Goal: Task Accomplishment & Management: Complete application form

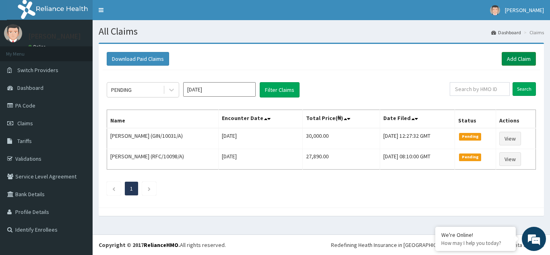
click at [514, 54] on link "Add Claim" at bounding box center [518, 59] width 34 height 14
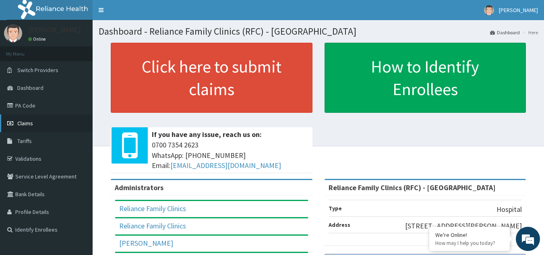
click at [16, 122] on link "Claims" at bounding box center [46, 123] width 93 height 18
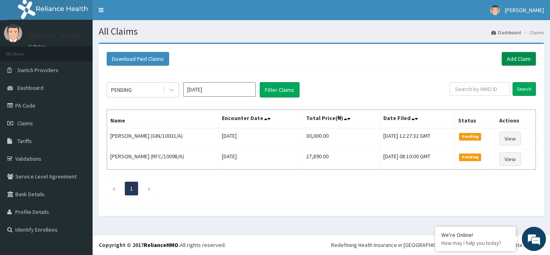
click at [514, 61] on link "Add Claim" at bounding box center [518, 59] width 34 height 14
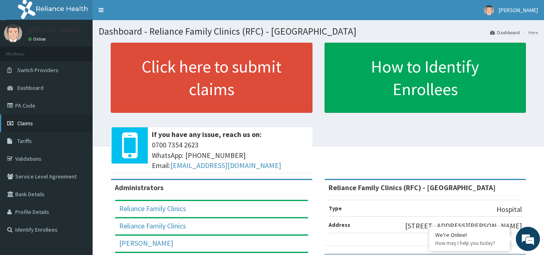
click at [27, 128] on link "Claims" at bounding box center [46, 123] width 93 height 18
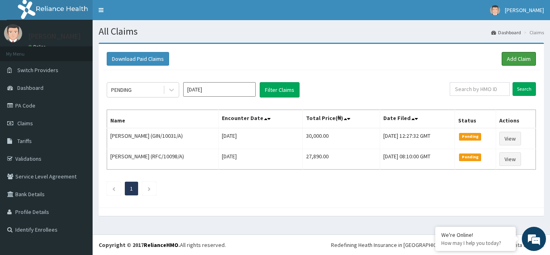
click at [507, 55] on link "Add Claim" at bounding box center [518, 59] width 34 height 14
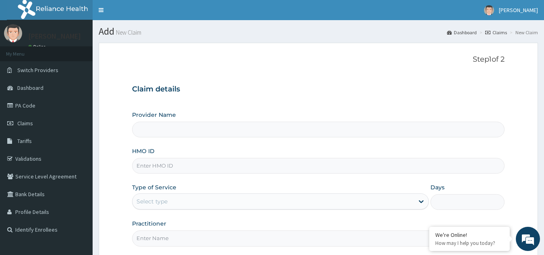
type input "Reliance Family Clinics (RFC) - [GEOGRAPHIC_DATA]"
click at [168, 160] on input "HMO ID" at bounding box center [318, 166] width 373 height 16
paste input "ENY/10133/A"
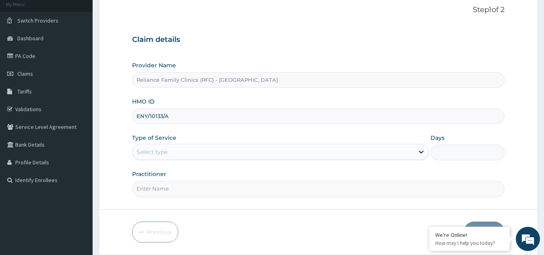
scroll to position [52, 0]
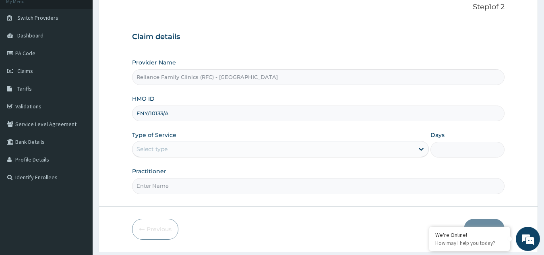
type input "ENY/10133/A"
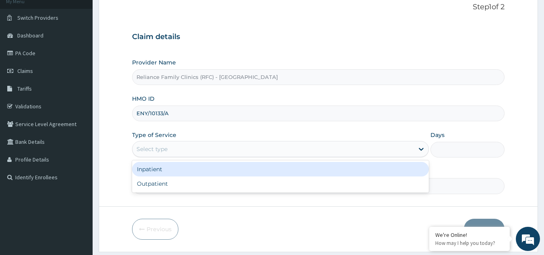
click at [273, 152] on div "Select type" at bounding box center [272, 148] width 281 height 13
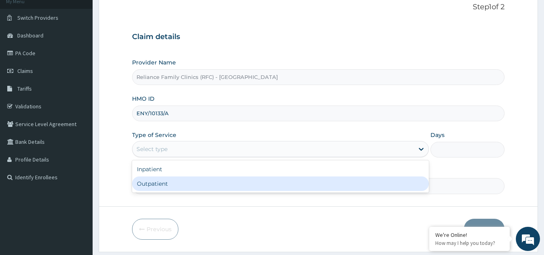
click at [253, 192] on div "Inpatient Outpatient" at bounding box center [280, 176] width 297 height 32
click at [248, 192] on div "Inpatient Outpatient" at bounding box center [280, 176] width 297 height 32
click at [214, 183] on div "Outpatient" at bounding box center [280, 183] width 297 height 14
type input "1"
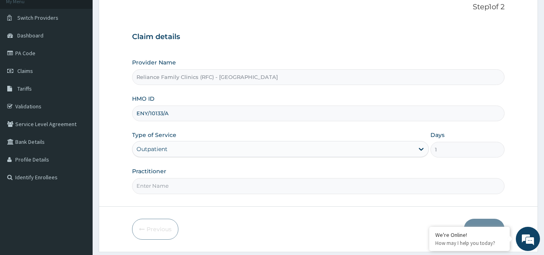
click at [214, 183] on input "Practitioner" at bounding box center [318, 186] width 373 height 16
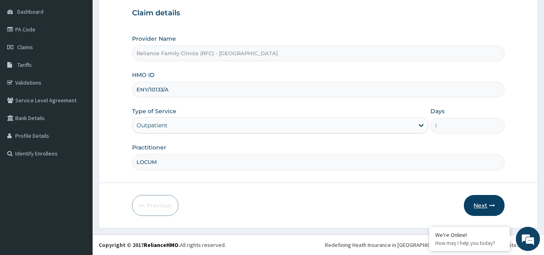
type input "LOCUM"
click at [481, 196] on button "Next" at bounding box center [484, 205] width 41 height 21
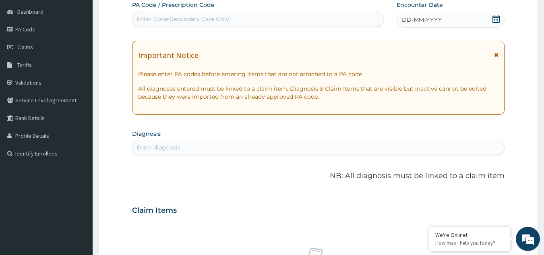
click at [196, 144] on div "Enter diagnosis" at bounding box center [318, 147] width 372 height 13
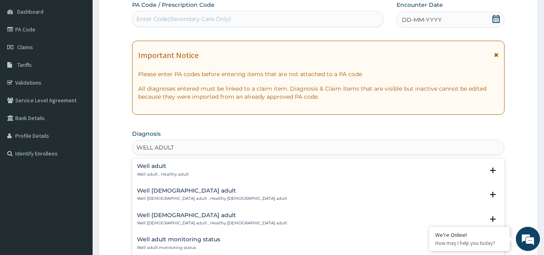
type input "WELL ADULT CH"
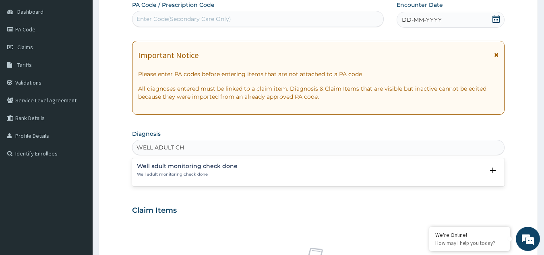
click at [173, 166] on h4 "Well adult monitoring check done" at bounding box center [187, 166] width 101 height 6
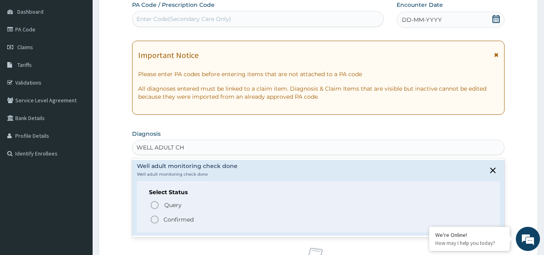
click at [168, 216] on p "Confirmed" at bounding box center [178, 219] width 30 height 8
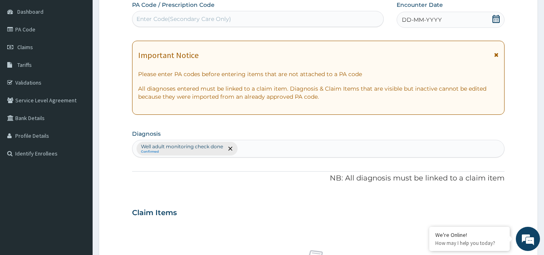
click at [495, 52] on icon at bounding box center [496, 55] width 4 height 6
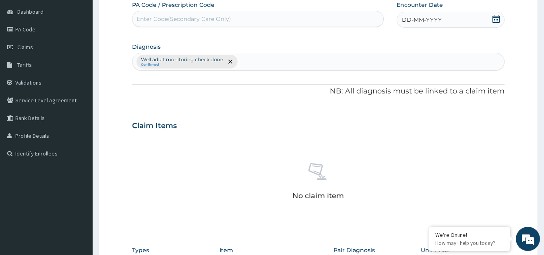
click at [486, 16] on div "DD-MM-YYYY" at bounding box center [450, 20] width 108 height 16
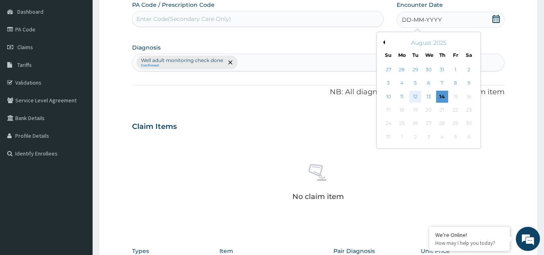
click at [412, 100] on div "12" at bounding box center [415, 97] width 12 height 12
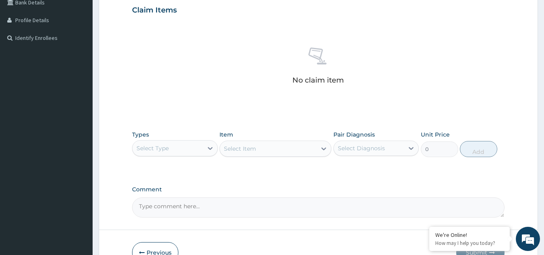
scroll to position [233, 0]
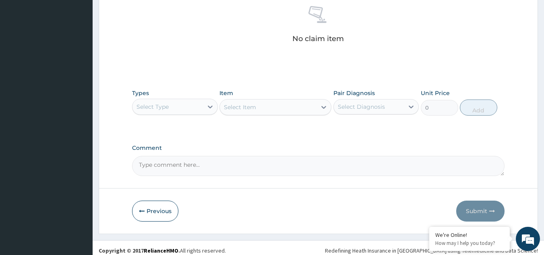
click at [184, 105] on div "Select Type" at bounding box center [167, 106] width 70 height 13
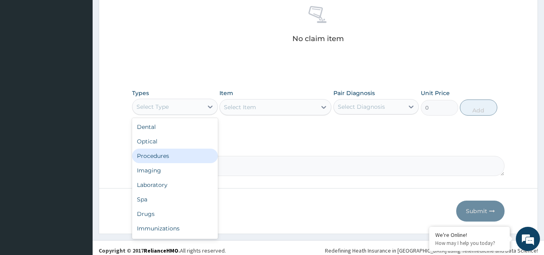
click at [172, 159] on div "Procedures" at bounding box center [175, 155] width 86 height 14
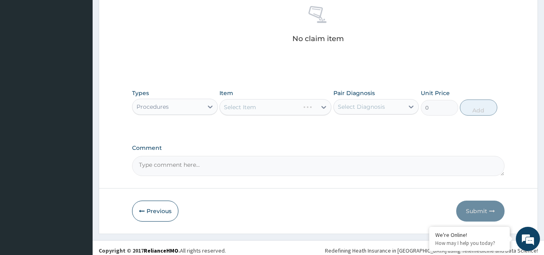
click at [258, 103] on div "Select Item" at bounding box center [275, 107] width 112 height 16
click at [257, 106] on div "Select Item" at bounding box center [275, 107] width 112 height 16
click at [257, 106] on div "Select Item" at bounding box center [268, 107] width 97 height 13
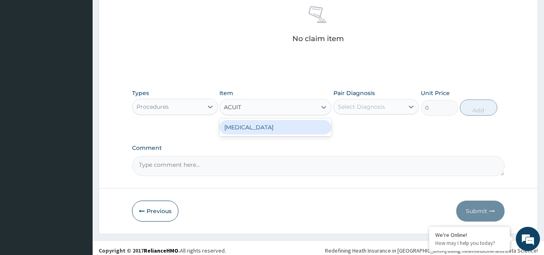
type input "ACUITY"
type input "3000"
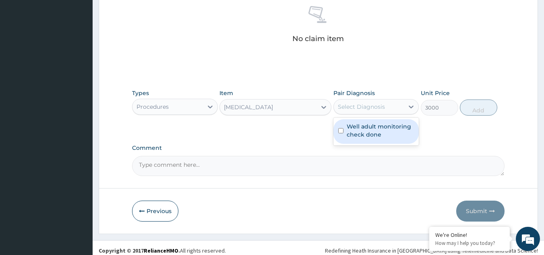
click at [350, 104] on div "Select Diagnosis" at bounding box center [361, 107] width 47 height 8
checkbox input "true"
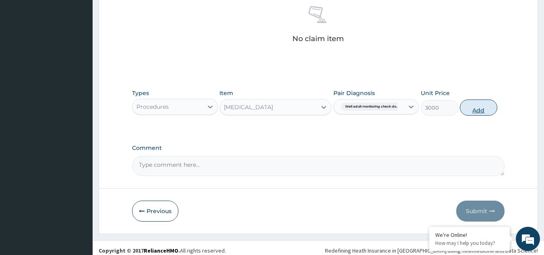
click at [474, 108] on button "Add" at bounding box center [478, 107] width 37 height 16
type input "0"
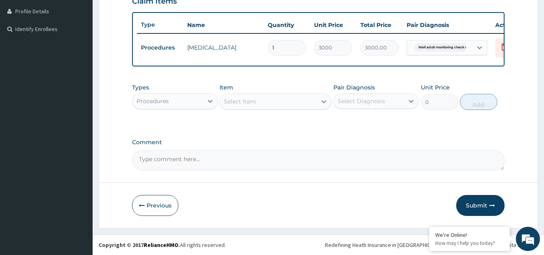
scroll to position [206, 0]
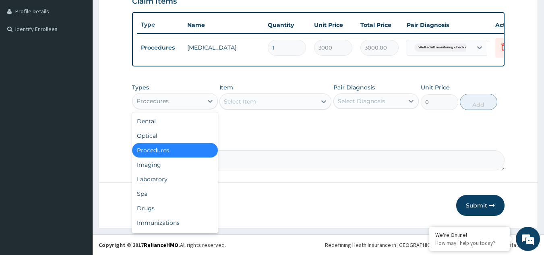
click at [194, 102] on div "Procedures" at bounding box center [167, 101] width 70 height 13
click at [179, 205] on div "Drugs" at bounding box center [175, 208] width 86 height 14
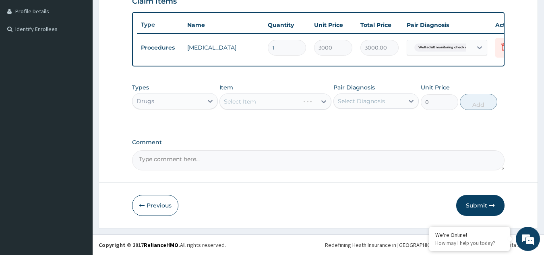
click at [270, 94] on div "Select Item" at bounding box center [275, 101] width 112 height 16
click at [268, 101] on div "Select Item" at bounding box center [275, 101] width 112 height 16
click at [268, 99] on div "Select Item" at bounding box center [275, 101] width 112 height 16
click at [266, 99] on div "Select Item" at bounding box center [268, 101] width 97 height 13
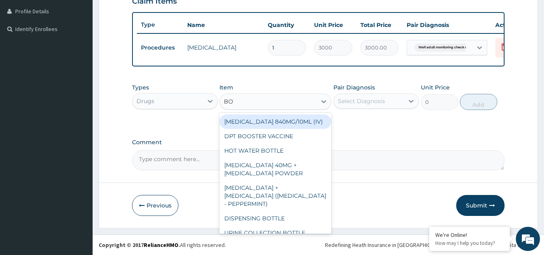
type input "[PERSON_NAME]"
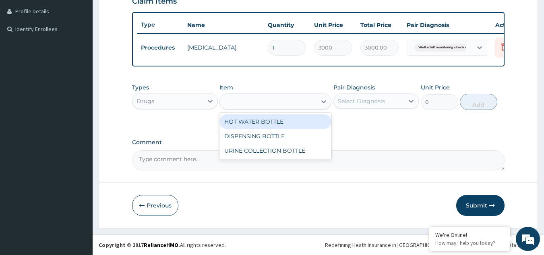
type input "3967.5"
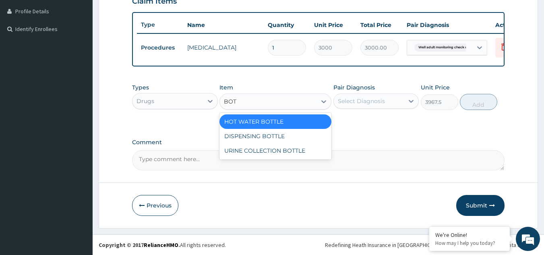
type input "[PERSON_NAME]"
type input "198"
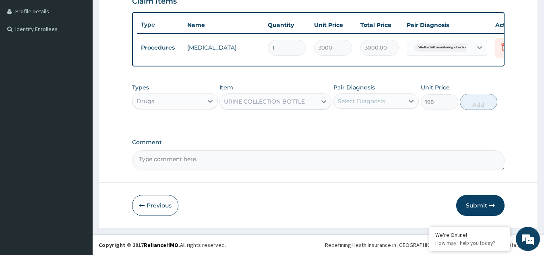
click at [373, 90] on label "Pair Diagnosis" at bounding box center [353, 87] width 41 height 8
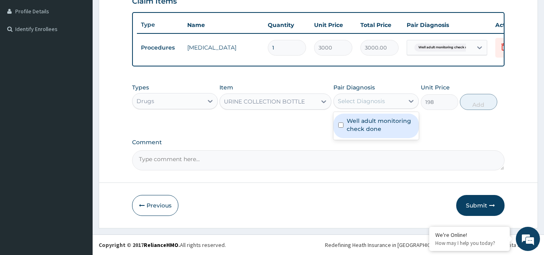
click at [371, 96] on div "Select Diagnosis" at bounding box center [369, 101] width 70 height 13
click at [369, 123] on label "Well adult monitoring check done" at bounding box center [380, 125] width 68 height 16
checkbox input "true"
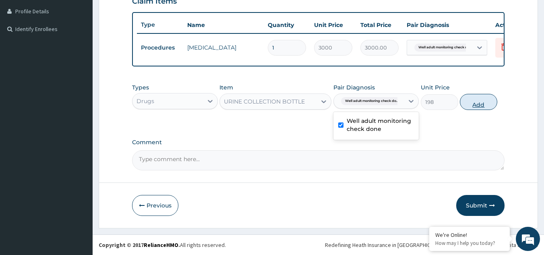
click at [489, 108] on button "Add" at bounding box center [478, 102] width 37 height 16
type input "0"
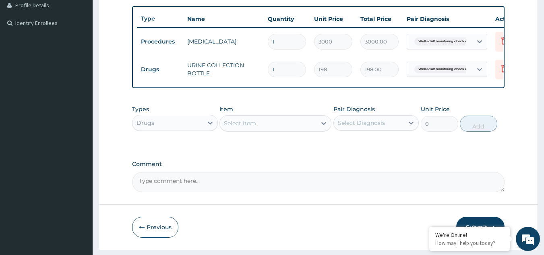
click at [472, 101] on div "PA Code / Prescription Code Enter Code(Secondary Care Only) Encounter Date 12-0…" at bounding box center [318, 30] width 373 height 321
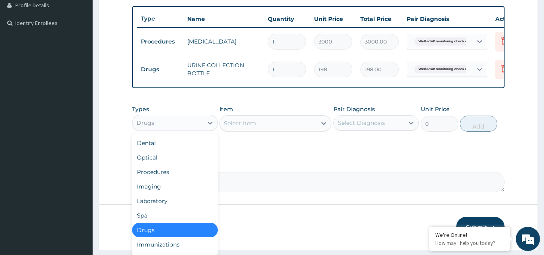
click at [138, 129] on div "Drugs" at bounding box center [167, 122] width 70 height 13
drag, startPoint x: 165, startPoint y: 186, endPoint x: 159, endPoint y: 208, distance: 23.2
click at [159, 208] on div "Dental Optical Procedures Imaging Laboratory Spa Drugs Immunizations Others Gym" at bounding box center [175, 194] width 86 height 121
click at [159, 208] on div "Laboratory" at bounding box center [175, 201] width 86 height 14
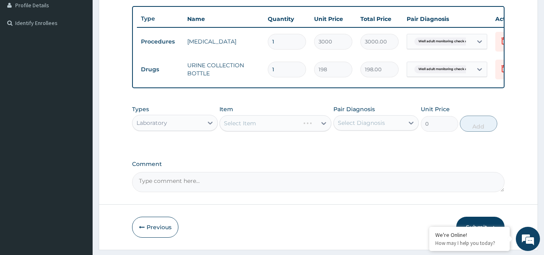
click at [159, 208] on form "Step 2 of 2 PA Code / Prescription Code Enter Code(Secondary Care Only) Encount…" at bounding box center [318, 42] width 439 height 413
click at [273, 123] on div "Select Item" at bounding box center [275, 123] width 112 height 16
click at [268, 131] on div "Select Item" at bounding box center [275, 123] width 112 height 16
click at [265, 131] on div "Select Item" at bounding box center [275, 123] width 112 height 16
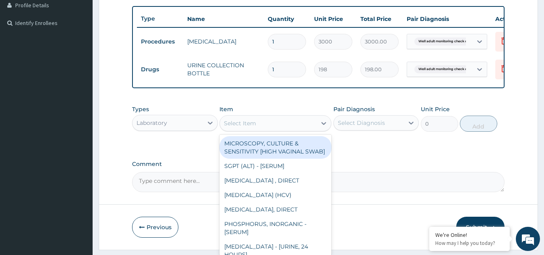
click at [265, 130] on div "Select Item" at bounding box center [268, 123] width 97 height 13
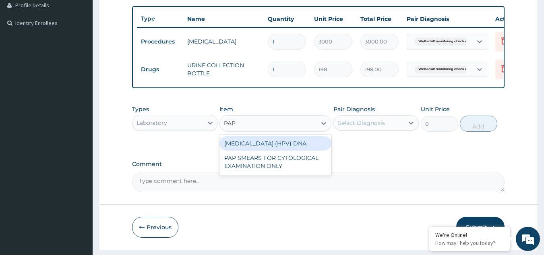
type input "PAP"
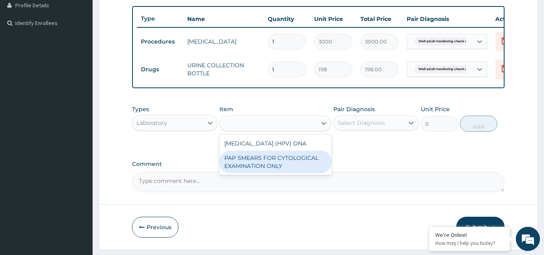
type input "18080"
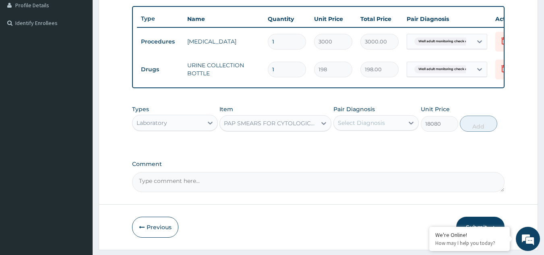
click at [350, 127] on div "Select Diagnosis" at bounding box center [361, 123] width 47 height 8
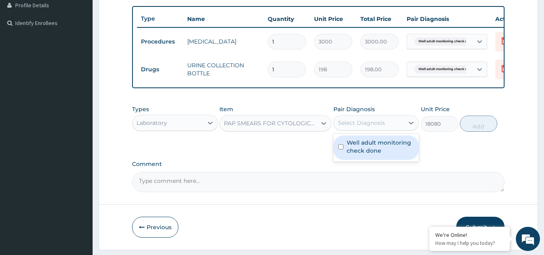
click at [351, 144] on label "Well adult monitoring check done" at bounding box center [380, 146] width 68 height 16
checkbox input "true"
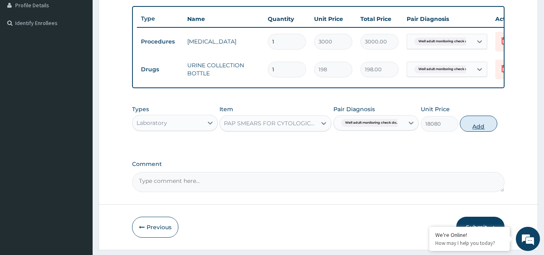
click at [486, 128] on button "Add" at bounding box center [478, 123] width 37 height 16
type input "0"
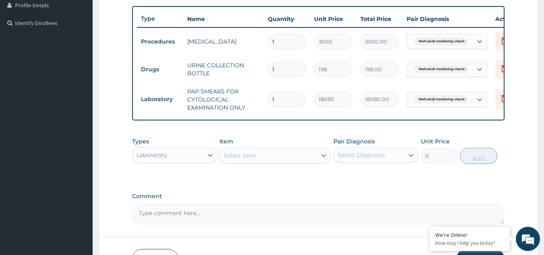
click at [241, 159] on div "Select Item" at bounding box center [240, 155] width 32 height 8
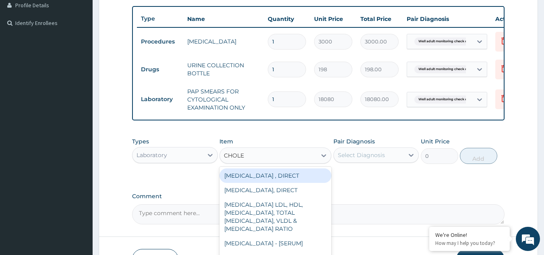
type input "CHOLES"
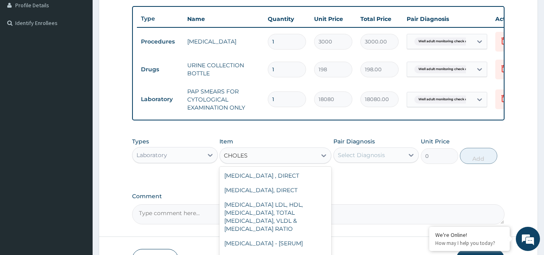
scroll to position [47, 0]
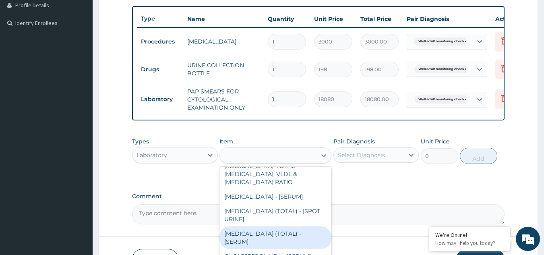
type input "2880"
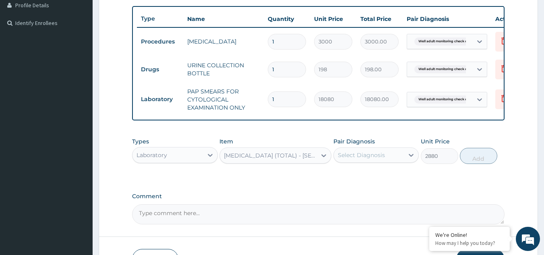
click at [369, 157] on div "Select Diagnosis" at bounding box center [361, 155] width 47 height 8
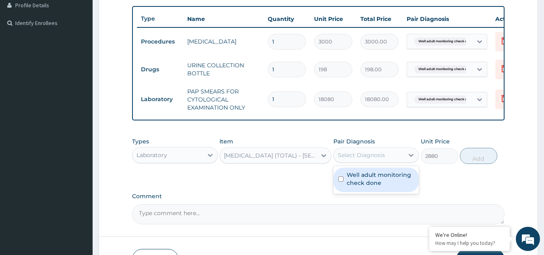
click at [358, 185] on label "Well adult monitoring check done" at bounding box center [380, 179] width 68 height 16
checkbox input "true"
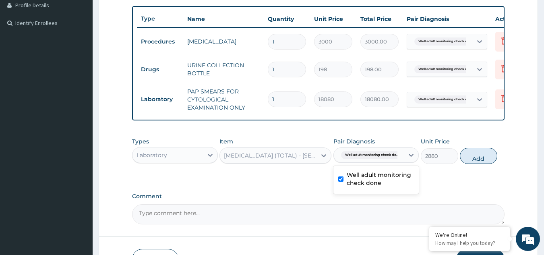
click at [468, 164] on button "Add" at bounding box center [478, 156] width 37 height 16
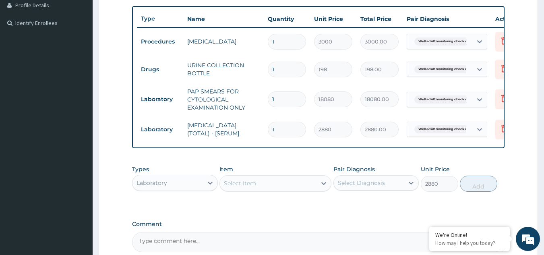
type input "0"
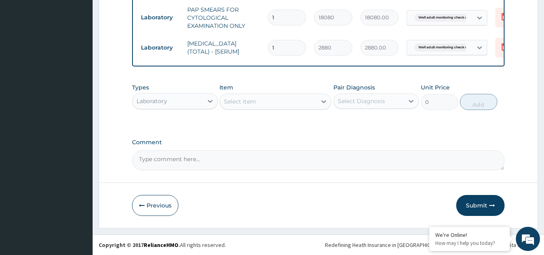
click at [260, 104] on div "Select Item" at bounding box center [268, 101] width 97 height 13
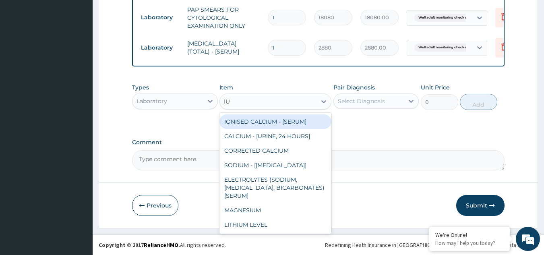
type input "I"
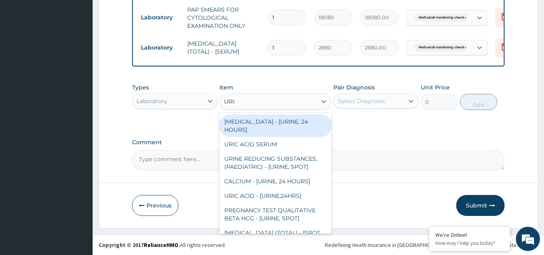
type input "URINA"
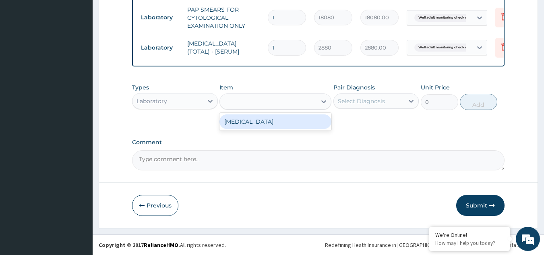
type input "1531.875"
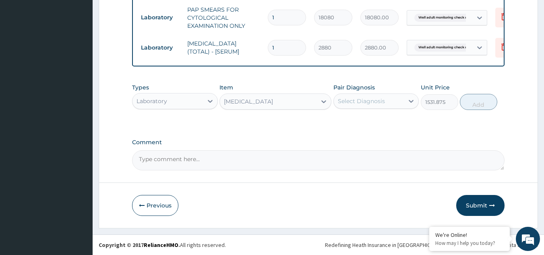
click at [372, 106] on div "Select Diagnosis" at bounding box center [369, 101] width 70 height 13
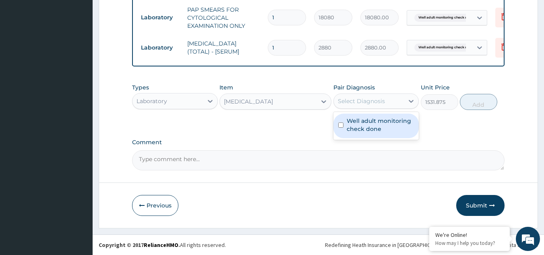
click at [368, 124] on label "Well adult monitoring check done" at bounding box center [380, 125] width 68 height 16
checkbox input "true"
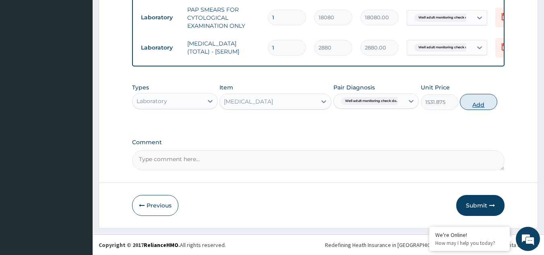
click at [464, 100] on button "Add" at bounding box center [478, 102] width 37 height 16
type input "0"
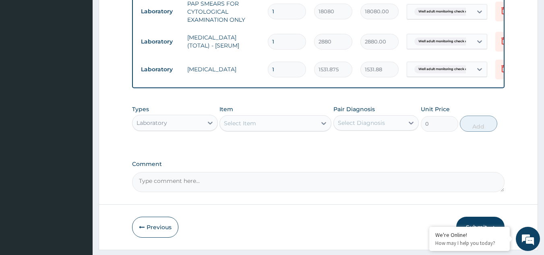
click at [282, 127] on div "Select Item" at bounding box center [268, 123] width 97 height 13
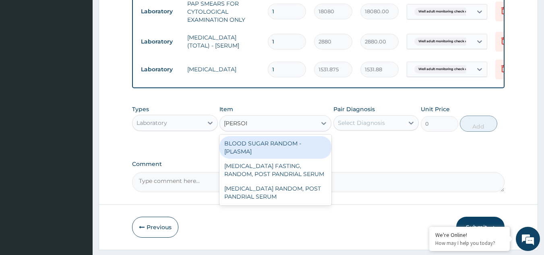
type input "RANDOM"
type input "1800"
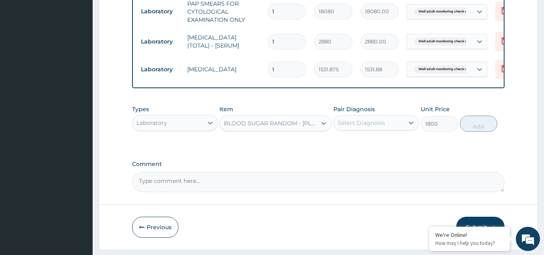
click at [372, 120] on div "Pair Diagnosis Select Diagnosis" at bounding box center [376, 118] width 86 height 27
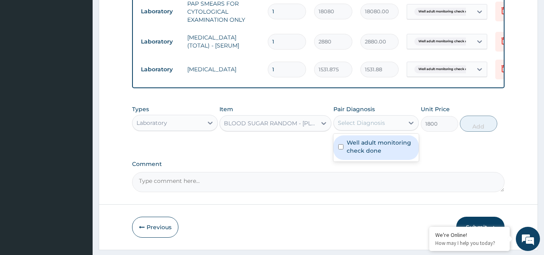
click at [369, 127] on div "Select Diagnosis" at bounding box center [361, 123] width 47 height 8
click at [362, 154] on label "Well adult monitoring check done" at bounding box center [380, 146] width 68 height 16
checkbox input "true"
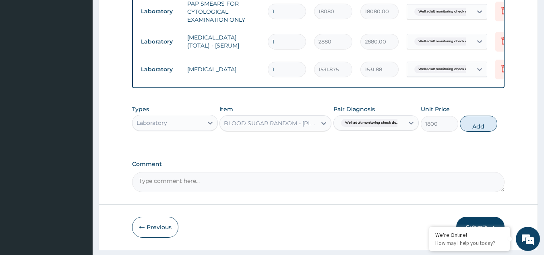
click at [477, 132] on button "Add" at bounding box center [478, 123] width 37 height 16
type input "0"
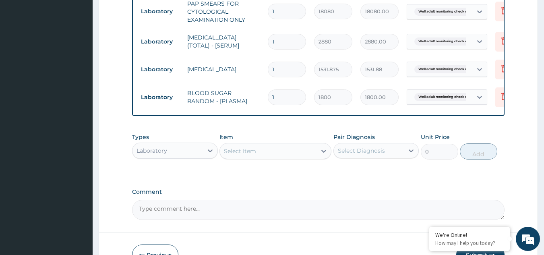
click at [271, 157] on div "Select Item" at bounding box center [268, 150] width 97 height 13
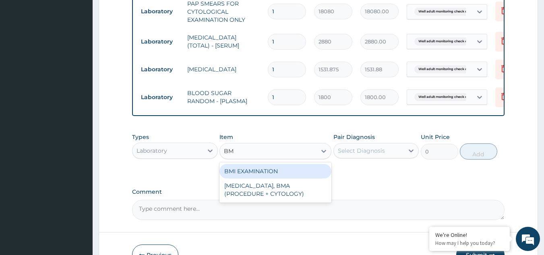
type input "BMI"
type input "1225.5"
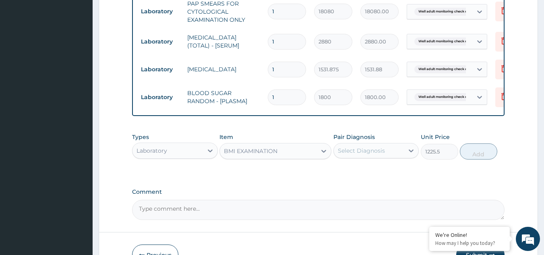
click at [365, 155] on div "Select Diagnosis" at bounding box center [361, 150] width 47 height 8
checkbox input "true"
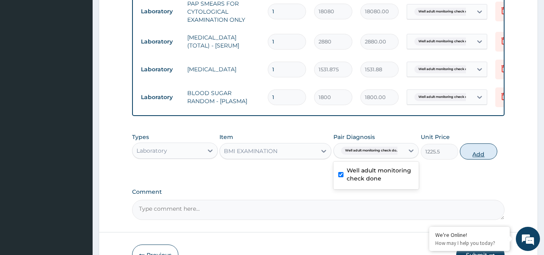
click at [475, 159] on button "Add" at bounding box center [478, 151] width 37 height 16
type input "0"
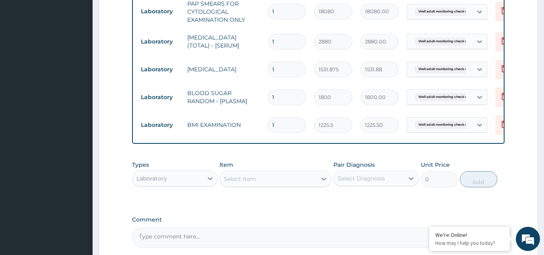
click at [287, 183] on div "Select Item" at bounding box center [268, 178] width 97 height 13
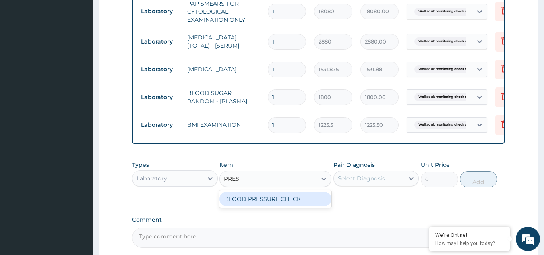
type input "PRESS"
type input "1225.5"
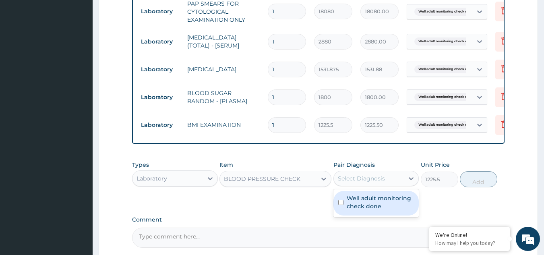
click at [368, 180] on div "Select Diagnosis" at bounding box center [361, 178] width 47 height 8
click at [363, 210] on label "Well adult monitoring check done" at bounding box center [380, 202] width 68 height 16
checkbox input "true"
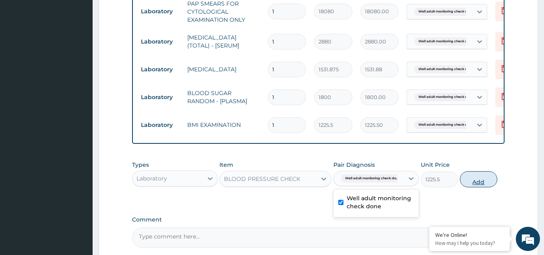
click at [469, 183] on button "Add" at bounding box center [478, 179] width 37 height 16
type input "0"
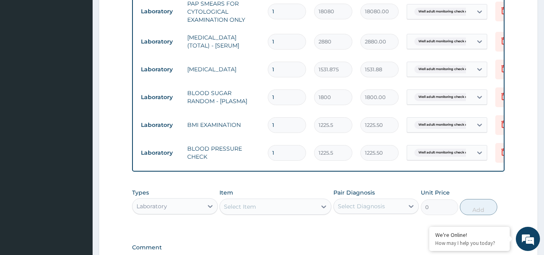
click at [249, 210] on div "Select Item" at bounding box center [240, 206] width 32 height 8
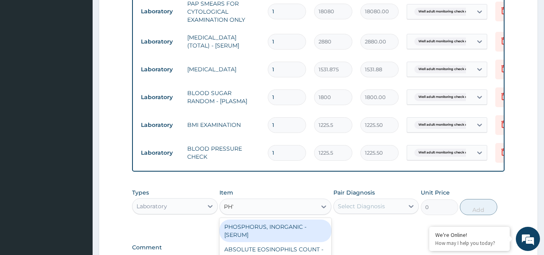
type input "PHYS"
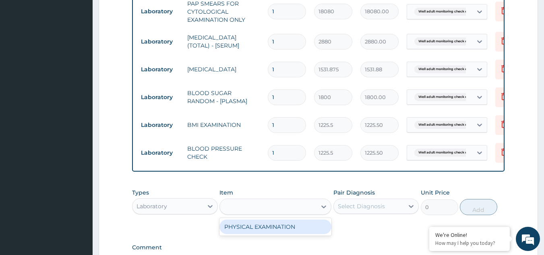
type input "1225.5"
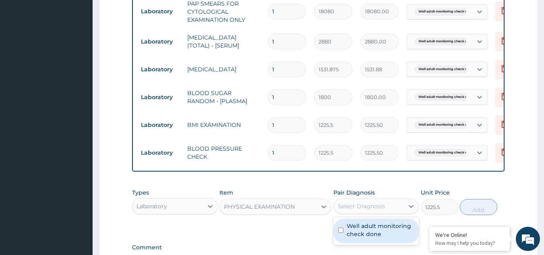
click at [367, 210] on div "Select Diagnosis" at bounding box center [361, 206] width 47 height 8
checkbox input "true"
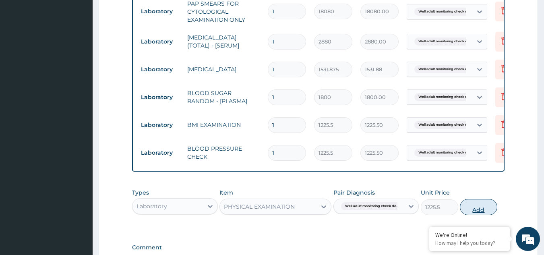
click at [476, 208] on button "Add" at bounding box center [478, 207] width 37 height 16
type input "0"
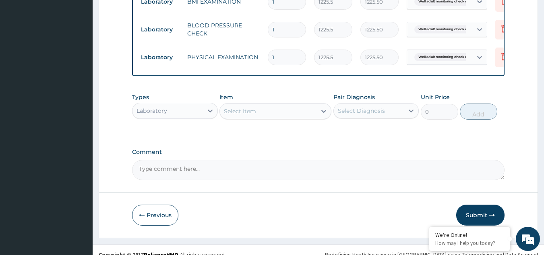
scroll to position [433, 0]
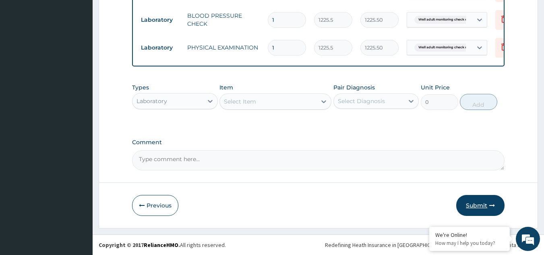
click at [473, 200] on button "Submit" at bounding box center [480, 205] width 48 height 21
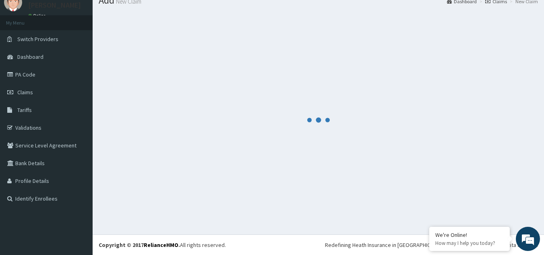
scroll to position [31, 0]
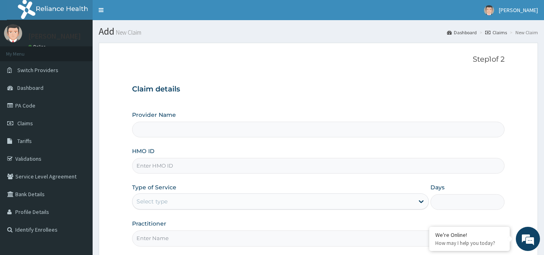
type input "Reliance Family Clinics (RFC) - Gbagada"
click at [170, 162] on input "HMO ID" at bounding box center [318, 166] width 373 height 16
paste input "ENY/10136/A"
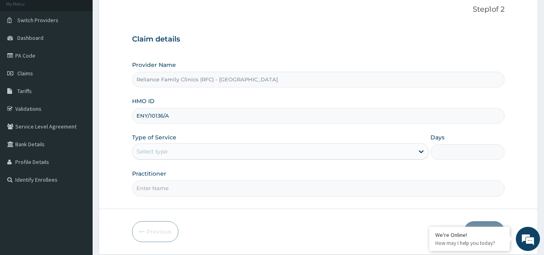
scroll to position [71, 0]
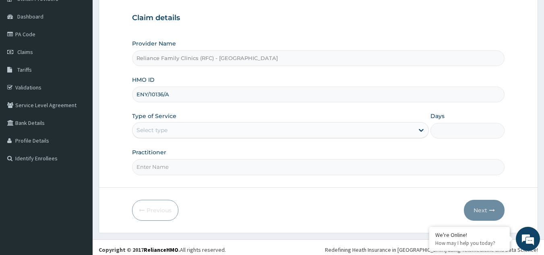
type input "ENY/10136/A"
click at [181, 137] on div "Select type" at bounding box center [280, 130] width 297 height 16
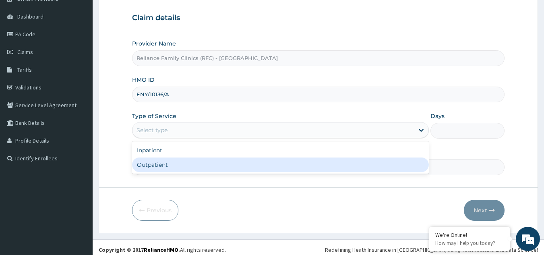
click at [161, 160] on div "Outpatient" at bounding box center [280, 164] width 297 height 14
type input "1"
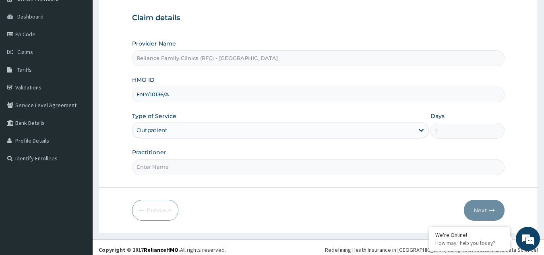
click at [194, 165] on input "Practitioner" at bounding box center [318, 167] width 373 height 16
type input "LOCUM"
click at [492, 212] on icon "button" at bounding box center [492, 210] width 6 height 6
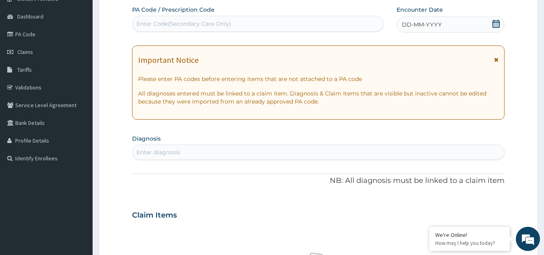
click at [252, 153] on div "Enter diagnosis" at bounding box center [318, 152] width 372 height 13
type input "WELL ADULT CHECK"
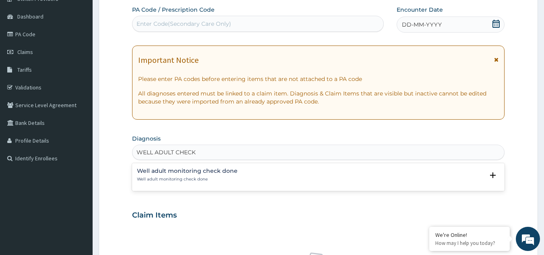
click at [166, 175] on div "Well adult monitoring check done Well adult monitoring check done" at bounding box center [187, 175] width 101 height 14
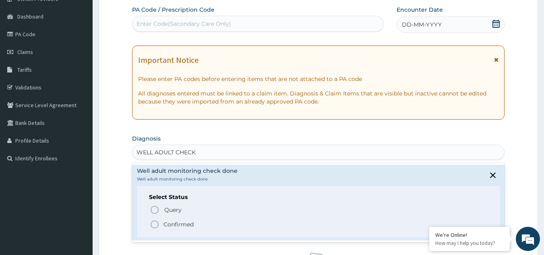
click at [166, 225] on p "Confirmed" at bounding box center [178, 224] width 30 height 8
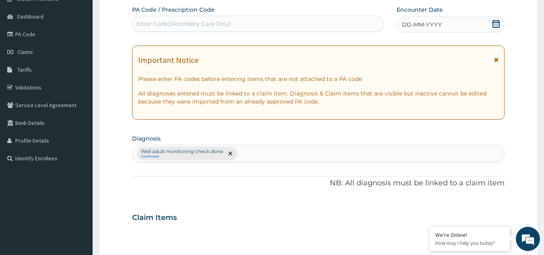
click at [493, 59] on div "Important Notice" at bounding box center [318, 62] width 361 height 13
click at [497, 59] on icon at bounding box center [496, 60] width 4 height 6
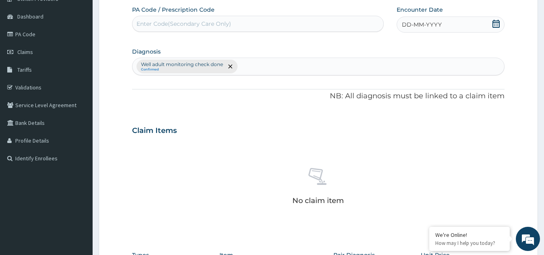
click at [476, 24] on div "DD-MM-YYYY" at bounding box center [450, 24] width 108 height 16
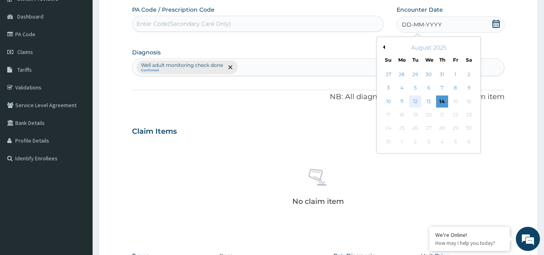
click at [414, 101] on div "12" at bounding box center [415, 101] width 12 height 12
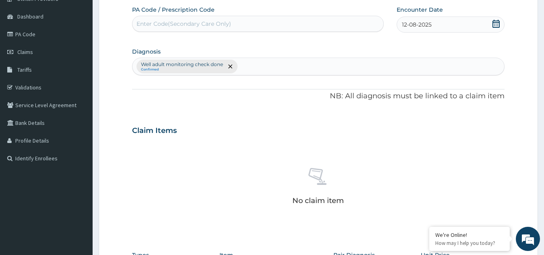
scroll to position [239, 0]
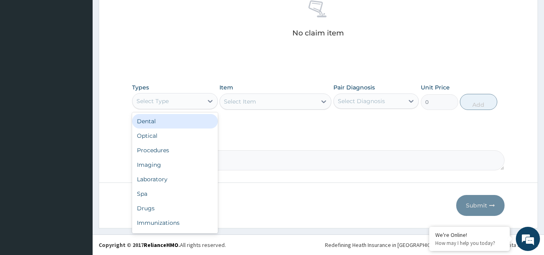
click at [156, 103] on div "Select Type" at bounding box center [152, 101] width 32 height 8
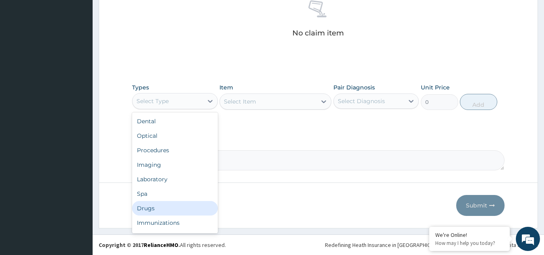
click at [147, 208] on div "Drugs" at bounding box center [175, 208] width 86 height 14
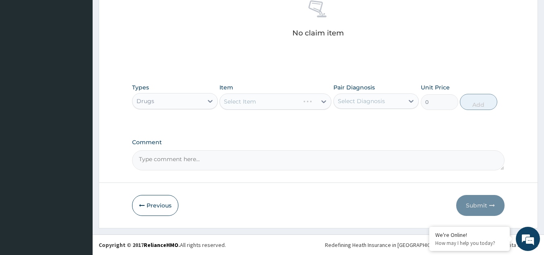
click at [272, 103] on div "Select Item" at bounding box center [275, 101] width 112 height 16
click at [272, 105] on div "Select Item" at bounding box center [275, 101] width 112 height 16
click at [272, 104] on div "Select Item" at bounding box center [268, 101] width 97 height 13
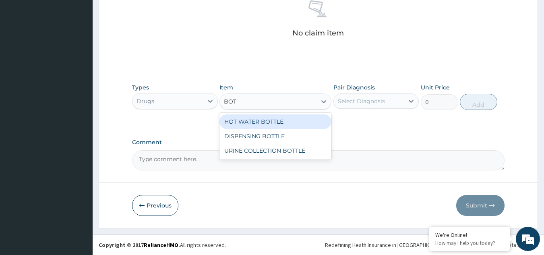
type input "BOTT"
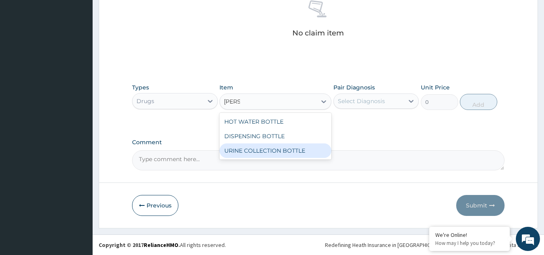
click at [265, 147] on div "URINE COLLECTION BOTTLE" at bounding box center [275, 150] width 112 height 14
type input "198"
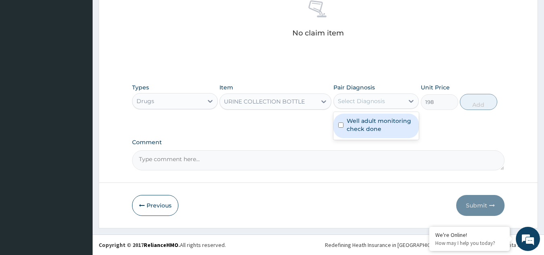
click at [369, 105] on div "Select Diagnosis" at bounding box center [369, 101] width 70 height 13
click at [361, 132] on label "Well adult monitoring check done" at bounding box center [380, 125] width 68 height 16
checkbox input "true"
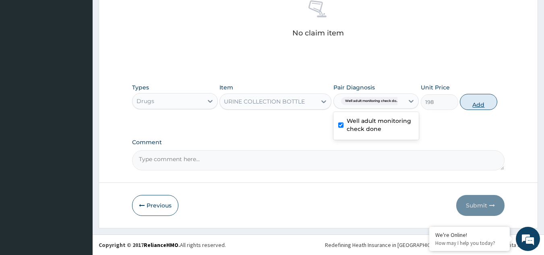
click at [478, 101] on button "Add" at bounding box center [478, 102] width 37 height 16
type input "0"
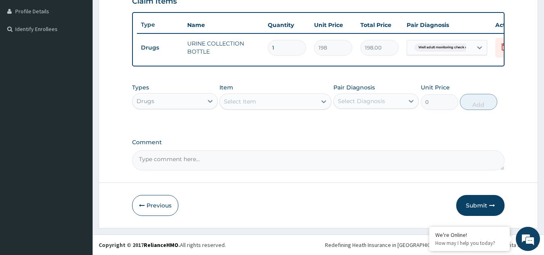
scroll to position [206, 0]
click at [150, 101] on div "Drugs" at bounding box center [145, 101] width 18 height 8
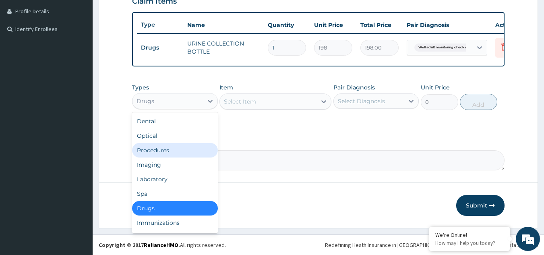
click at [170, 151] on div "Procedures" at bounding box center [175, 150] width 86 height 14
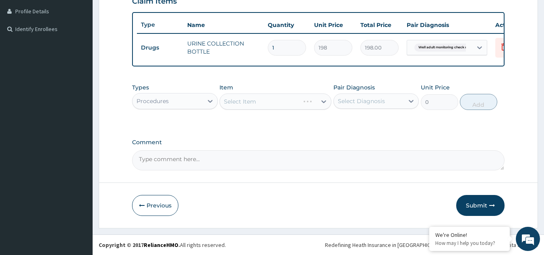
click at [272, 98] on div "Select Item" at bounding box center [275, 101] width 112 height 16
click at [272, 99] on div "Select Item" at bounding box center [275, 101] width 112 height 16
click at [272, 99] on div "Select Item" at bounding box center [268, 101] width 97 height 13
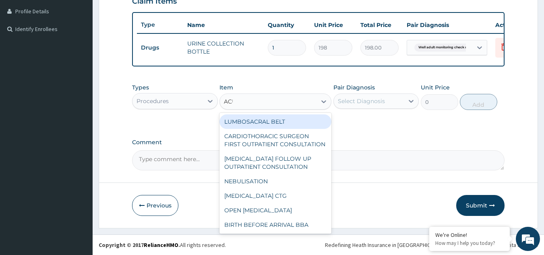
type input "ACUI"
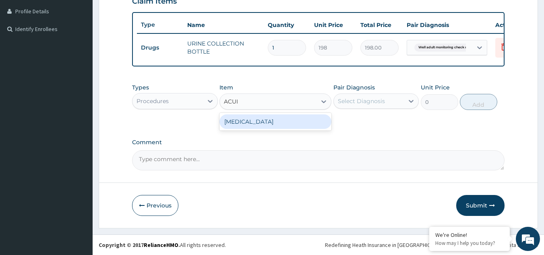
type input "3000"
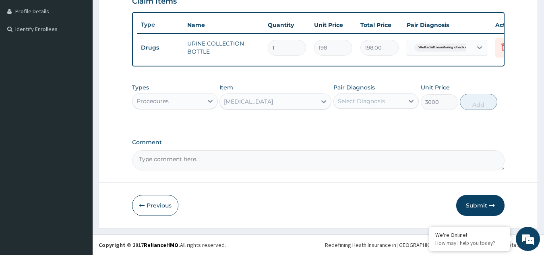
click at [359, 100] on div "Select Diagnosis" at bounding box center [361, 101] width 47 height 8
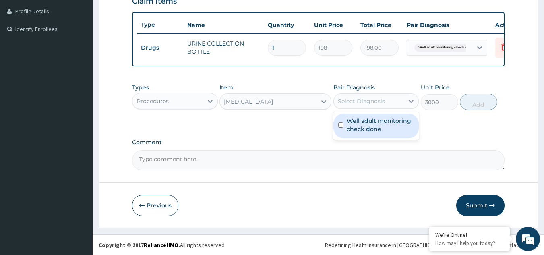
click at [381, 122] on label "Well adult monitoring check done" at bounding box center [380, 125] width 68 height 16
checkbox input "true"
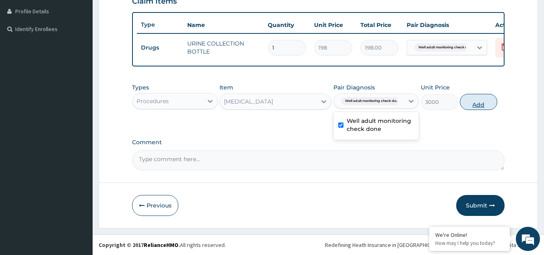
click at [480, 105] on button "Add" at bounding box center [478, 102] width 37 height 16
type input "0"
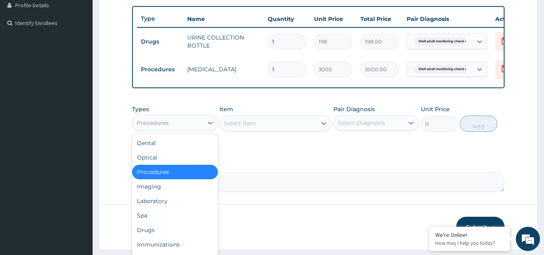
click at [197, 129] on div "Procedures" at bounding box center [167, 122] width 70 height 13
click at [158, 208] on div "Laboratory" at bounding box center [175, 201] width 86 height 14
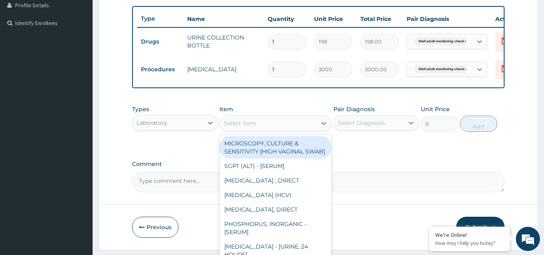
click at [248, 127] on div "Select Item" at bounding box center [240, 123] width 32 height 8
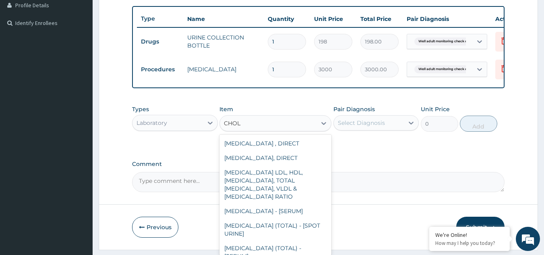
scroll to position [100, 0]
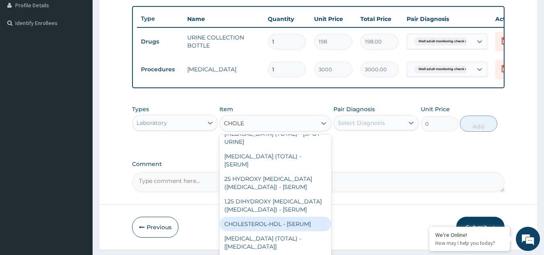
type input "CHOLES"
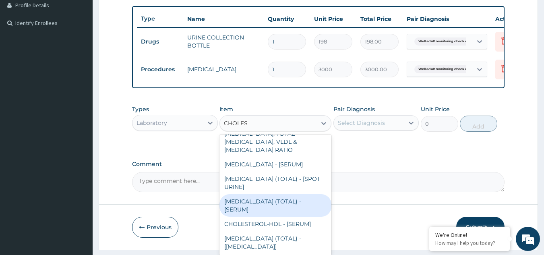
click at [279, 214] on div "[MEDICAL_DATA] (TOTAL) - [SERUM]" at bounding box center [275, 205] width 112 height 23
type input "2880"
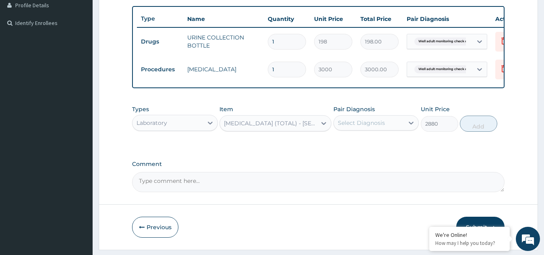
click at [376, 129] on div "Select Diagnosis" at bounding box center [369, 122] width 70 height 13
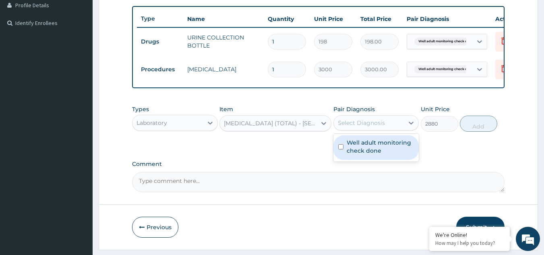
click at [386, 147] on label "Well adult monitoring check done" at bounding box center [380, 146] width 68 height 16
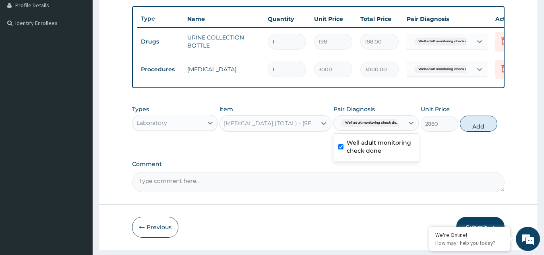
checkbox input "true"
click at [478, 131] on button "Add" at bounding box center [478, 123] width 37 height 16
type input "0"
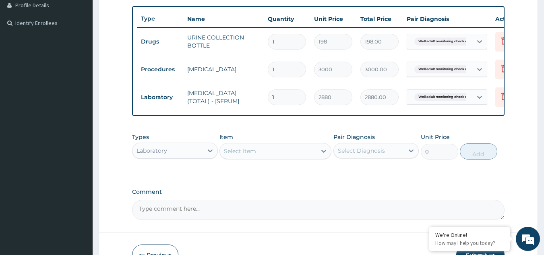
click at [270, 157] on div "Select Item" at bounding box center [268, 150] width 97 height 13
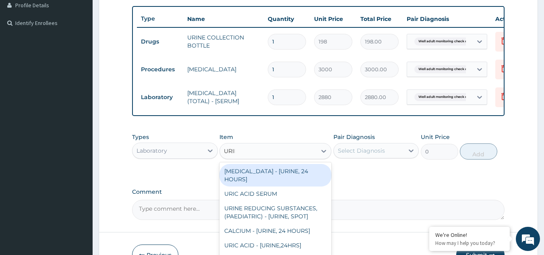
type input "URINA"
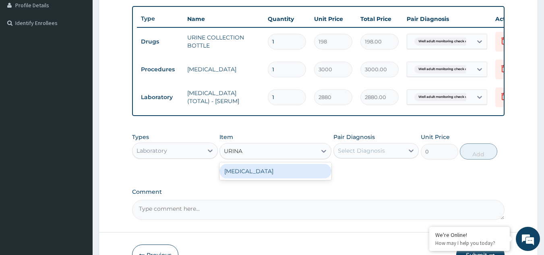
type input "1531.875"
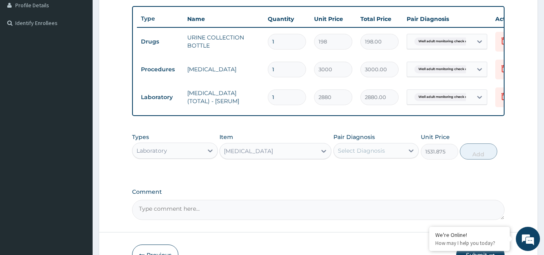
click at [371, 154] on div "Select Diagnosis" at bounding box center [361, 150] width 47 height 8
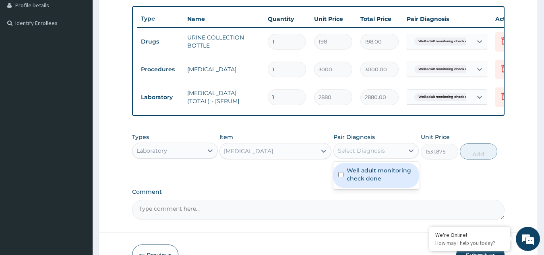
click at [367, 167] on div "Well adult monitoring check done" at bounding box center [376, 175] width 86 height 28
click at [367, 182] on label "Well adult monitoring check done" at bounding box center [380, 174] width 68 height 16
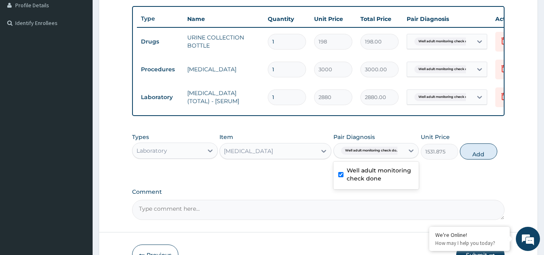
checkbox input "true"
click at [475, 156] on button "Add" at bounding box center [478, 151] width 37 height 16
type input "0"
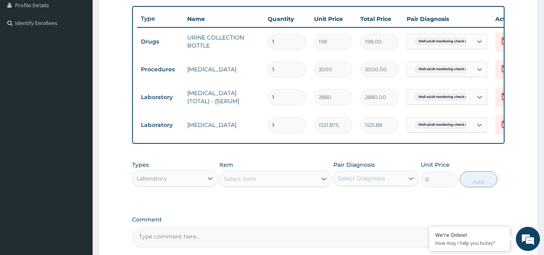
click at [270, 185] on div "Select Item" at bounding box center [268, 178] width 97 height 13
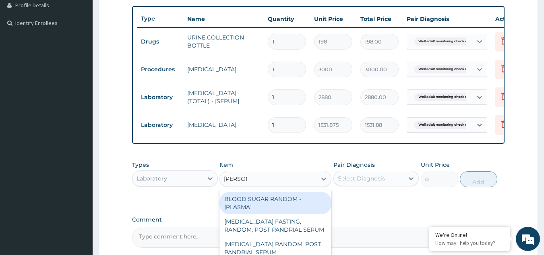
type input "RANDOM"
type input "1800"
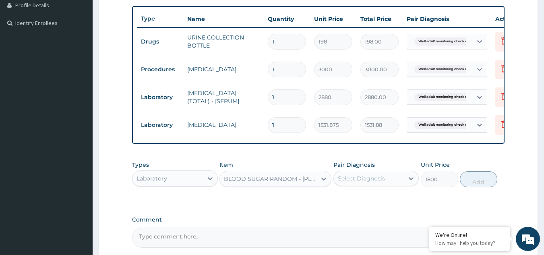
click at [365, 182] on div "Select Diagnosis" at bounding box center [361, 178] width 47 height 8
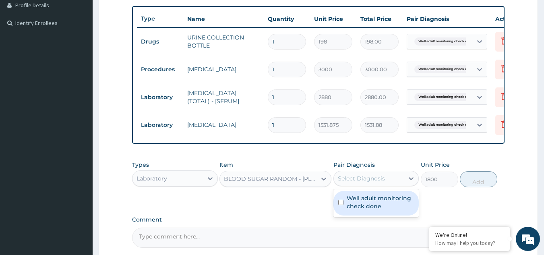
click at [358, 210] on label "Well adult monitoring check done" at bounding box center [380, 202] width 68 height 16
checkbox input "true"
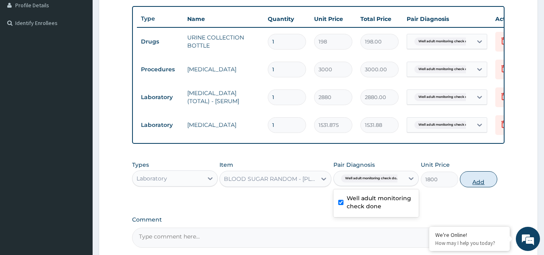
click at [468, 183] on button "Add" at bounding box center [478, 179] width 37 height 16
type input "0"
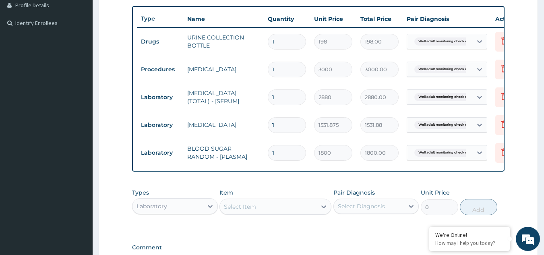
click at [274, 206] on div "Select Item" at bounding box center [268, 206] width 97 height 13
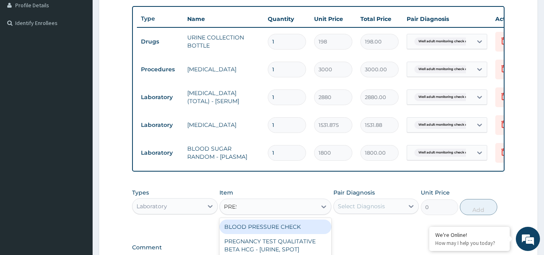
type input "PRESS"
type input "1225.5"
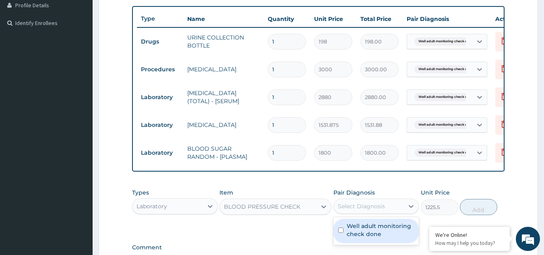
click at [347, 210] on div "Select Diagnosis" at bounding box center [361, 206] width 47 height 8
checkbox input "true"
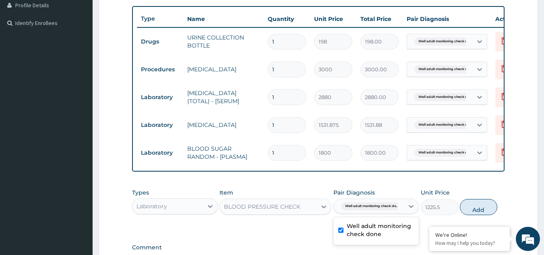
click at [476, 215] on button "Add" at bounding box center [478, 207] width 37 height 16
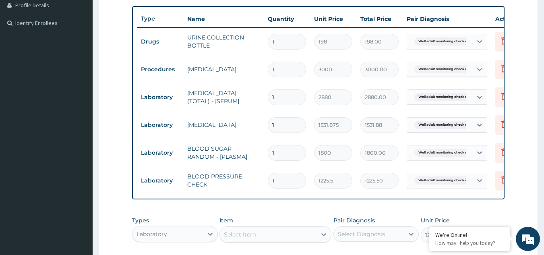
type input "0"
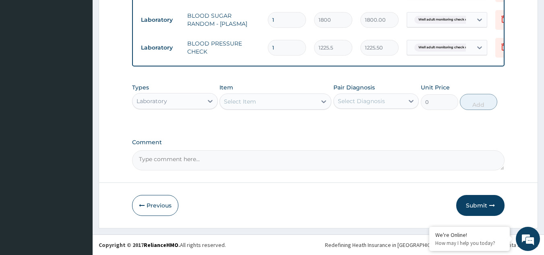
click at [297, 103] on div "Select Item" at bounding box center [268, 101] width 97 height 13
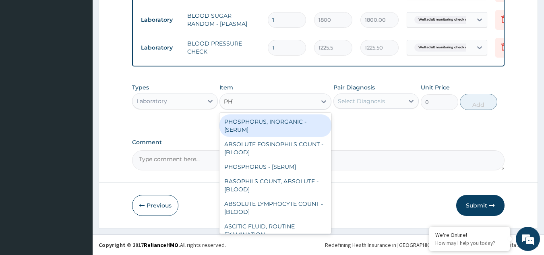
type input "PHYS"
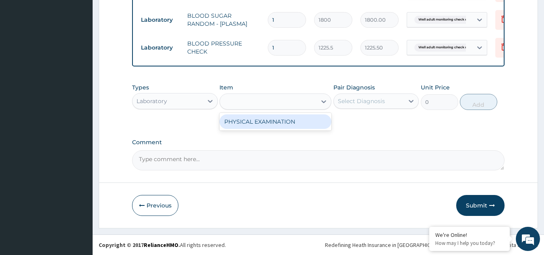
type input "1225.5"
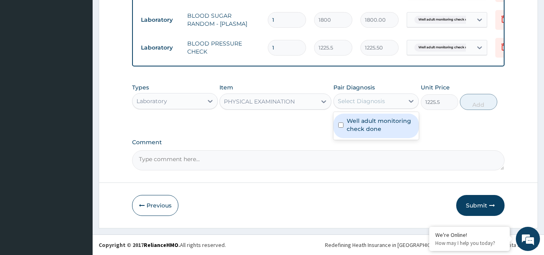
click at [358, 100] on div "Select Diagnosis" at bounding box center [361, 101] width 47 height 8
click at [356, 128] on label "Well adult monitoring check done" at bounding box center [380, 125] width 68 height 16
checkbox input "true"
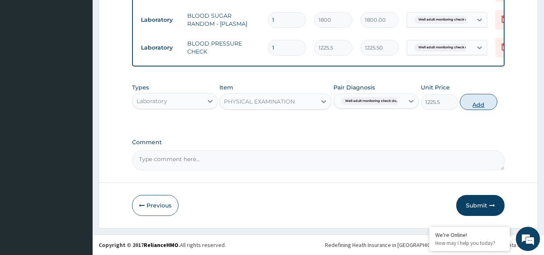
click at [472, 102] on button "Add" at bounding box center [478, 102] width 37 height 16
type input "0"
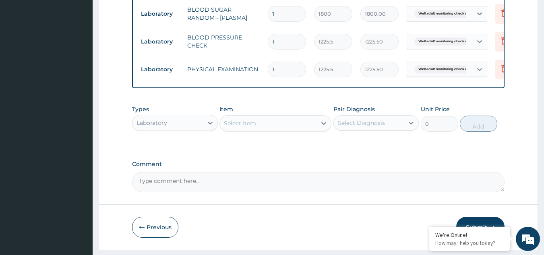
click at [295, 131] on div "Select Item" at bounding box center [275, 123] width 112 height 16
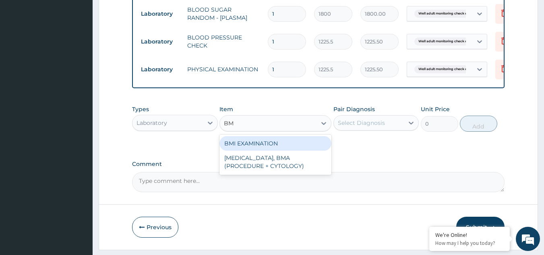
type input "BMI"
type input "1225.5"
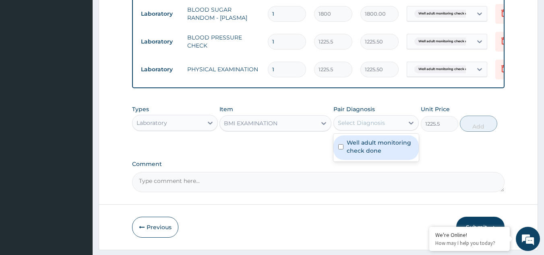
click at [352, 127] on div "Select Diagnosis" at bounding box center [361, 123] width 47 height 8
click at [352, 155] on label "Well adult monitoring check done" at bounding box center [380, 146] width 68 height 16
checkbox input "true"
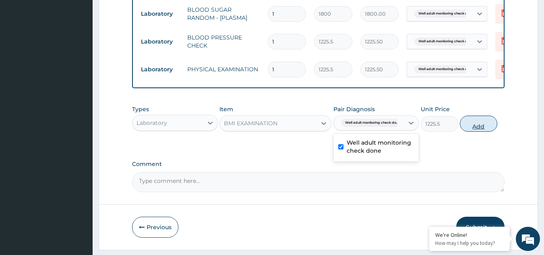
click at [470, 129] on button "Add" at bounding box center [478, 123] width 37 height 16
type input "0"
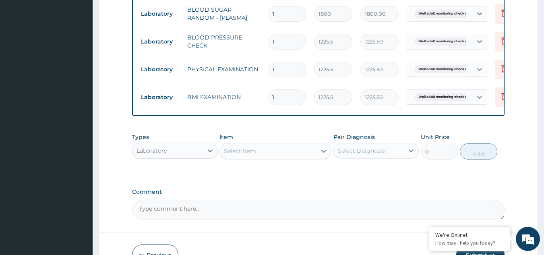
scroll to position [401, 0]
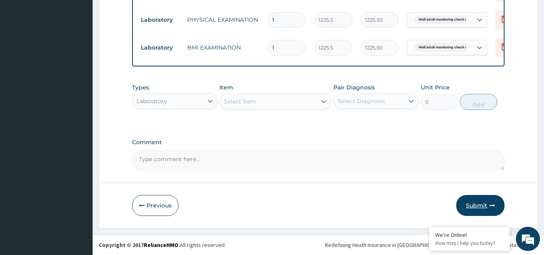
click at [476, 208] on button "Submit" at bounding box center [480, 205] width 48 height 21
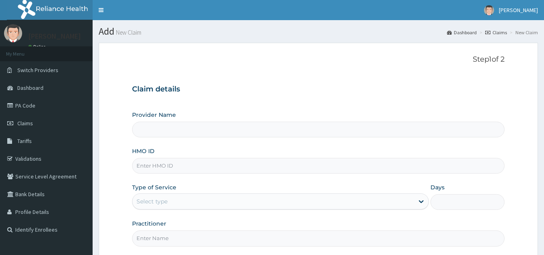
type input "Reliance Family Clinics (RFC) - [GEOGRAPHIC_DATA]"
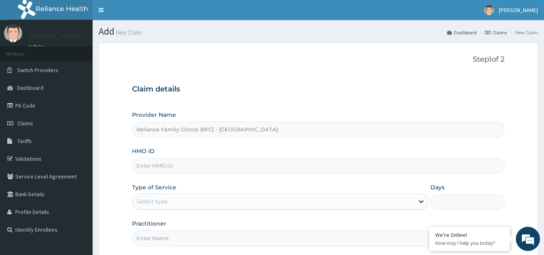
click at [164, 159] on input "HMO ID" at bounding box center [318, 166] width 373 height 16
paste input "ENY/10137/A"
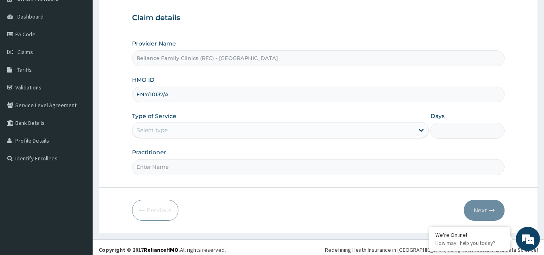
scroll to position [76, 0]
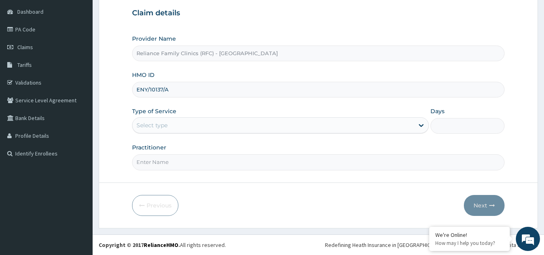
type input "ENY/10137/A"
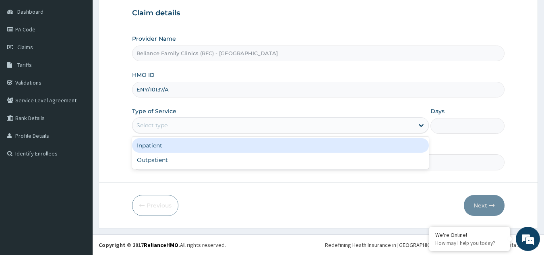
click at [217, 129] on div "Select type" at bounding box center [272, 125] width 281 height 13
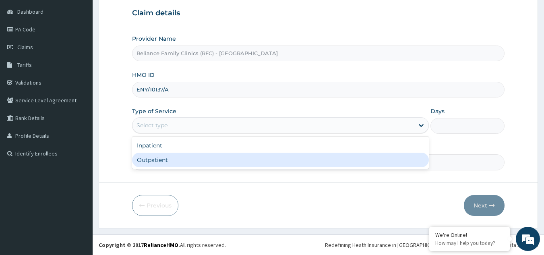
click at [174, 159] on div "Outpatient" at bounding box center [280, 159] width 297 height 14
type input "1"
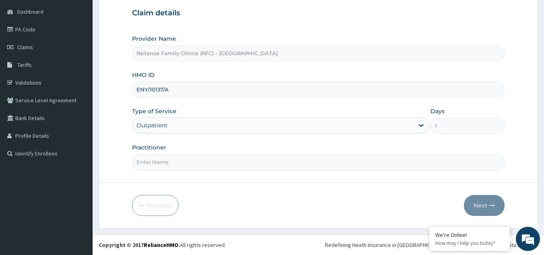
click at [173, 167] on input "Practitioner" at bounding box center [318, 162] width 373 height 16
type input "LOCUM"
click at [500, 210] on button "Next" at bounding box center [484, 205] width 41 height 21
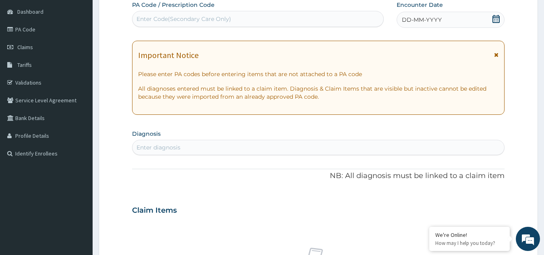
click at [408, 142] on div "Enter diagnosis" at bounding box center [318, 147] width 372 height 13
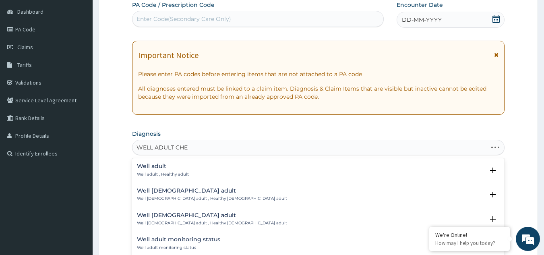
type input "WELL ADULT CHEC"
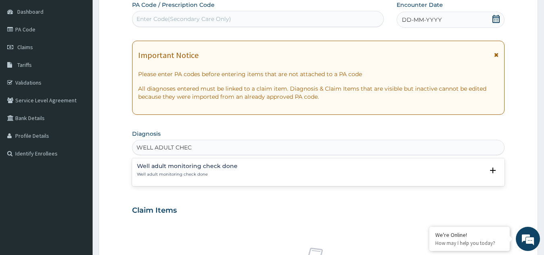
click at [199, 166] on h4 "Well adult monitoring check done" at bounding box center [187, 166] width 101 height 6
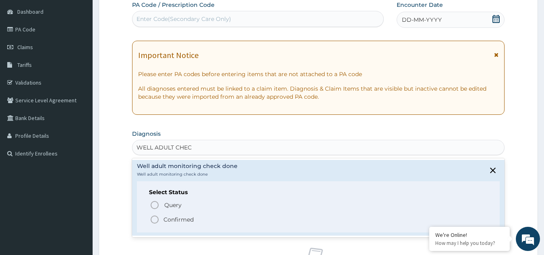
click at [184, 220] on p "Confirmed" at bounding box center [178, 219] width 30 height 8
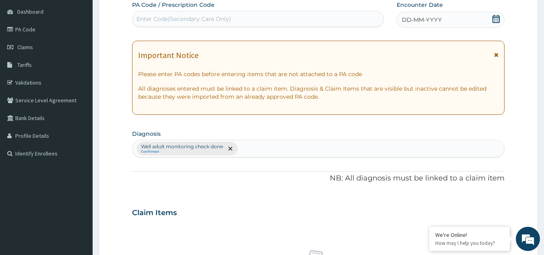
click at [496, 56] on icon at bounding box center [496, 55] width 4 height 6
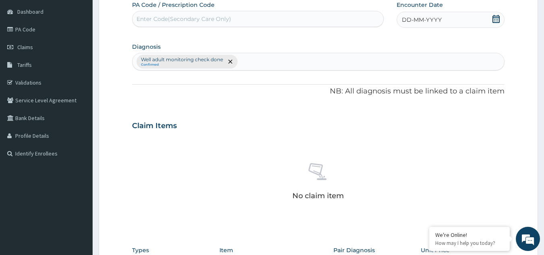
click at [464, 21] on div "DD-MM-YYYY" at bounding box center [450, 20] width 108 height 16
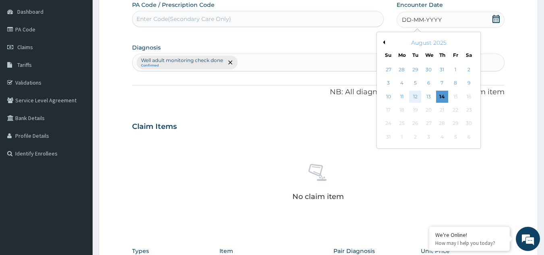
click at [410, 95] on div "12" at bounding box center [415, 97] width 12 height 12
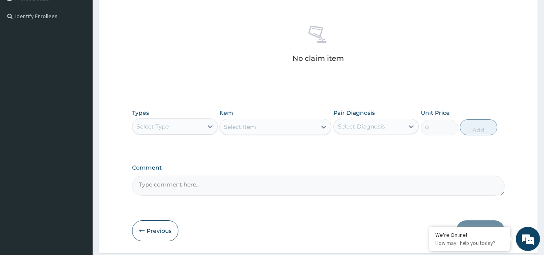
scroll to position [212, 0]
click at [202, 130] on div "Select Type" at bounding box center [167, 127] width 70 height 13
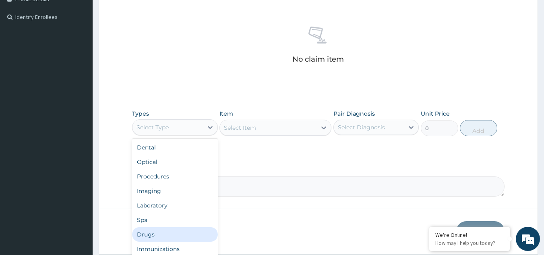
click at [175, 235] on div "Drugs" at bounding box center [175, 234] width 86 height 14
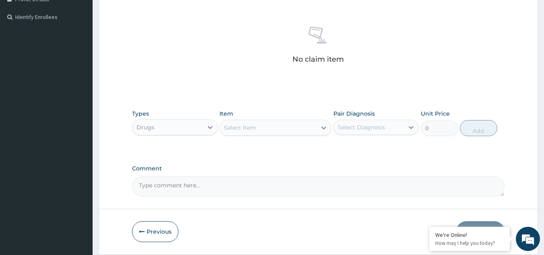
click at [270, 127] on div "Select Item" at bounding box center [268, 127] width 97 height 13
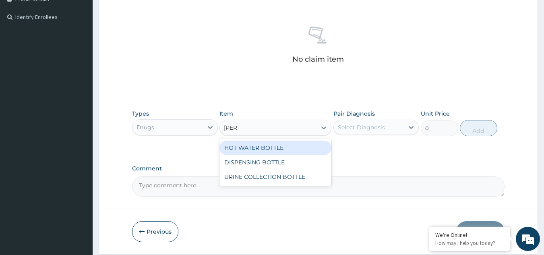
type input "BOTTL"
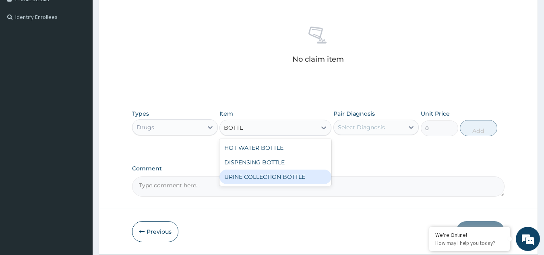
click at [275, 179] on div "URINE COLLECTION BOTTLE" at bounding box center [275, 176] width 112 height 14
type input "198"
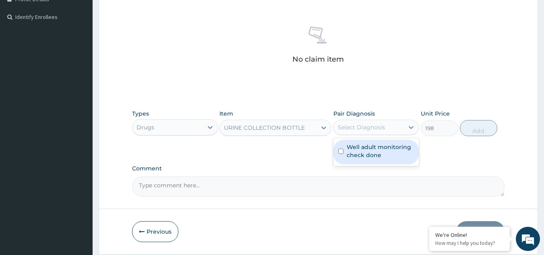
click at [373, 123] on div "Select Diagnosis" at bounding box center [361, 127] width 47 height 8
click at [374, 143] on label "Well adult monitoring check done" at bounding box center [380, 151] width 68 height 16
checkbox input "true"
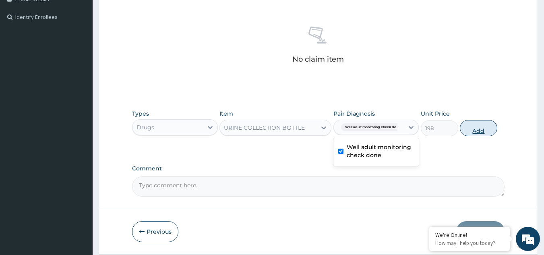
click at [486, 126] on button "Add" at bounding box center [478, 128] width 37 height 16
type input "0"
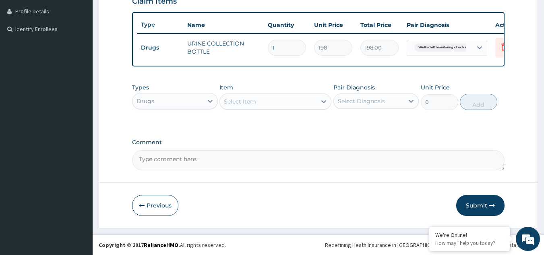
scroll to position [206, 0]
click at [206, 103] on icon at bounding box center [210, 101] width 8 height 8
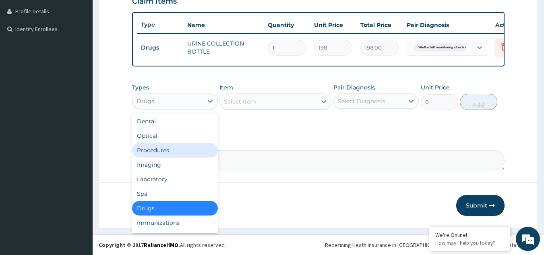
click at [159, 152] on div "Procedures" at bounding box center [175, 150] width 86 height 14
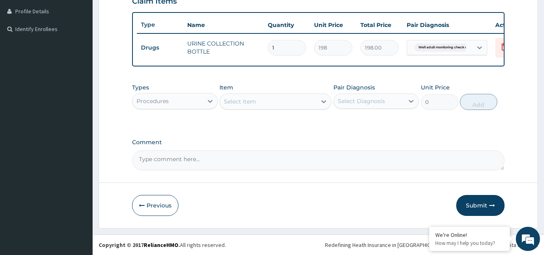
click at [243, 101] on div "Select Item" at bounding box center [240, 101] width 32 height 8
type input "ACUIT"
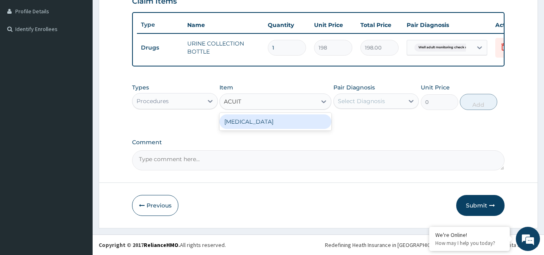
type input "3000"
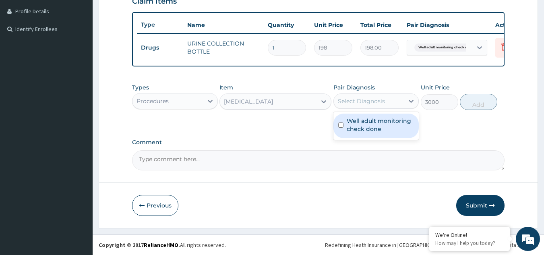
click at [344, 108] on div "Select Diagnosis" at bounding box center [376, 100] width 86 height 15
click at [356, 134] on div "Well adult monitoring check done" at bounding box center [376, 125] width 86 height 25
checkbox input "true"
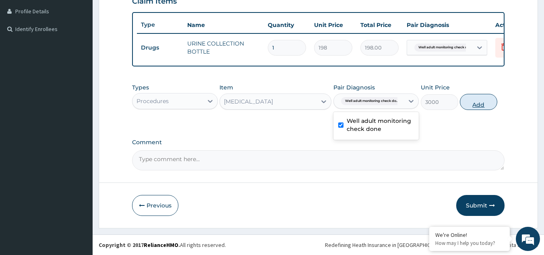
click at [476, 97] on button "Add" at bounding box center [478, 102] width 37 height 16
type input "0"
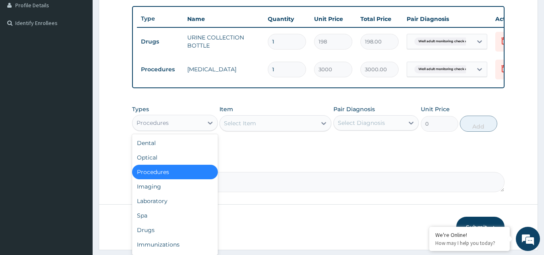
click at [183, 128] on div "Procedures" at bounding box center [167, 122] width 70 height 13
click at [161, 208] on div "Laboratory" at bounding box center [175, 201] width 86 height 14
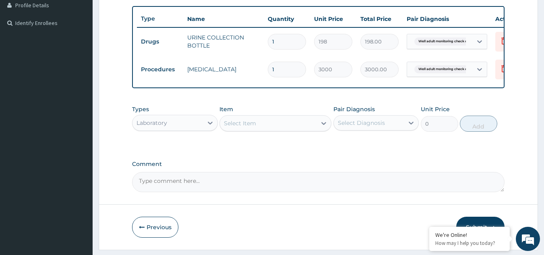
click at [249, 130] on div "Select Item" at bounding box center [268, 123] width 97 height 13
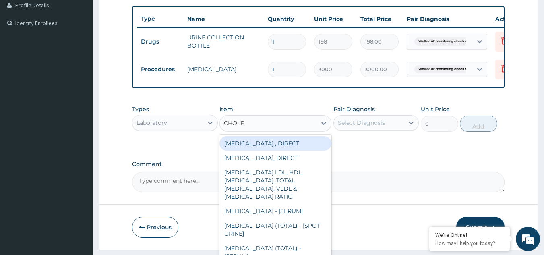
type input "CHOLES"
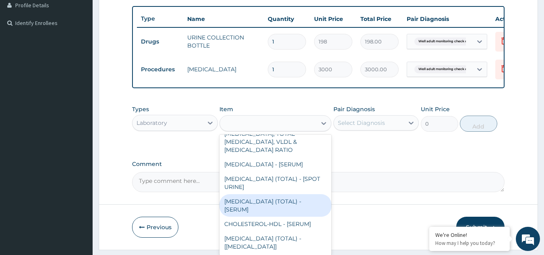
type input "2880"
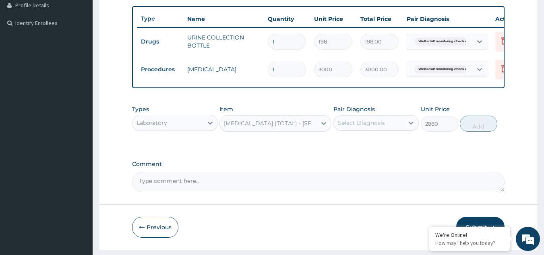
click at [362, 127] on div "Select Diagnosis" at bounding box center [361, 123] width 47 height 8
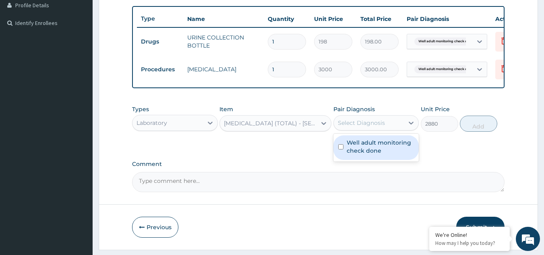
click at [359, 155] on label "Well adult monitoring check done" at bounding box center [380, 146] width 68 height 16
checkbox input "true"
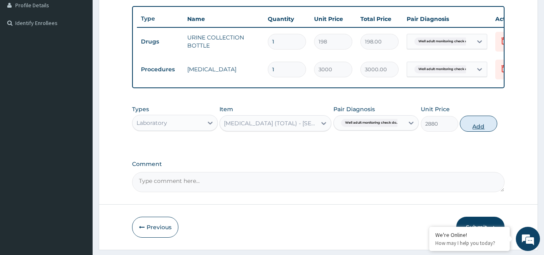
click at [484, 130] on button "Add" at bounding box center [478, 123] width 37 height 16
type input "0"
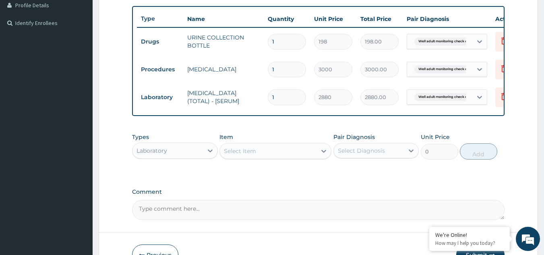
click at [245, 155] on div "Select Item" at bounding box center [240, 151] width 32 height 8
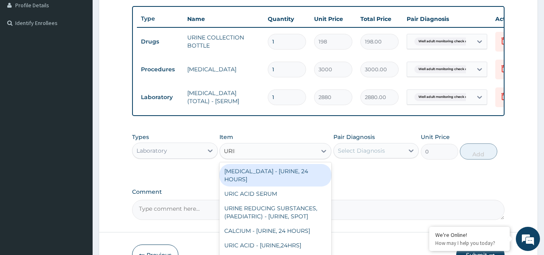
type input "URINA"
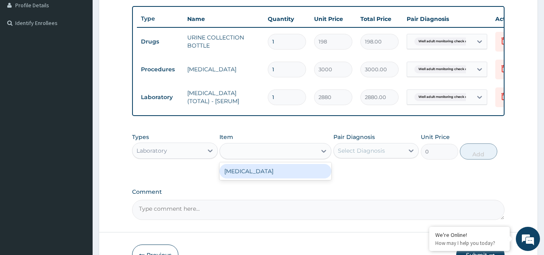
type input "1531.875"
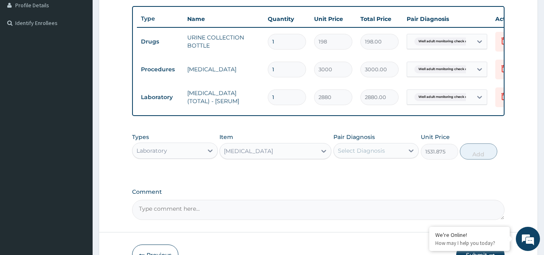
click at [355, 155] on div "Select Diagnosis" at bounding box center [361, 150] width 47 height 8
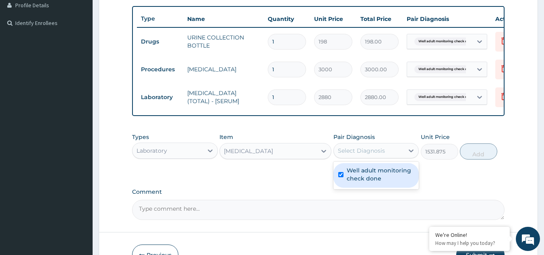
checkbox input "true"
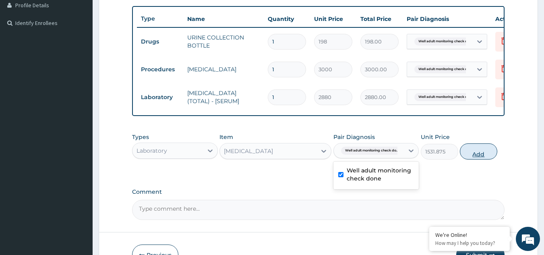
click at [470, 159] on button "Add" at bounding box center [478, 151] width 37 height 16
type input "0"
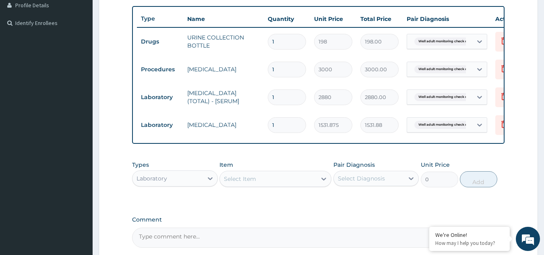
click at [262, 185] on div "Select Item" at bounding box center [268, 178] width 97 height 13
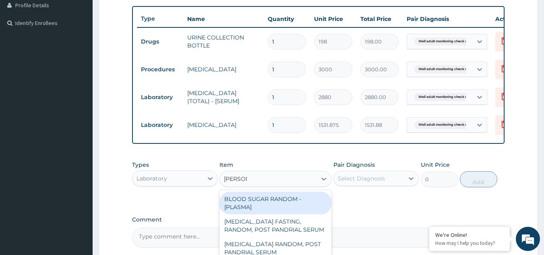
type input "RANDOM"
type input "1800"
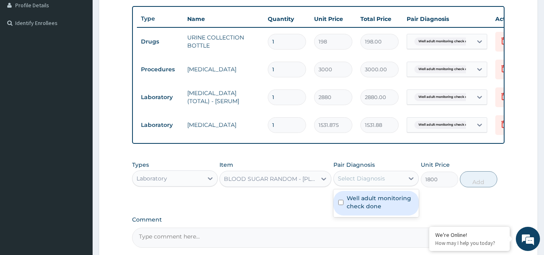
click at [350, 182] on div "Select Diagnosis" at bounding box center [361, 178] width 47 height 8
checkbox input "true"
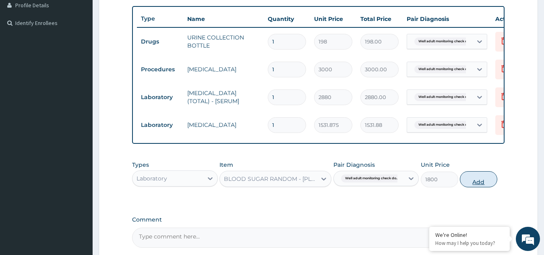
click at [476, 187] on button "Add" at bounding box center [478, 179] width 37 height 16
type input "0"
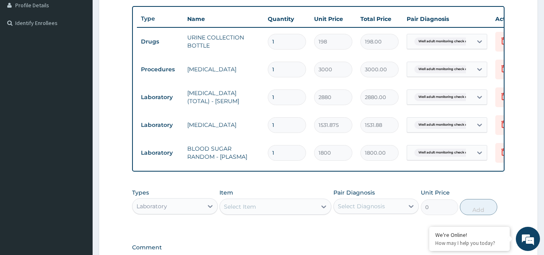
scroll to position [317, 0]
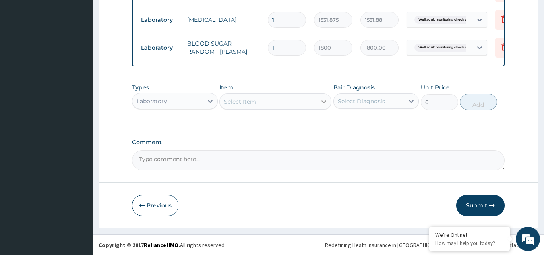
click at [320, 101] on icon at bounding box center [323, 101] width 8 height 8
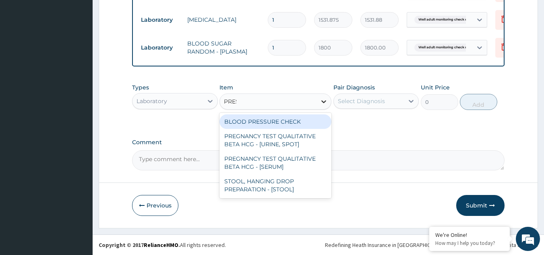
type input "PRESS"
type input "1225.5"
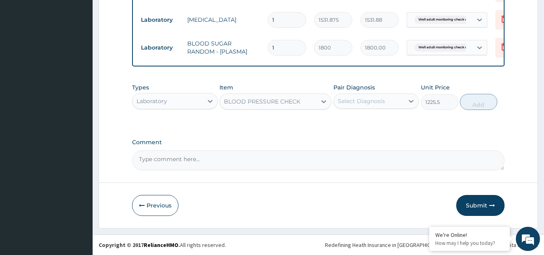
click at [365, 101] on div "Select Diagnosis" at bounding box center [361, 101] width 47 height 8
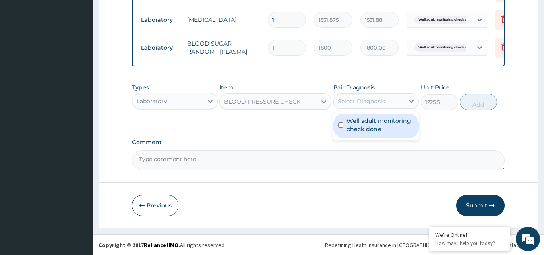
click at [362, 118] on label "Well adult monitoring check done" at bounding box center [380, 125] width 68 height 16
checkbox input "true"
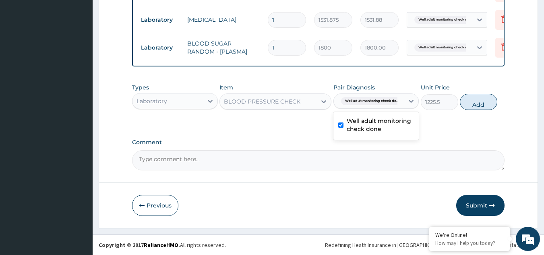
click at [474, 100] on button "Add" at bounding box center [478, 102] width 37 height 16
type input "0"
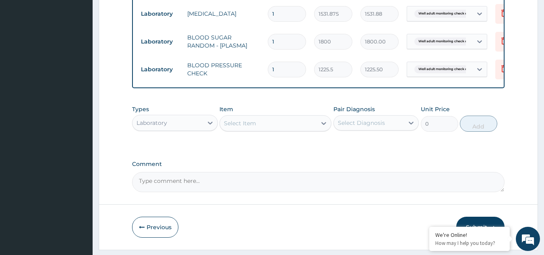
click at [288, 130] on div "Select Item" at bounding box center [268, 123] width 97 height 13
type input "PHYS"
type input "1225.5"
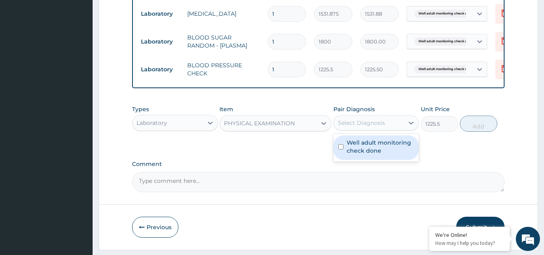
click at [360, 127] on div "Select Diagnosis" at bounding box center [361, 123] width 47 height 8
click at [357, 144] on div "Well adult monitoring check done" at bounding box center [376, 147] width 86 height 25
checkbox input "true"
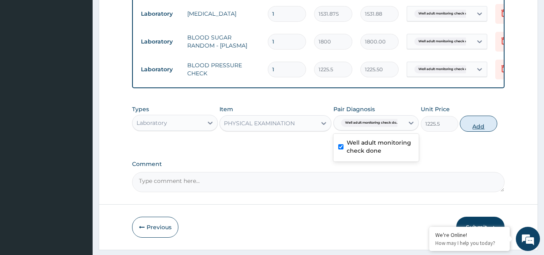
click at [476, 132] on button "Add" at bounding box center [478, 123] width 37 height 16
type input "0"
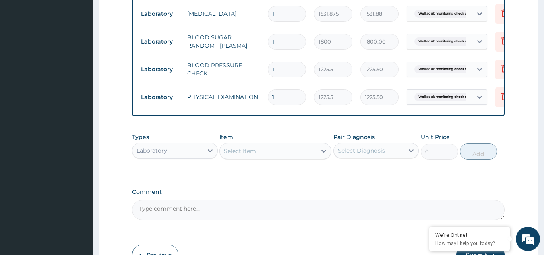
click at [260, 153] on div "Select Item" at bounding box center [268, 150] width 97 height 13
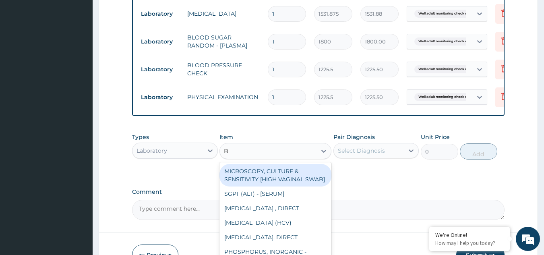
type input "BMI"
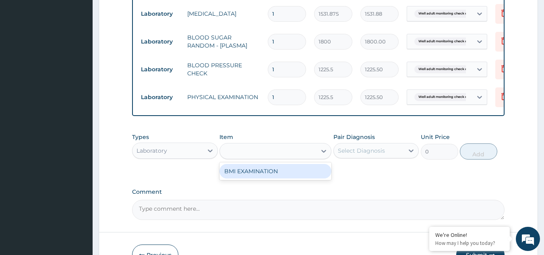
type input "1225.5"
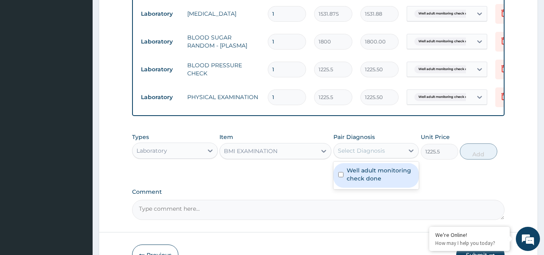
click at [388, 157] on div "Select Diagnosis" at bounding box center [369, 150] width 70 height 13
click at [375, 182] on label "Well adult monitoring check done" at bounding box center [380, 174] width 68 height 16
checkbox input "true"
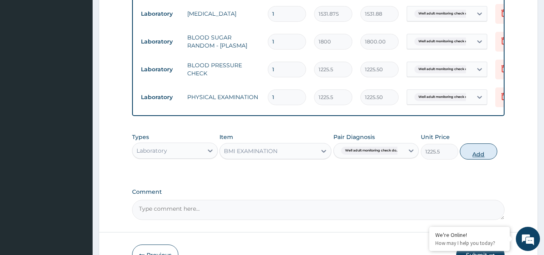
click at [472, 159] on button "Add" at bounding box center [478, 151] width 37 height 16
type input "0"
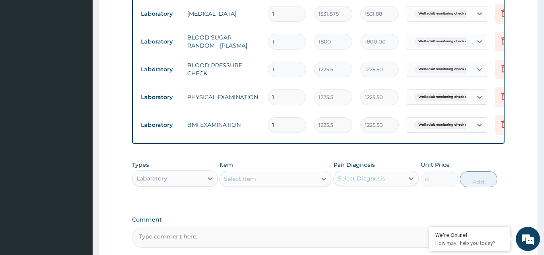
scroll to position [401, 0]
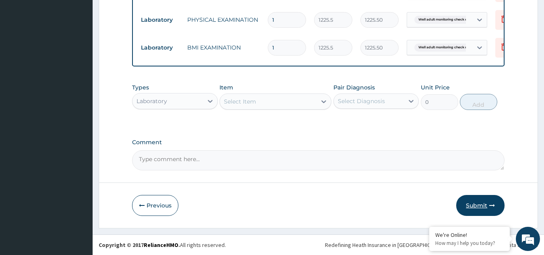
click at [484, 207] on button "Submit" at bounding box center [480, 205] width 48 height 21
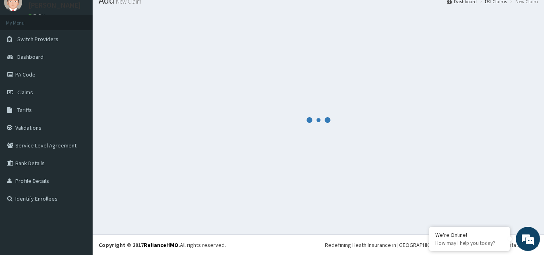
scroll to position [31, 0]
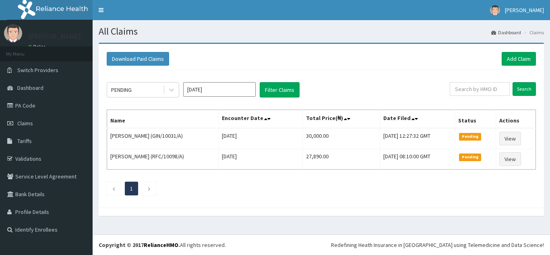
click at [327, 63] on div "Download Paid Claims Add Claim" at bounding box center [321, 59] width 429 height 14
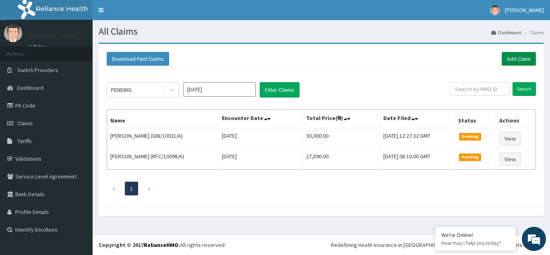
click at [517, 59] on link "Add Claim" at bounding box center [518, 59] width 34 height 14
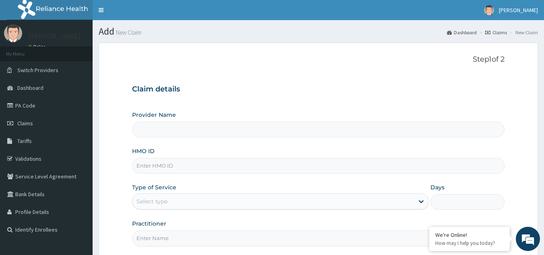
type input "Reliance Family Clinics (RFC) - [GEOGRAPHIC_DATA]"
click at [192, 168] on input "HMO ID" at bounding box center [318, 166] width 373 height 16
paste input "ENY/10138/A"
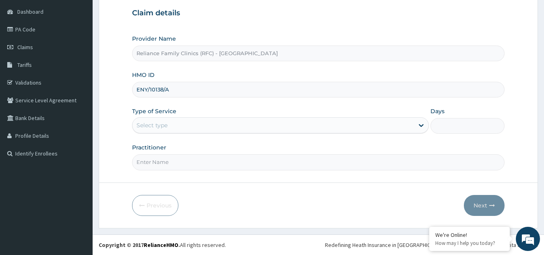
type input "ENY/10138/A"
click at [283, 130] on div "Select type" at bounding box center [272, 125] width 281 height 13
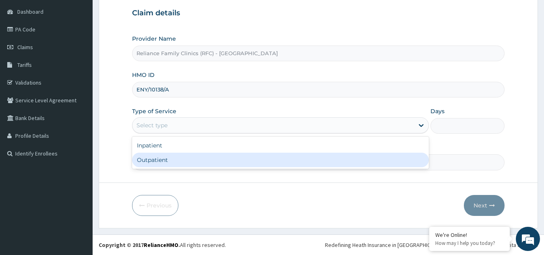
click at [257, 161] on div "Outpatient" at bounding box center [280, 159] width 297 height 14
type input "1"
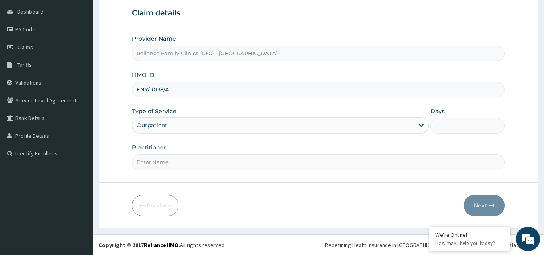
click at [257, 161] on input "Practitioner" at bounding box center [318, 162] width 373 height 16
type input "LOCUM"
click at [473, 202] on button "Next" at bounding box center [484, 205] width 41 height 21
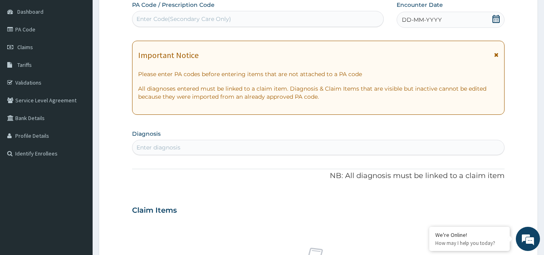
click at [177, 147] on div "Enter diagnosis" at bounding box center [158, 147] width 44 height 8
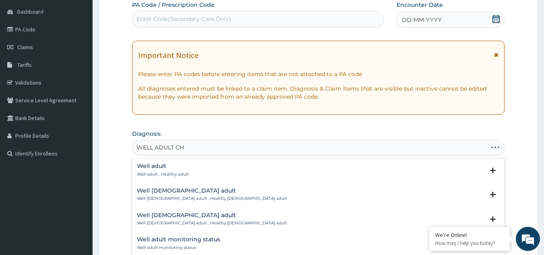
type input "WELL ADULT CHE"
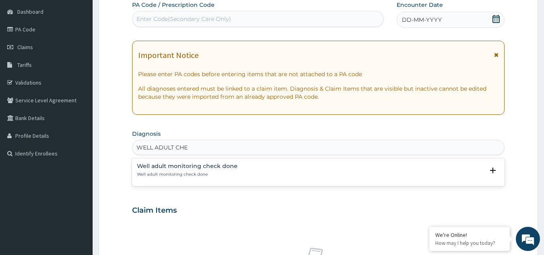
click at [178, 170] on div "Well adult monitoring check done Well adult monitoring check done" at bounding box center [187, 170] width 101 height 14
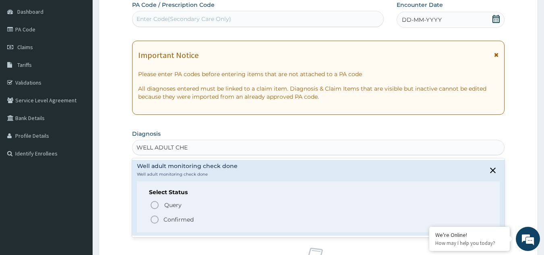
click at [184, 222] on p "Confirmed" at bounding box center [178, 219] width 30 height 8
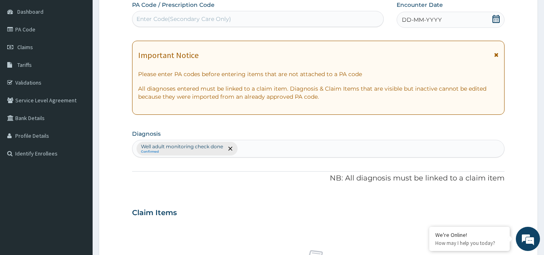
click at [457, 22] on div "DD-MM-YYYY" at bounding box center [450, 20] width 108 height 16
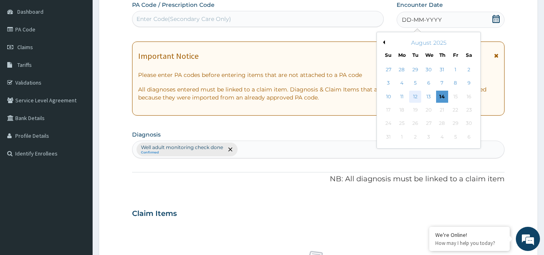
click at [414, 96] on div "12" at bounding box center [415, 97] width 12 height 12
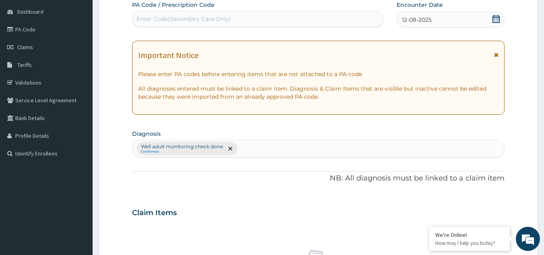
click at [496, 55] on icon at bounding box center [496, 55] width 4 height 6
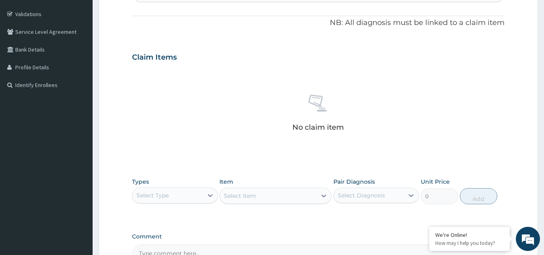
scroll to position [207, 0]
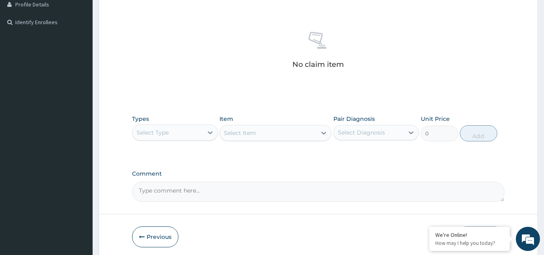
click at [185, 130] on div "Select Type" at bounding box center [167, 132] width 70 height 13
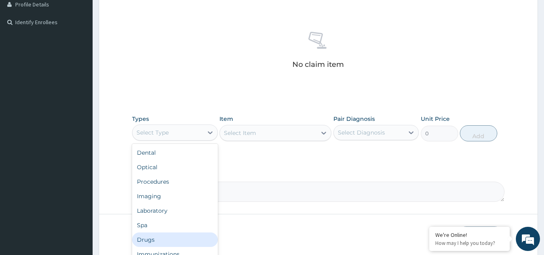
click at [158, 234] on div "Drugs" at bounding box center [175, 239] width 86 height 14
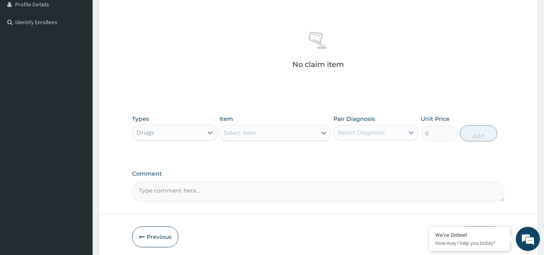
click at [264, 132] on div "Select Item" at bounding box center [268, 132] width 97 height 13
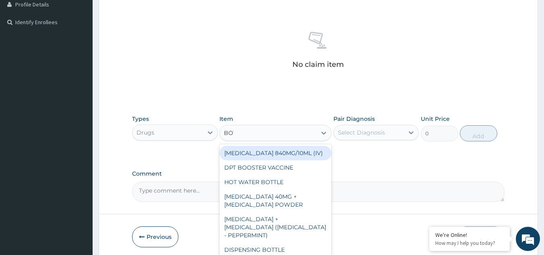
type input "BOTT"
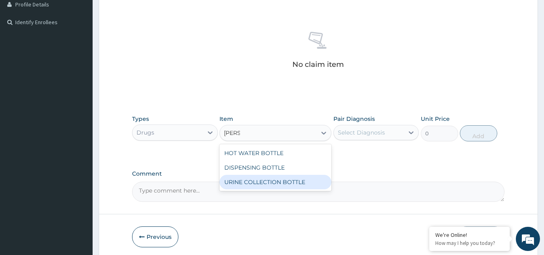
type input "198"
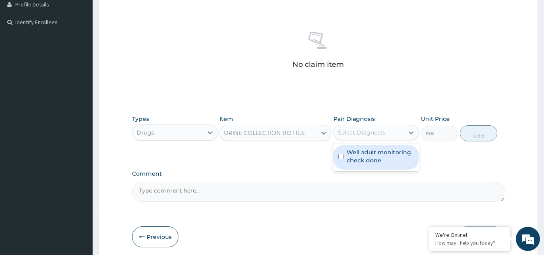
click at [368, 134] on div "Select Diagnosis" at bounding box center [361, 132] width 47 height 8
checkbox input "true"
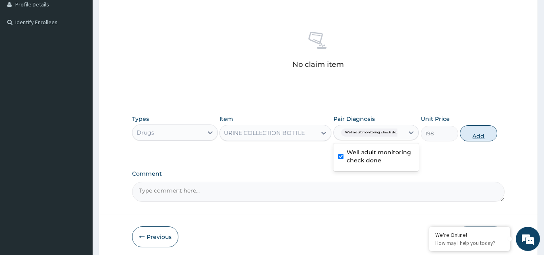
click at [474, 129] on button "Add" at bounding box center [478, 133] width 37 height 16
type input "0"
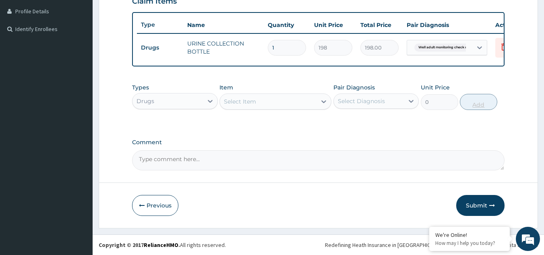
scroll to position [206, 0]
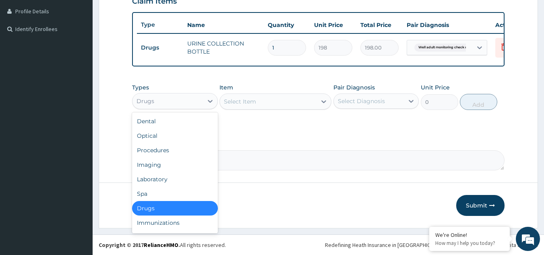
click at [170, 108] on div "Drugs" at bounding box center [175, 101] width 86 height 16
click at [164, 149] on div "Procedures" at bounding box center [175, 150] width 86 height 14
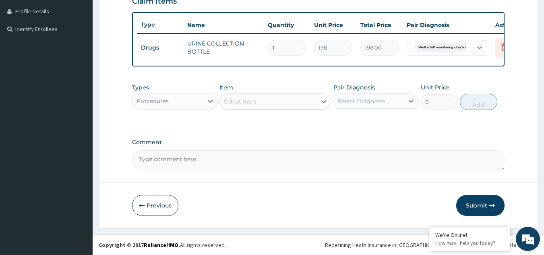
click at [256, 111] on div "Types option Procedures, selected. Select is focused ,type to refine list, pres…" at bounding box center [318, 96] width 373 height 35
click at [249, 102] on div "Select Item" at bounding box center [240, 101] width 32 height 8
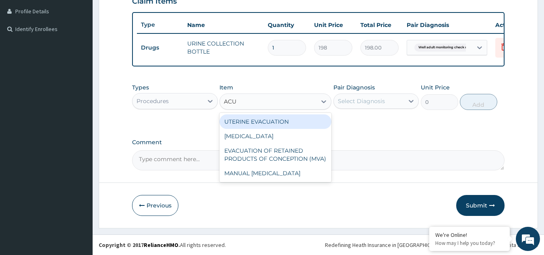
type input "ACUI"
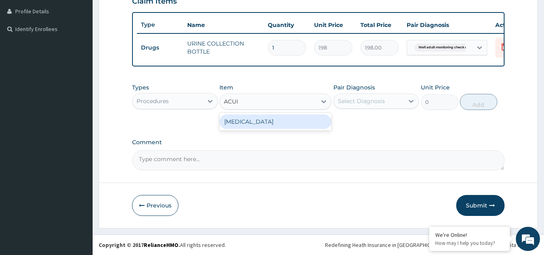
type input "3000"
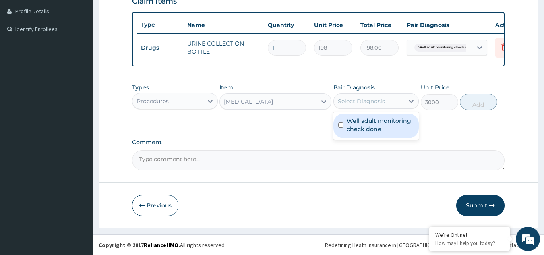
click at [394, 95] on div "Select Diagnosis" at bounding box center [369, 101] width 70 height 13
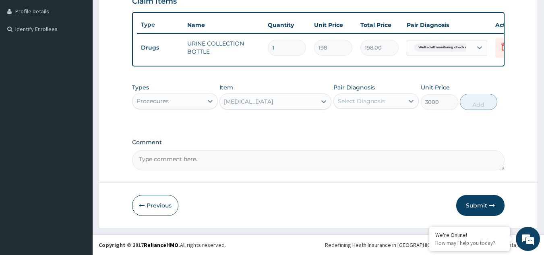
click at [386, 108] on div "Select Diagnosis" at bounding box center [376, 100] width 86 height 15
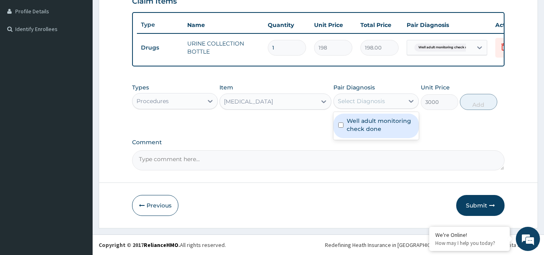
click at [384, 105] on div "Select Diagnosis" at bounding box center [369, 101] width 70 height 13
click at [379, 140] on label "Comment" at bounding box center [318, 142] width 373 height 7
click at [379, 150] on textarea "Comment" at bounding box center [318, 160] width 373 height 20
click at [379, 102] on div "Select Diagnosis" at bounding box center [361, 101] width 47 height 8
click at [379, 126] on label "Well adult monitoring check done" at bounding box center [380, 125] width 68 height 16
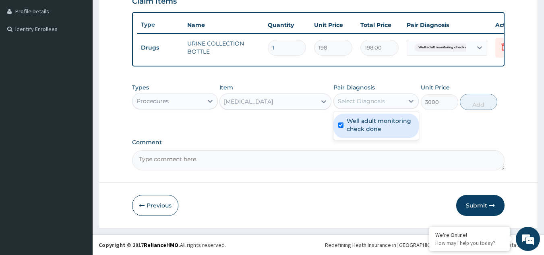
checkbox input "true"
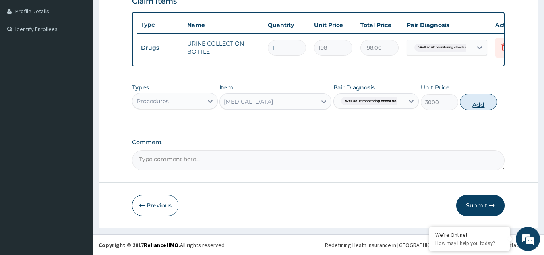
click at [479, 106] on button "Add" at bounding box center [478, 102] width 37 height 16
type input "0"
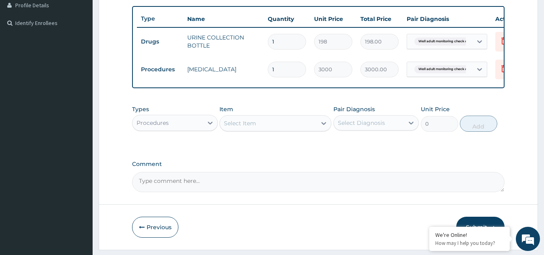
click at [244, 124] on div "Select Item" at bounding box center [268, 123] width 97 height 13
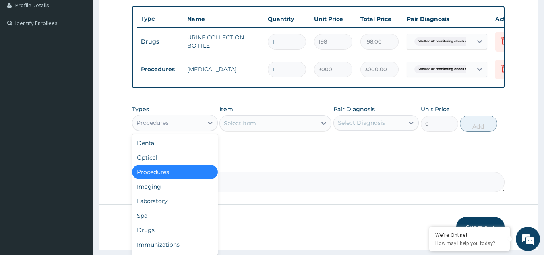
click at [192, 129] on div "Procedures" at bounding box center [167, 122] width 70 height 13
click at [162, 208] on div "Laboratory" at bounding box center [175, 201] width 86 height 14
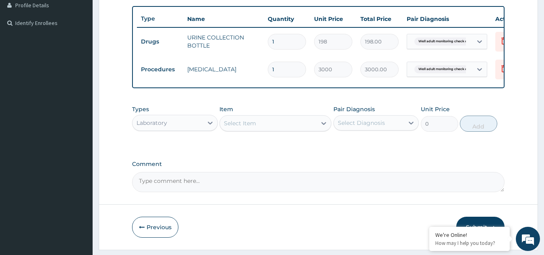
click at [258, 130] on div "Select Item" at bounding box center [268, 123] width 97 height 13
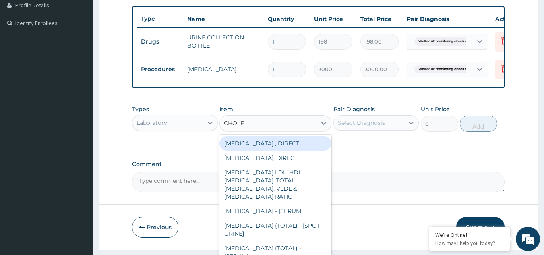
type input "CHOLES"
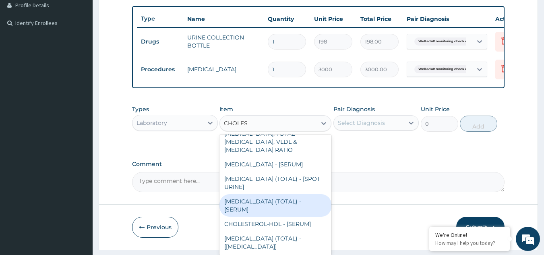
type input "2880"
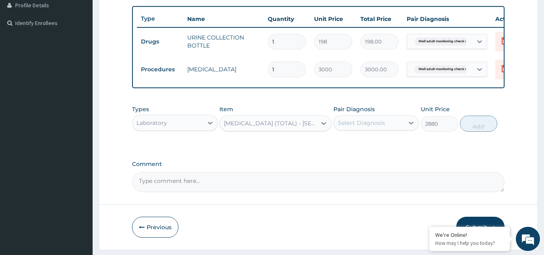
click at [363, 127] on div "Select Diagnosis" at bounding box center [361, 123] width 47 height 8
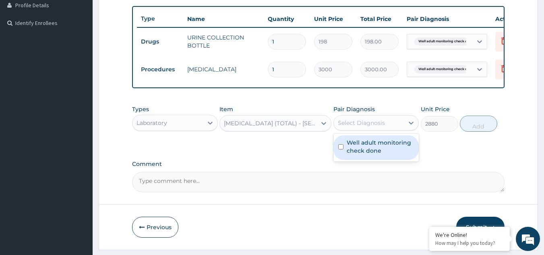
click at [358, 160] on div "Well adult monitoring check done" at bounding box center [376, 147] width 86 height 25
checkbox input "true"
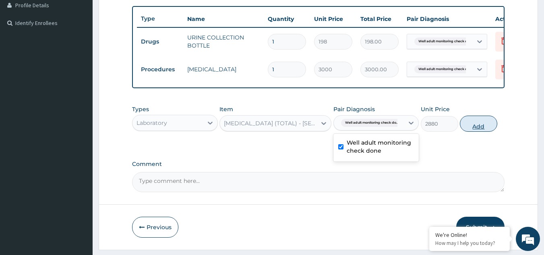
click at [490, 128] on button "Add" at bounding box center [478, 123] width 37 height 16
type input "0"
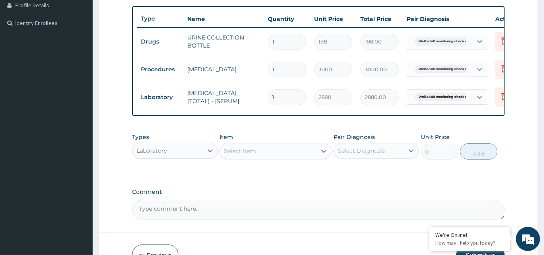
click at [283, 154] on div "Select Item" at bounding box center [268, 150] width 97 height 13
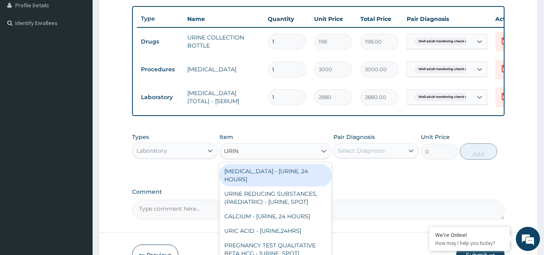
type input "URINA"
type input "1531.875"
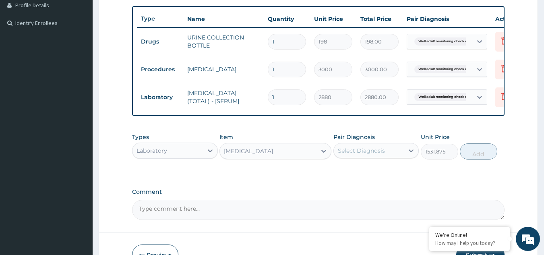
click at [381, 154] on div "Select Diagnosis" at bounding box center [361, 150] width 47 height 8
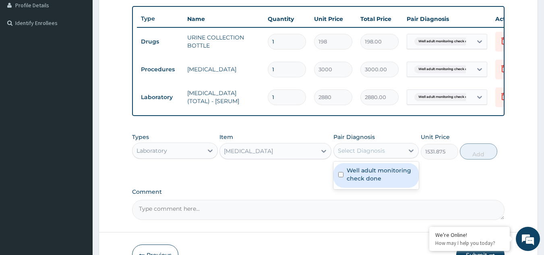
click at [367, 177] on label "Well adult monitoring check done" at bounding box center [380, 174] width 68 height 16
checkbox input "true"
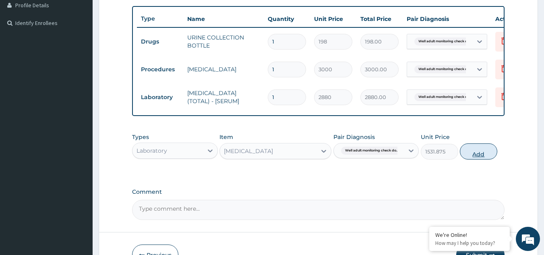
click at [470, 159] on button "Add" at bounding box center [478, 151] width 37 height 16
type input "0"
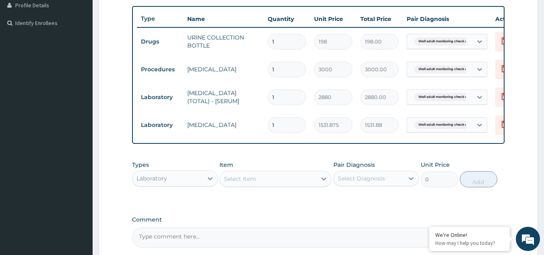
click at [294, 181] on div "Select Item" at bounding box center [268, 178] width 97 height 13
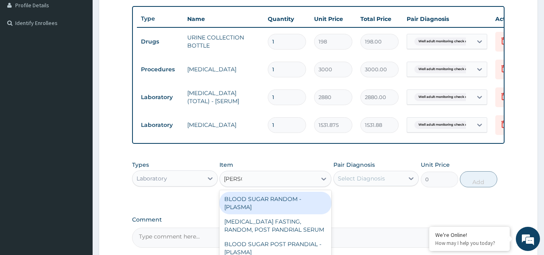
type input "RANDOM"
type input "1800"
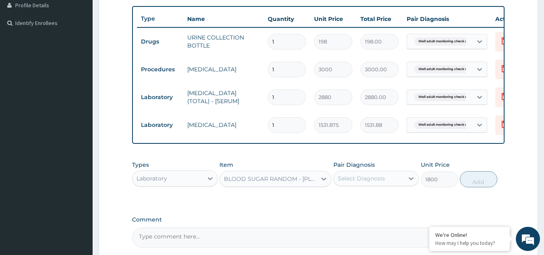
click at [367, 182] on div "Select Diagnosis" at bounding box center [361, 178] width 47 height 8
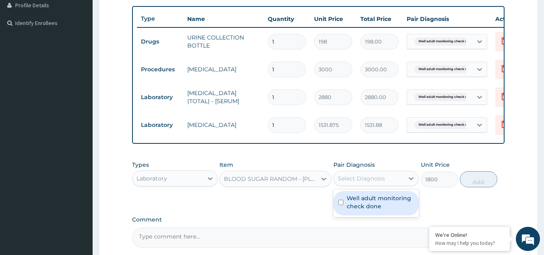
click at [364, 210] on label "Well adult monitoring check done" at bounding box center [380, 202] width 68 height 16
checkbox input "true"
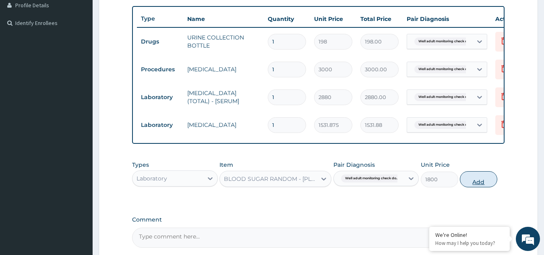
click at [476, 183] on button "Add" at bounding box center [478, 179] width 37 height 16
type input "0"
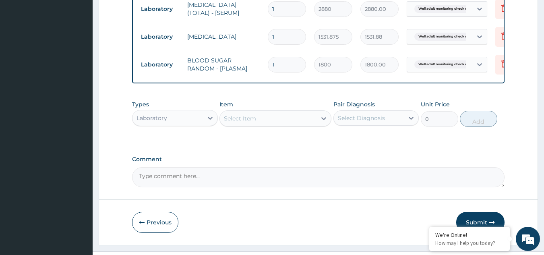
scroll to position [317, 0]
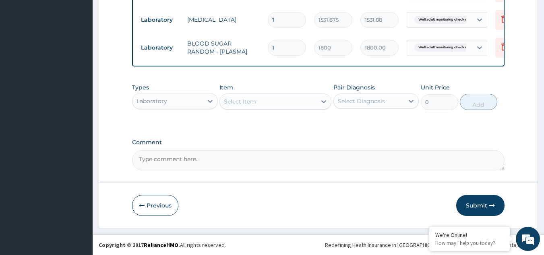
click at [277, 105] on div "Select Item" at bounding box center [268, 101] width 97 height 13
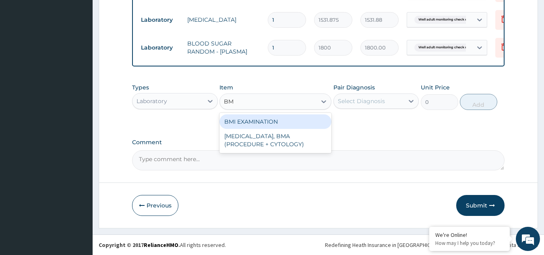
type input "BMI"
type input "1225.5"
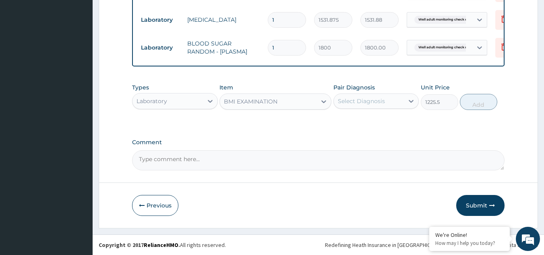
click at [360, 104] on div "Select Diagnosis" at bounding box center [361, 101] width 47 height 8
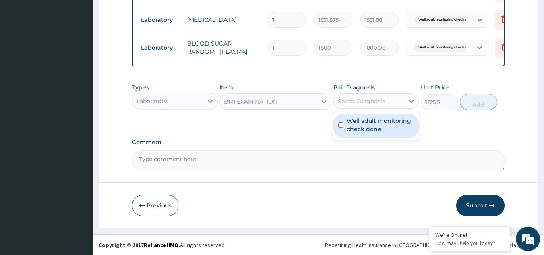
click at [358, 132] on label "Well adult monitoring check done" at bounding box center [380, 125] width 68 height 16
checkbox input "true"
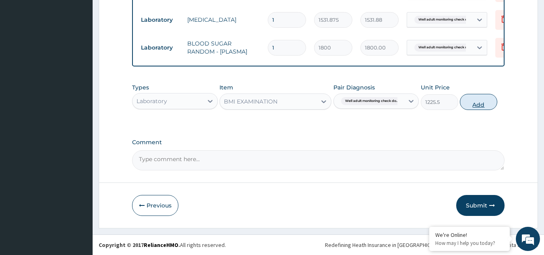
click at [485, 105] on button "Add" at bounding box center [478, 102] width 37 height 16
type input "0"
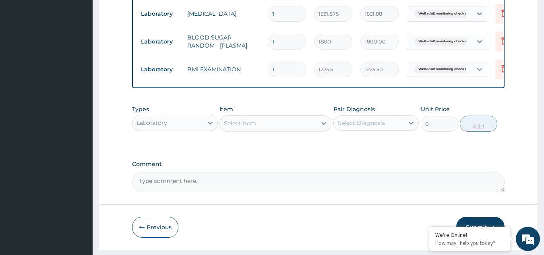
click at [311, 126] on div "Select Item" at bounding box center [268, 123] width 97 height 13
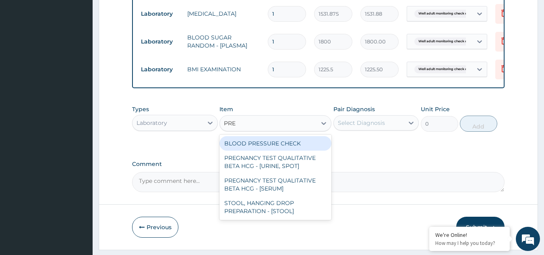
type input "PRES"
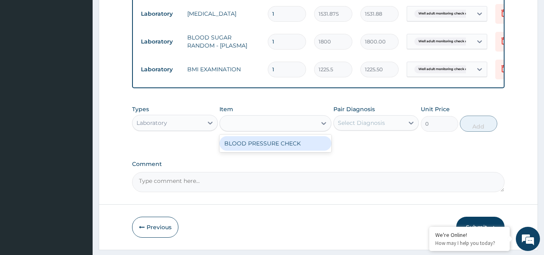
type input "1225.5"
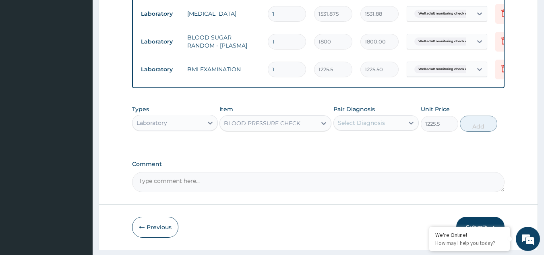
click at [354, 127] on div "Select Diagnosis" at bounding box center [361, 123] width 47 height 8
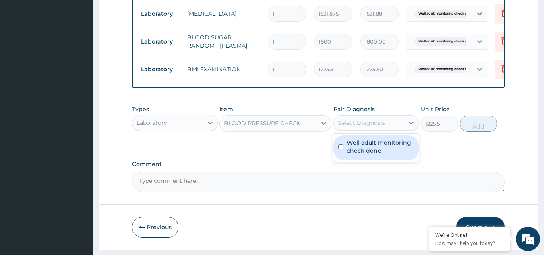
click at [353, 147] on label "Well adult monitoring check done" at bounding box center [380, 146] width 68 height 16
checkbox input "true"
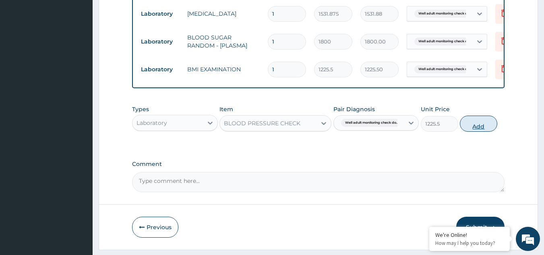
click at [479, 126] on button "Add" at bounding box center [478, 123] width 37 height 16
type input "0"
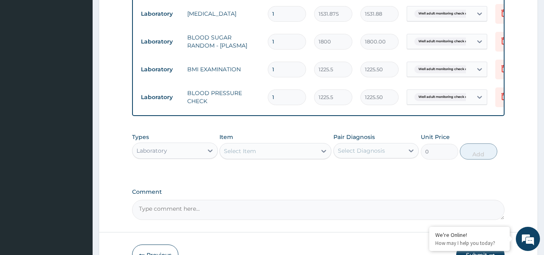
click at [261, 156] on div "Select Item" at bounding box center [268, 150] width 97 height 13
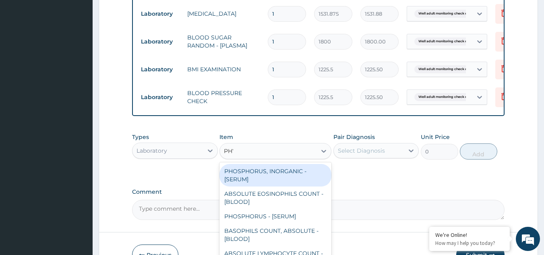
type input "PHYS"
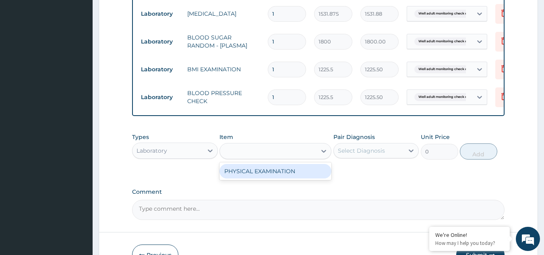
type input "1225.5"
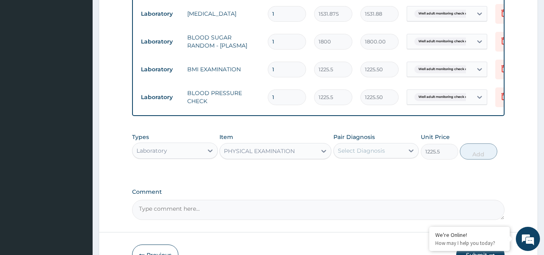
click at [342, 155] on div "Select Diagnosis" at bounding box center [361, 150] width 47 height 8
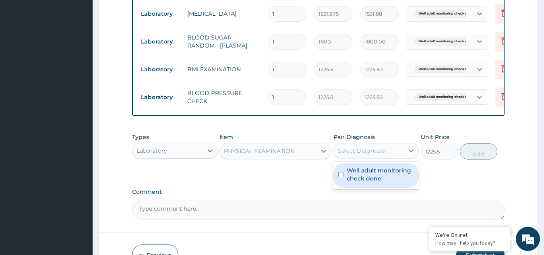
click at [350, 182] on label "Well adult monitoring check done" at bounding box center [380, 174] width 68 height 16
checkbox input "true"
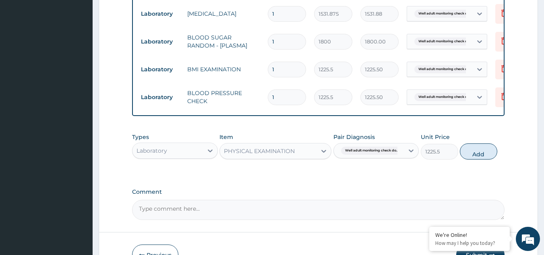
click at [497, 152] on div "Types Laboratory Item PHYSICAL EXAMINATION Pair Diagnosis Well adult monitoring…" at bounding box center [318, 146] width 373 height 35
click at [480, 158] on button "Add" at bounding box center [478, 151] width 37 height 16
type input "0"
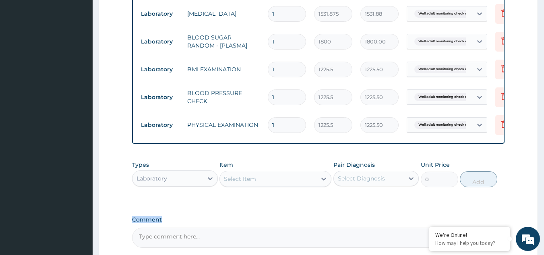
drag, startPoint x: 537, startPoint y: 177, endPoint x: 549, endPoint y: 221, distance: 45.1
click at [543, 221] on html "R EL Toggle navigation Olanike Jegede Olanike Jegede - olanike@getreliancehealt…" at bounding box center [272, 7] width 544 height 649
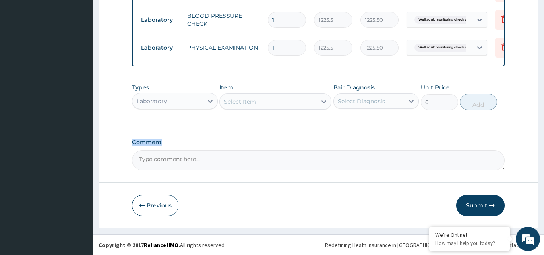
click at [472, 204] on button "Submit" at bounding box center [480, 205] width 48 height 21
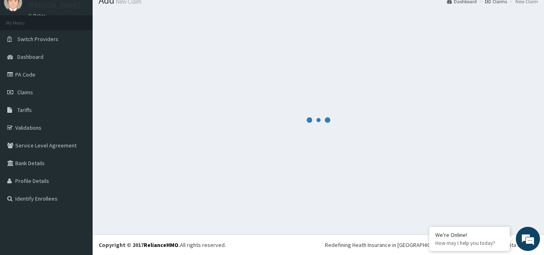
scroll to position [31, 0]
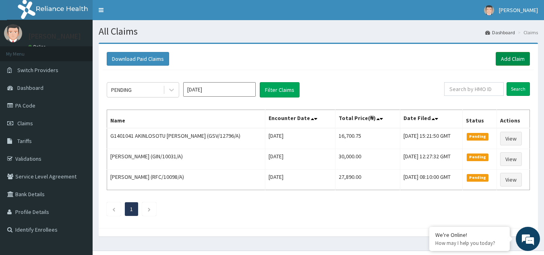
click at [504, 60] on link "Add Claim" at bounding box center [512, 59] width 34 height 14
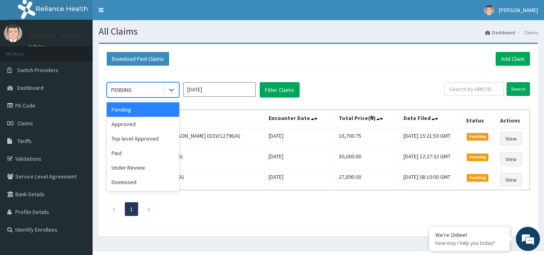
click at [163, 82] on div at bounding box center [171, 89] width 16 height 14
click at [137, 124] on div "Approved" at bounding box center [143, 124] width 72 height 14
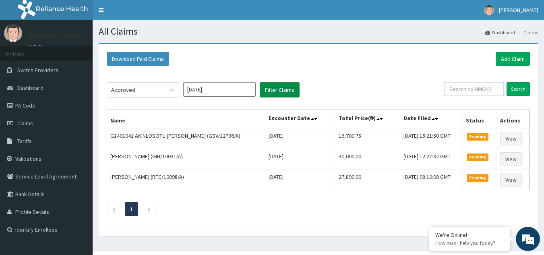
click at [264, 96] on button "Filter Claims" at bounding box center [280, 89] width 40 height 15
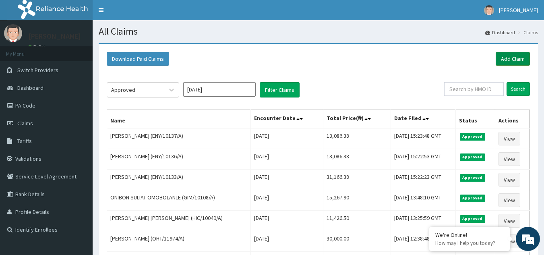
click at [514, 55] on link "Add Claim" at bounding box center [512, 59] width 34 height 14
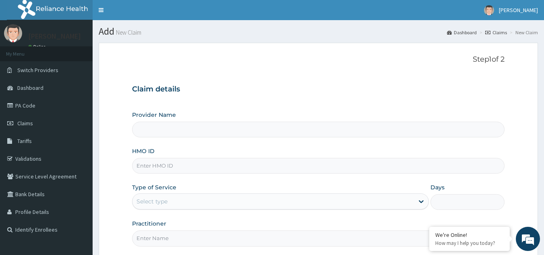
type input "Reliance Family Clinics (RFC) - [GEOGRAPHIC_DATA]"
click at [182, 173] on input "HMO ID" at bounding box center [318, 166] width 373 height 16
paste input "ENY/10139/A"
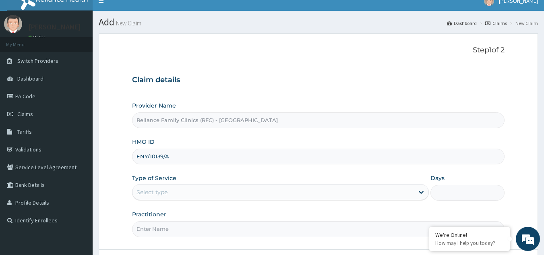
scroll to position [76, 0]
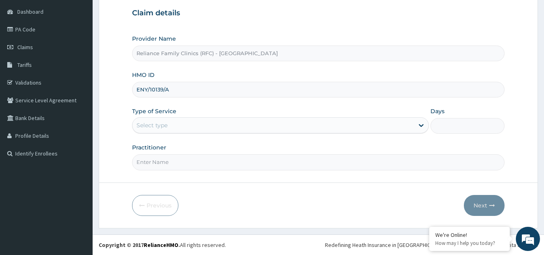
type input "ENY/10139/A"
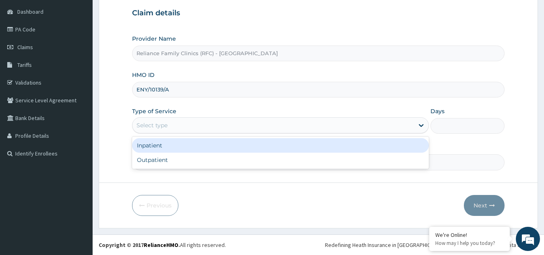
click at [234, 129] on div "Select type" at bounding box center [272, 125] width 281 height 13
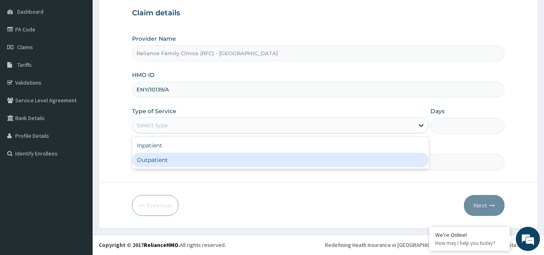
click at [220, 154] on div "Outpatient" at bounding box center [280, 159] width 297 height 14
type input "1"
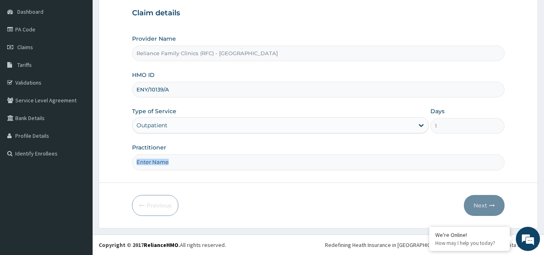
click at [220, 154] on div "Practitioner" at bounding box center [318, 156] width 373 height 27
click at [223, 154] on input "Practitioner" at bounding box center [318, 162] width 373 height 16
type input "K"
type input "LOCUM"
click at [499, 209] on button "Next" at bounding box center [484, 205] width 41 height 21
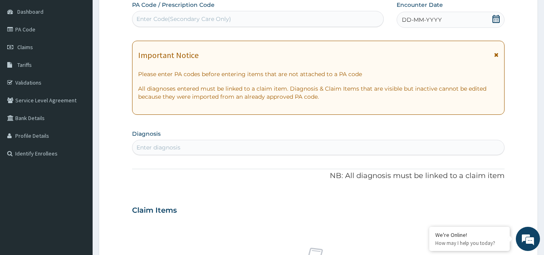
click at [460, 14] on div "DD-MM-YYYY" at bounding box center [450, 20] width 108 height 16
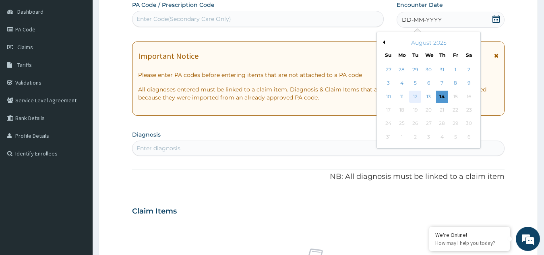
click at [415, 97] on div "12" at bounding box center [415, 97] width 12 height 12
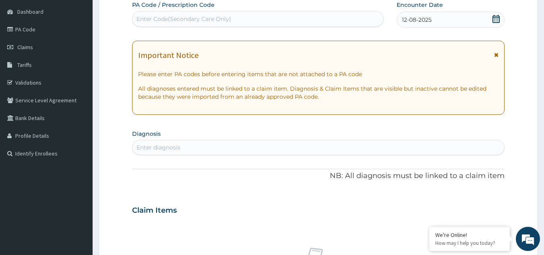
click at [498, 52] on icon at bounding box center [496, 55] width 4 height 6
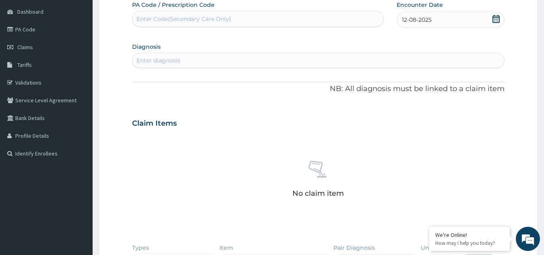
click at [454, 61] on div "Enter diagnosis" at bounding box center [318, 60] width 372 height 13
type input "WELL ADULT CHEC"
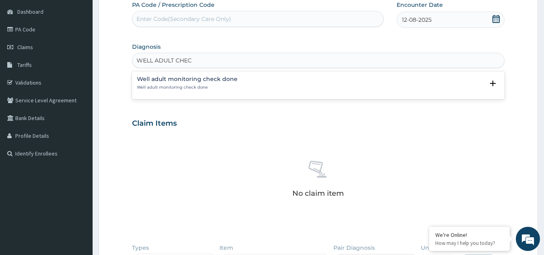
click at [220, 73] on div "Well adult monitoring check done Well adult monitoring check done Select Status…" at bounding box center [318, 85] width 373 height 25
click at [205, 87] on p "Well adult monitoring check done" at bounding box center [187, 87] width 101 height 6
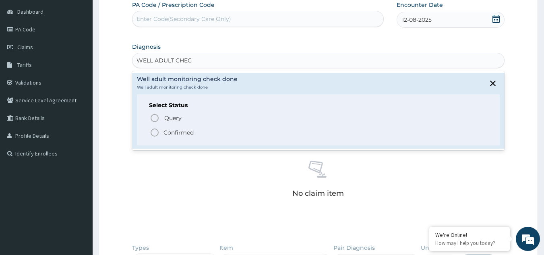
click at [178, 134] on p "Confirmed" at bounding box center [178, 132] width 30 height 8
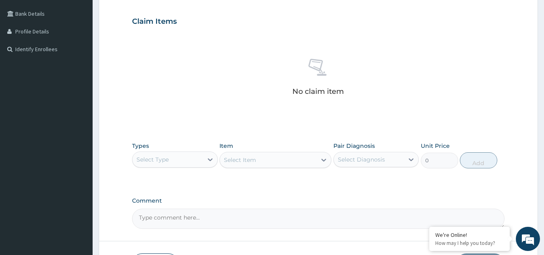
scroll to position [239, 0]
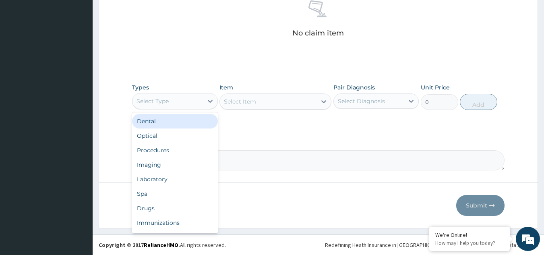
click at [185, 104] on div "Select Type" at bounding box center [167, 101] width 70 height 13
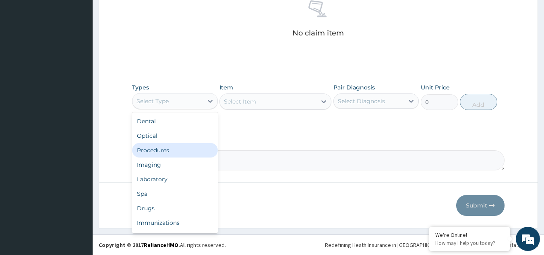
click at [176, 148] on div "Procedures" at bounding box center [175, 150] width 86 height 14
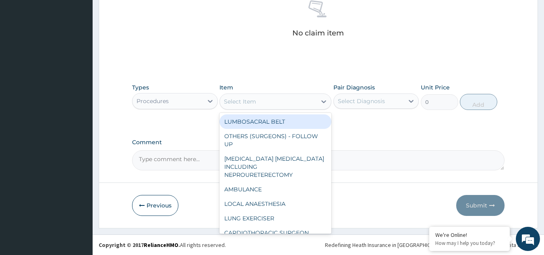
click at [286, 99] on div "Select Item" at bounding box center [268, 101] width 97 height 13
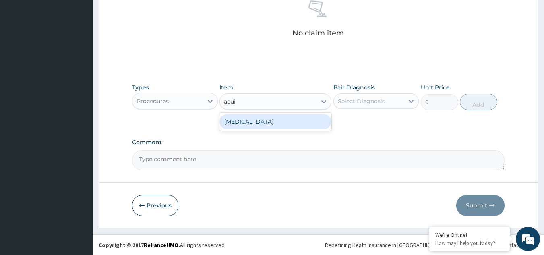
type input "acuit"
type input "3000"
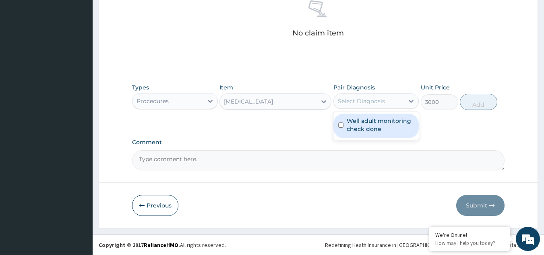
click at [380, 98] on div "Select Diagnosis" at bounding box center [361, 101] width 47 height 8
click at [364, 130] on label "Well adult monitoring check done" at bounding box center [380, 125] width 68 height 16
checkbox input "true"
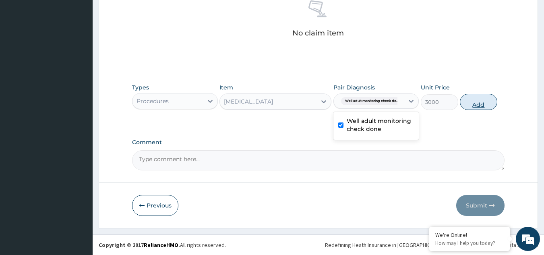
click at [471, 102] on button "Add" at bounding box center [478, 102] width 37 height 16
type input "0"
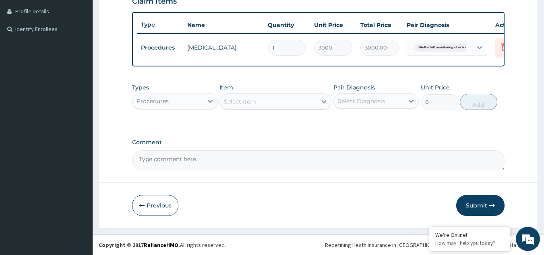
scroll to position [206, 0]
click at [194, 103] on div "Procedures" at bounding box center [167, 101] width 70 height 13
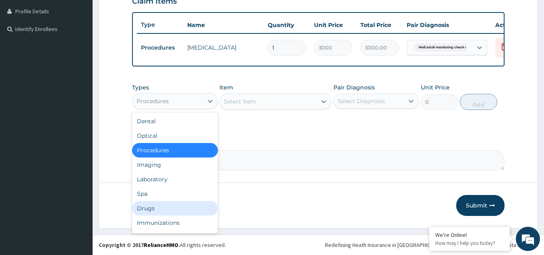
click at [175, 206] on div "Drugs" at bounding box center [175, 208] width 86 height 14
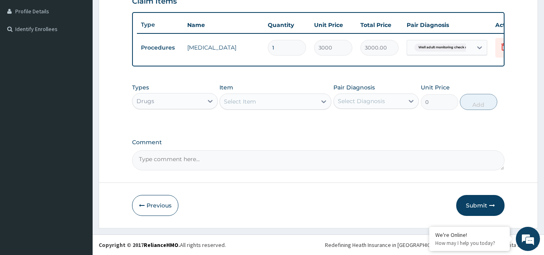
click at [270, 105] on div "Select Item" at bounding box center [268, 101] width 97 height 13
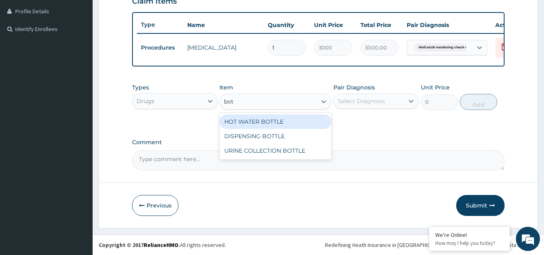
type input "bott"
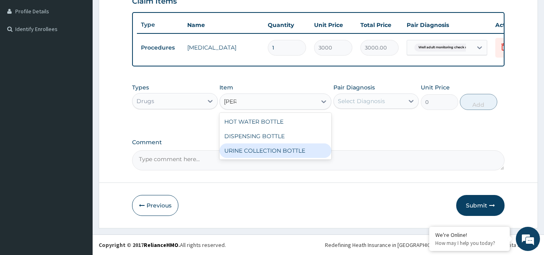
click at [258, 150] on div "URINE COLLECTION BOTTLE" at bounding box center [275, 150] width 112 height 14
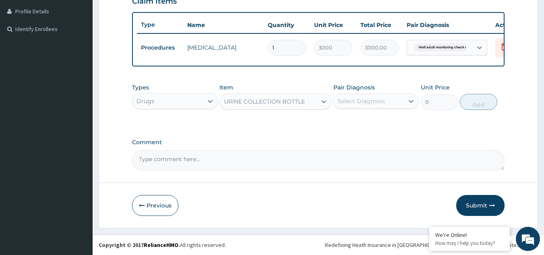
type input "198"
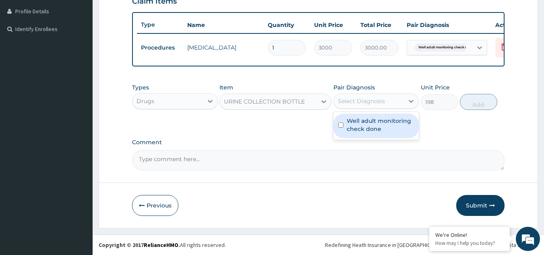
click at [365, 107] on div "Select Diagnosis" at bounding box center [369, 101] width 70 height 13
click at [359, 123] on label "Well adult monitoring check done" at bounding box center [380, 125] width 68 height 16
checkbox input "true"
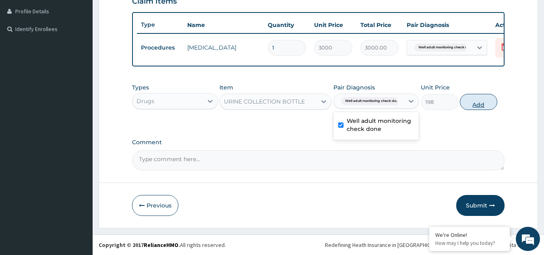
click at [475, 106] on button "Add" at bounding box center [478, 102] width 37 height 16
type input "0"
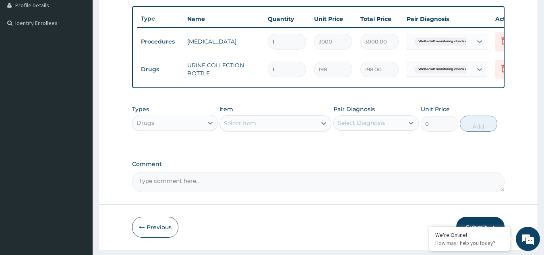
click at [161, 126] on div "Drugs" at bounding box center [167, 122] width 70 height 13
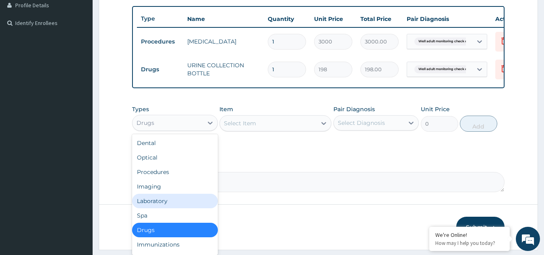
click at [162, 208] on div "Laboratory" at bounding box center [175, 201] width 86 height 14
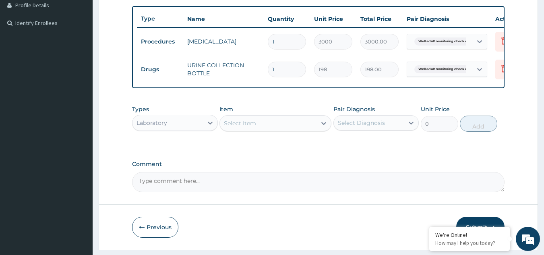
click at [255, 127] on div "Select Item" at bounding box center [240, 123] width 32 height 8
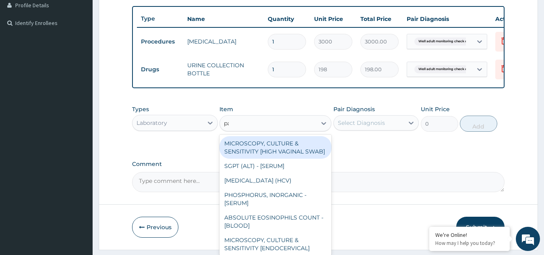
type input "pap"
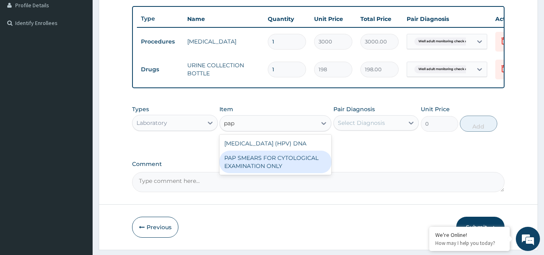
type input "18080"
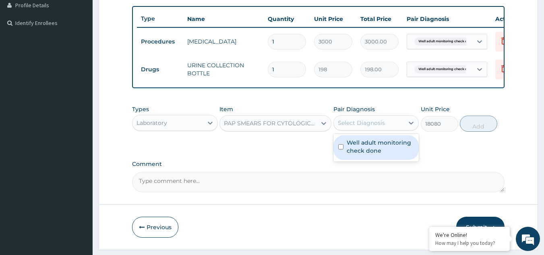
click at [351, 126] on div "Select Diagnosis" at bounding box center [361, 123] width 47 height 8
checkbox input "true"
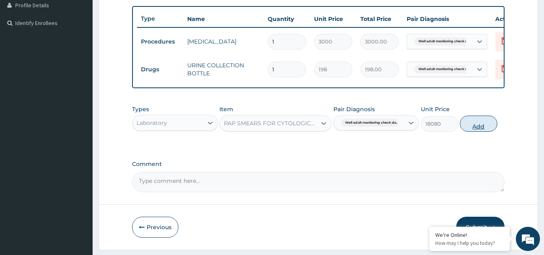
click at [484, 128] on button "Add" at bounding box center [478, 123] width 37 height 16
type input "0"
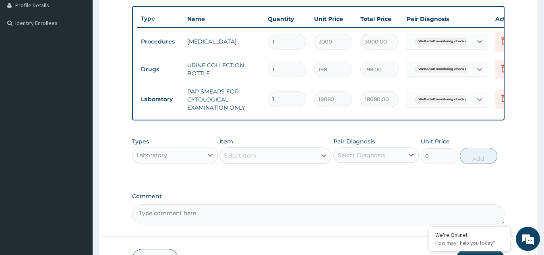
click at [269, 160] on div "Select Item" at bounding box center [268, 155] width 97 height 13
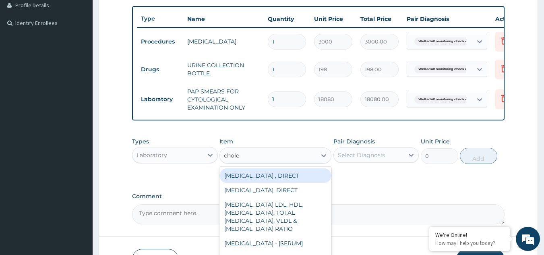
type input "choles"
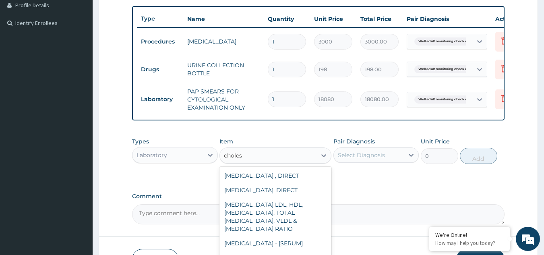
scroll to position [47, 0]
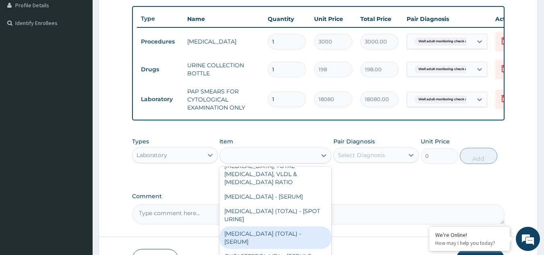
type input "2880"
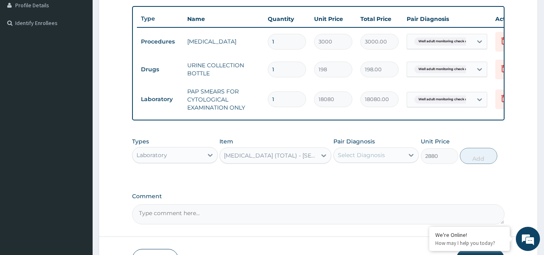
click at [380, 159] on div "Select Diagnosis" at bounding box center [361, 155] width 47 height 8
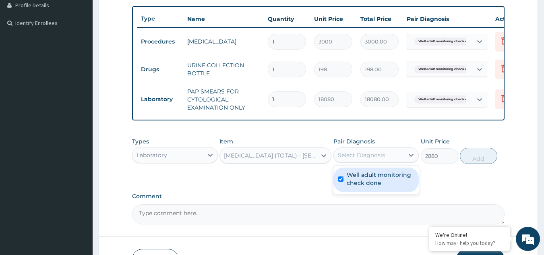
checkbox input "true"
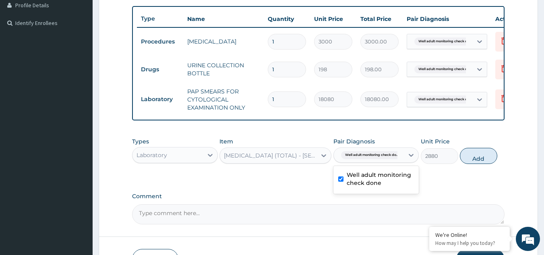
click at [476, 164] on button "Add" at bounding box center [478, 156] width 37 height 16
type input "0"
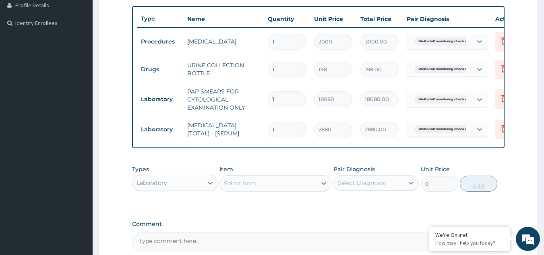
click at [289, 188] on div "Select Item" at bounding box center [268, 183] width 97 height 13
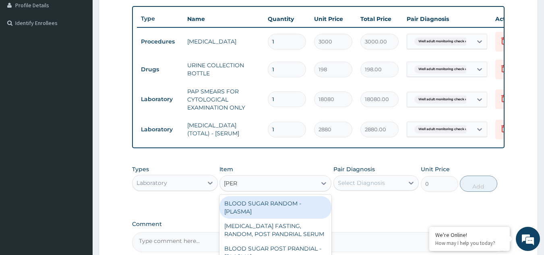
type input "random"
type input "1800"
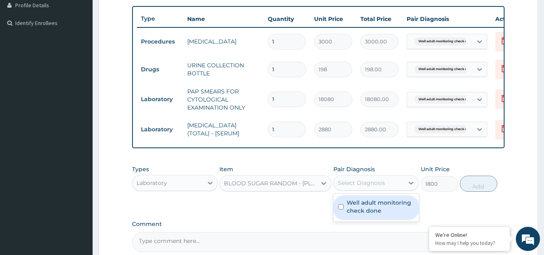
click at [348, 187] on div "Select Diagnosis" at bounding box center [361, 183] width 47 height 8
click at [348, 208] on label "Well adult monitoring check done" at bounding box center [380, 206] width 68 height 16
checkbox input "true"
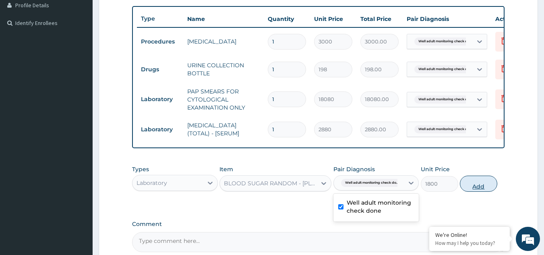
click at [474, 192] on button "Add" at bounding box center [478, 183] width 37 height 16
type input "0"
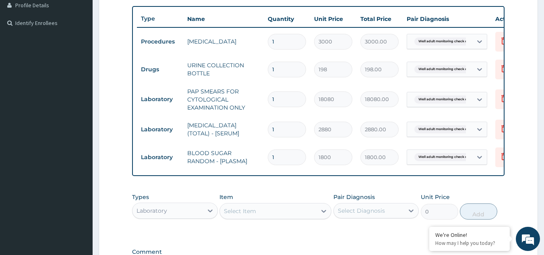
click at [286, 217] on div "Select Item" at bounding box center [268, 210] width 97 height 13
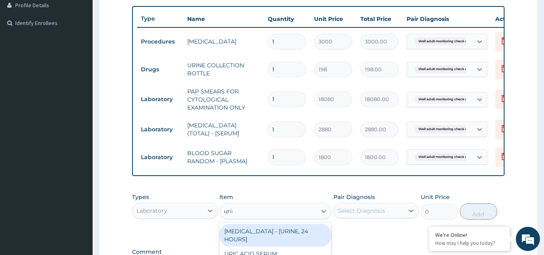
type input "urina"
type input "1531.875"
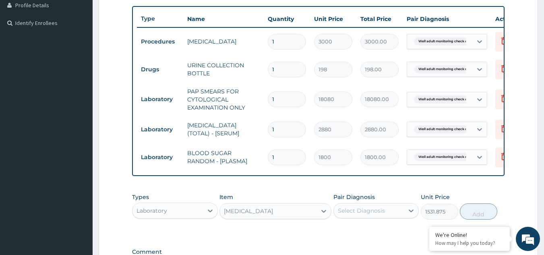
click at [383, 214] on div "Select Diagnosis" at bounding box center [361, 210] width 47 height 8
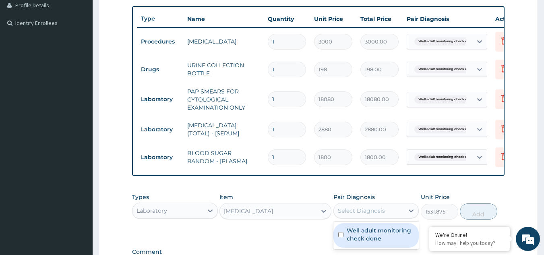
click at [369, 240] on label "Well adult monitoring check done" at bounding box center [380, 234] width 68 height 16
checkbox input "true"
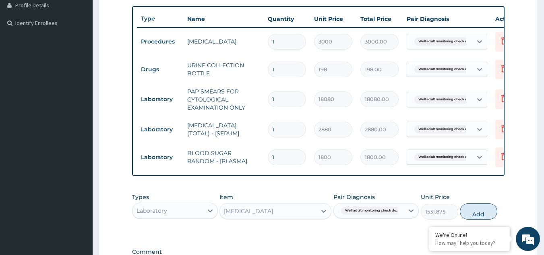
click at [461, 214] on button "Add" at bounding box center [478, 211] width 37 height 16
type input "0"
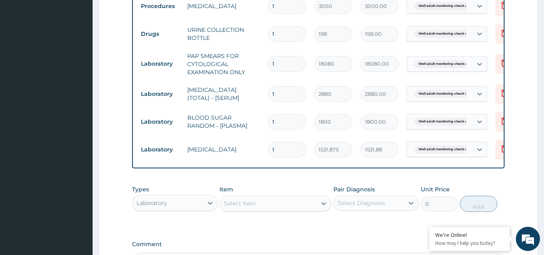
scroll to position [301, 0]
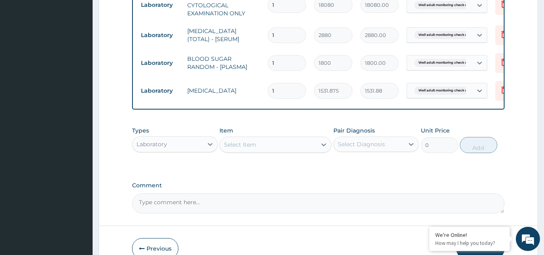
click at [269, 151] on div "Select Item" at bounding box center [268, 144] width 97 height 13
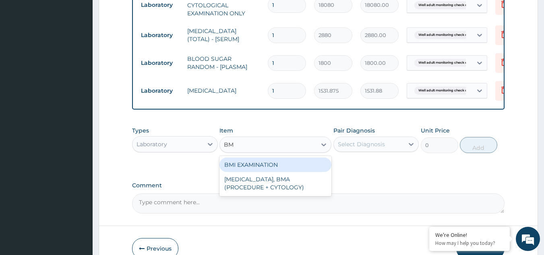
type input "BMI"
type input "1225.5"
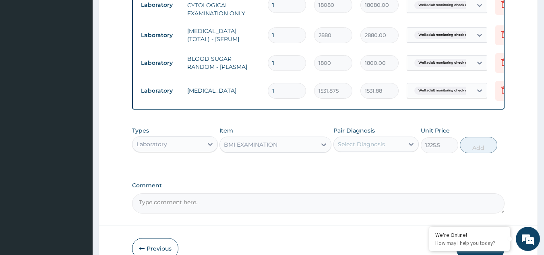
click at [365, 150] on div "Select Diagnosis" at bounding box center [369, 144] width 70 height 13
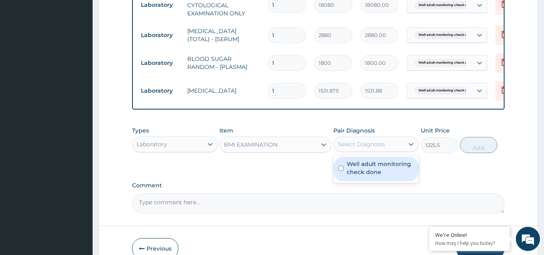
click at [359, 176] on label "Well adult monitoring check done" at bounding box center [380, 168] width 68 height 16
checkbox input "true"
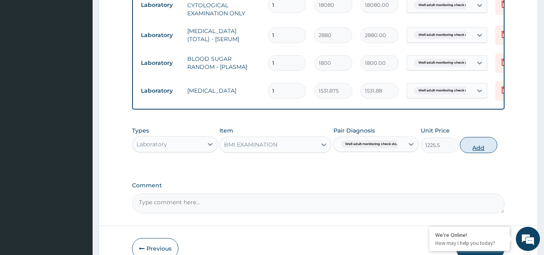
click at [476, 153] on button "Add" at bounding box center [478, 145] width 37 height 16
type input "0"
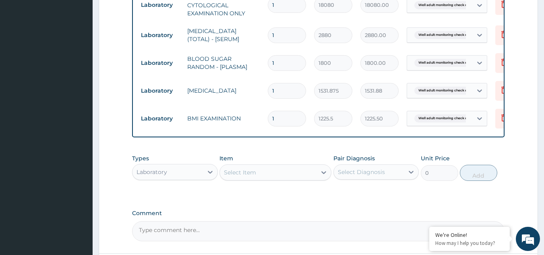
click at [292, 185] on div "Types Laboratory Item Select Item Pair Diagnosis Select Diagnosis Unit Price 0 …" at bounding box center [318, 167] width 373 height 35
click at [294, 175] on div "Select Item" at bounding box center [268, 172] width 97 height 13
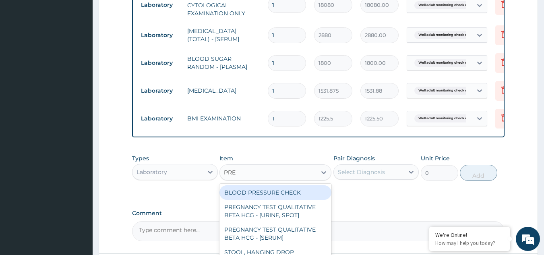
type input "PRES"
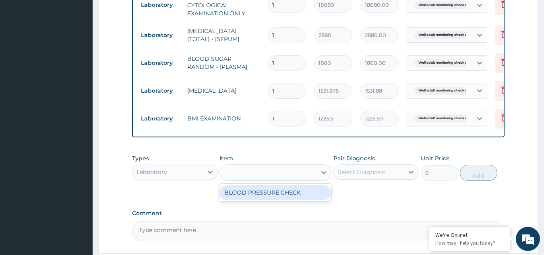
type input "1225.5"
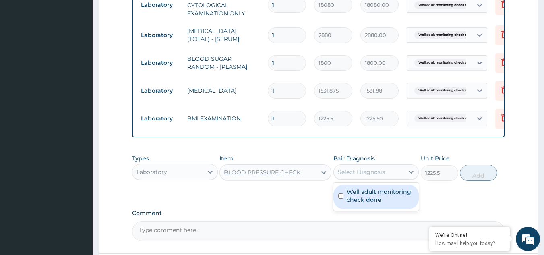
click at [367, 176] on div "Select Diagnosis" at bounding box center [361, 172] width 47 height 8
click at [363, 200] on label "Well adult monitoring check done" at bounding box center [380, 196] width 68 height 16
checkbox input "true"
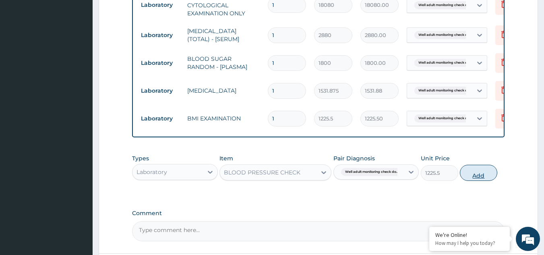
click at [474, 180] on button "Add" at bounding box center [478, 173] width 37 height 16
type input "0"
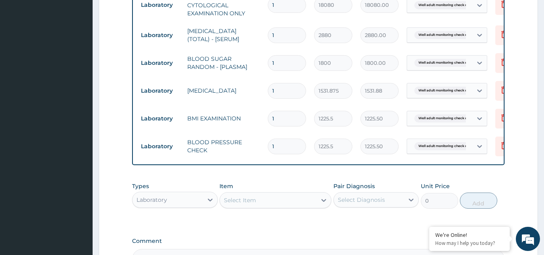
click at [295, 206] on div "Select Item" at bounding box center [268, 200] width 97 height 13
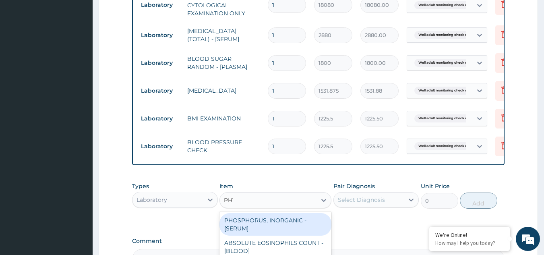
type input "PHYS"
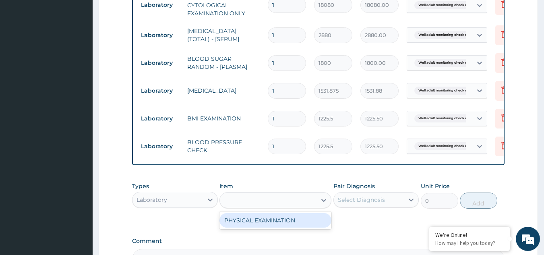
type input "1225.5"
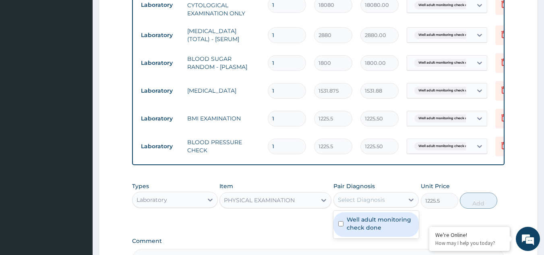
click at [384, 206] on div "Select Diagnosis" at bounding box center [369, 199] width 70 height 13
click at [373, 231] on label "Well adult monitoring check done" at bounding box center [380, 223] width 68 height 16
checkbox input "true"
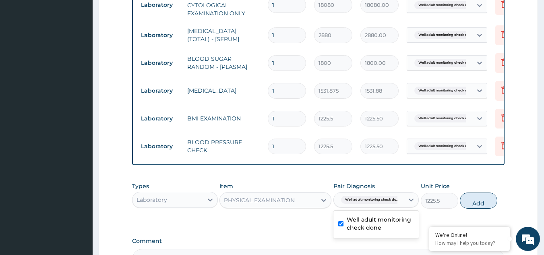
click at [486, 204] on button "Add" at bounding box center [478, 200] width 37 height 16
type input "0"
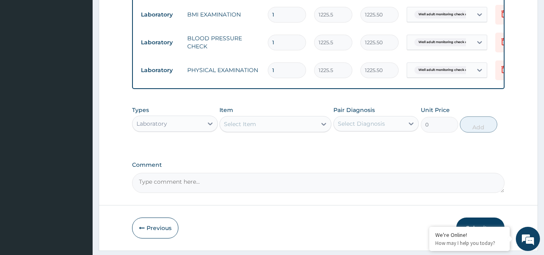
scroll to position [433, 0]
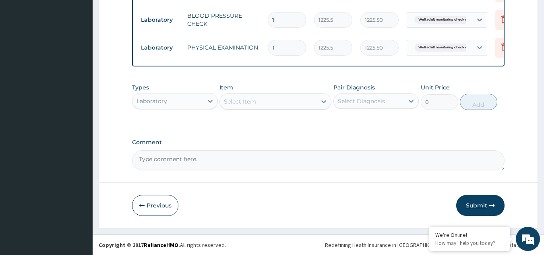
click at [464, 201] on button "Submit" at bounding box center [480, 205] width 48 height 21
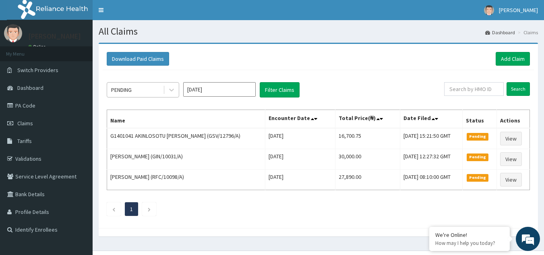
click at [151, 89] on div "PENDING" at bounding box center [135, 89] width 56 height 13
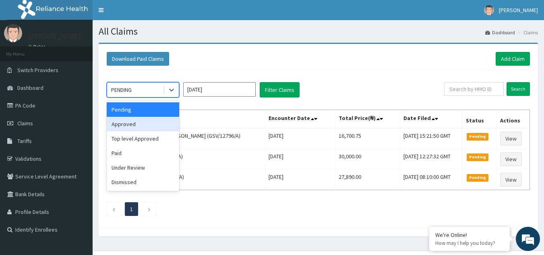
click at [140, 120] on div "Approved" at bounding box center [143, 124] width 72 height 14
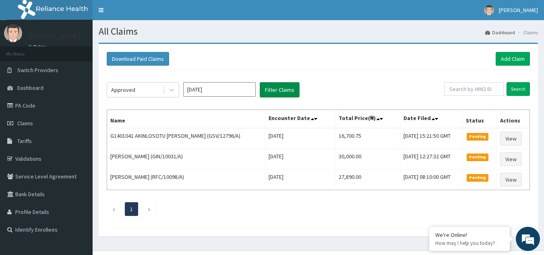
click at [270, 97] on button "Filter Claims" at bounding box center [280, 89] width 40 height 15
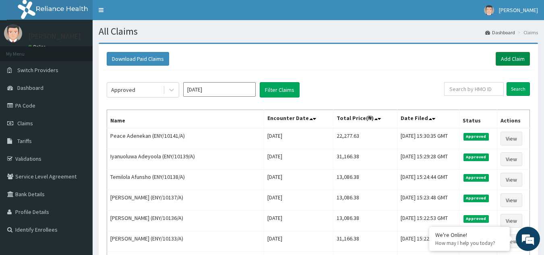
click at [506, 55] on link "Add Claim" at bounding box center [512, 59] width 34 height 14
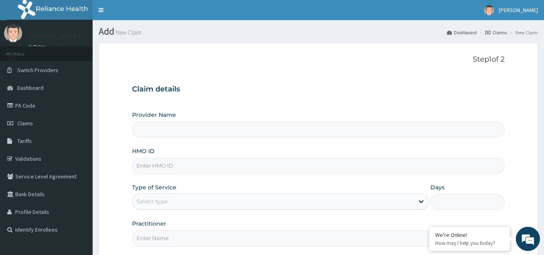
type input "Reliance Family Clinics (RFC) - [GEOGRAPHIC_DATA]"
click at [189, 163] on input "HMO ID" at bounding box center [318, 166] width 373 height 16
paste input "ENY/10141/A"
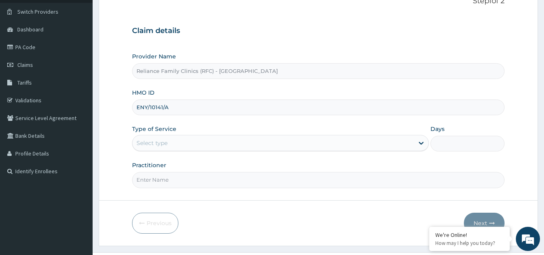
scroll to position [76, 0]
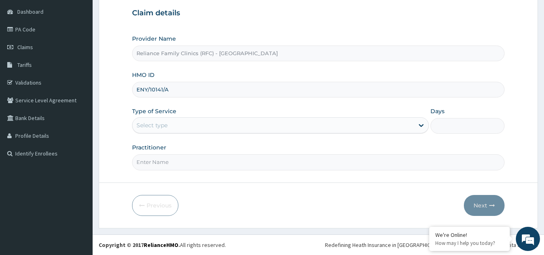
type input "ENY/10141/A"
click at [224, 121] on div "Select type" at bounding box center [272, 125] width 281 height 13
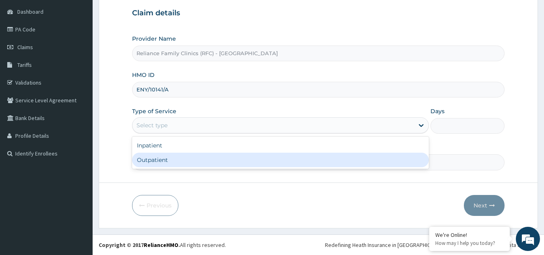
click at [195, 159] on div "Outpatient" at bounding box center [280, 159] width 297 height 14
type input "1"
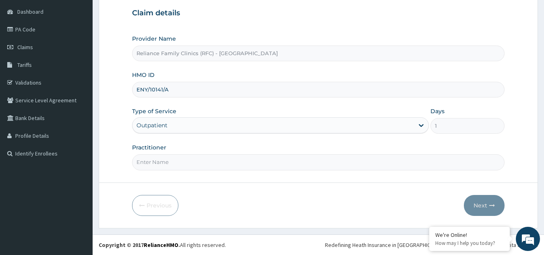
click at [183, 171] on form "Step 1 of 2 Claim details Provider Name Reliance Family Clinics (RFC) - Gbagada…" at bounding box center [318, 98] width 439 height 262
click at [184, 160] on input "Practitioner" at bounding box center [318, 162] width 373 height 16
type input "l"
type input "LOCUM"
click at [472, 209] on button "Next" at bounding box center [484, 205] width 41 height 21
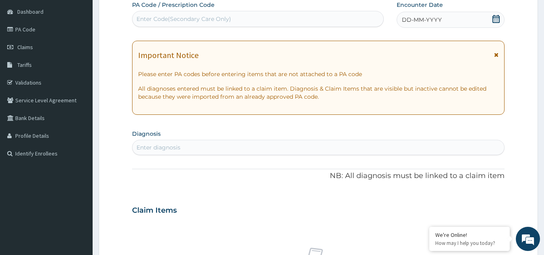
click at [268, 146] on div "Enter diagnosis" at bounding box center [318, 147] width 372 height 13
type input "WELL ADULT CHE"
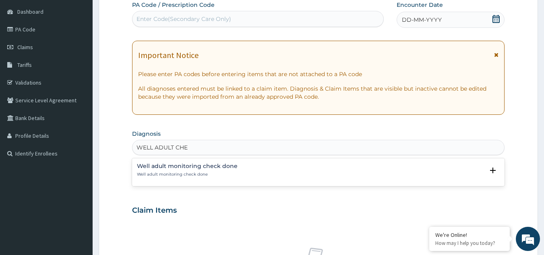
click at [167, 169] on h4 "Well adult monitoring check done" at bounding box center [187, 166] width 101 height 6
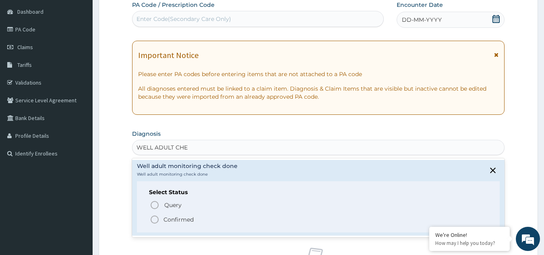
click at [160, 215] on span "Confirmed" at bounding box center [319, 219] width 338 height 10
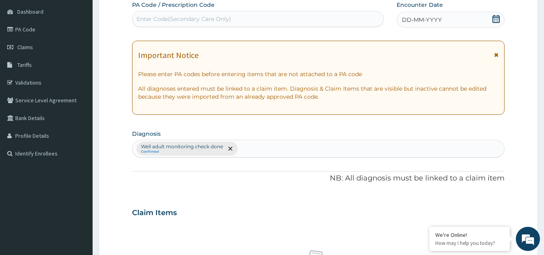
click at [496, 53] on icon at bounding box center [496, 55] width 4 height 6
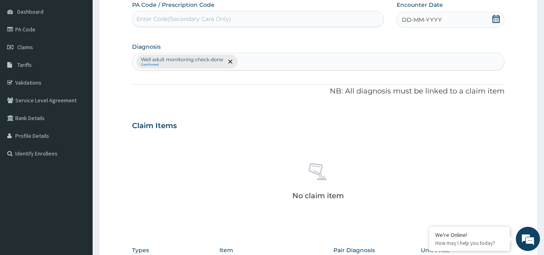
click at [480, 16] on div "DD-MM-YYYY" at bounding box center [450, 20] width 108 height 16
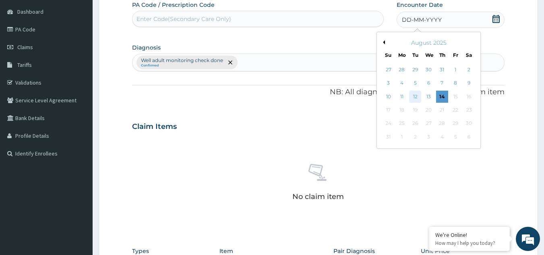
click at [414, 101] on div "12" at bounding box center [415, 97] width 12 height 12
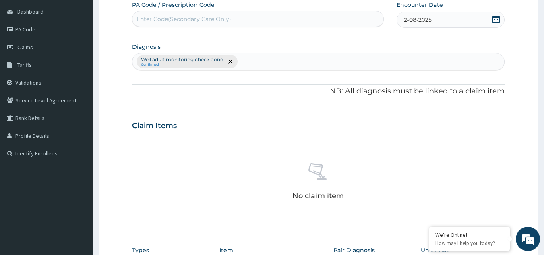
scroll to position [239, 0]
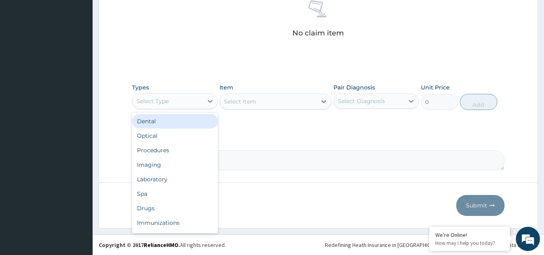
click at [188, 99] on div "Select Type" at bounding box center [167, 101] width 70 height 13
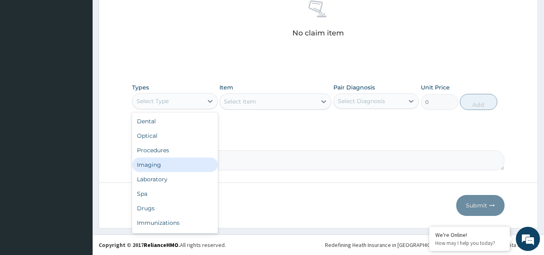
click at [167, 155] on div "Dental Optical Procedures Imaging Laboratory Spa Drugs Immunizations Others Gym" at bounding box center [175, 172] width 86 height 121
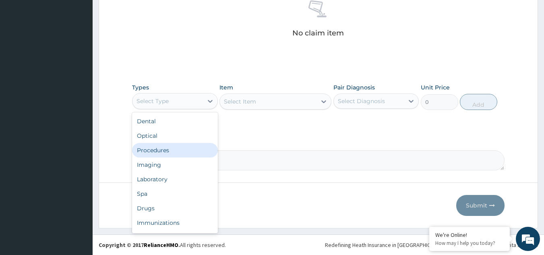
click at [167, 155] on div "Procedures" at bounding box center [175, 150] width 86 height 14
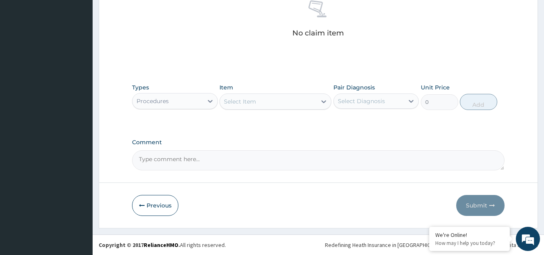
click at [272, 102] on div "Select Item" at bounding box center [268, 101] width 97 height 13
type input "ACUITY"
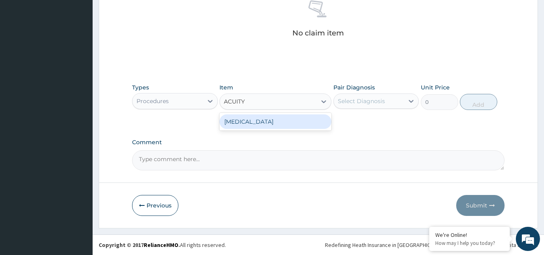
type input "3000"
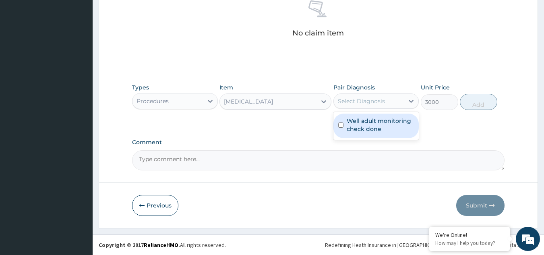
click at [362, 98] on div "Select Diagnosis" at bounding box center [361, 101] width 47 height 8
click at [359, 118] on label "Well adult monitoring check done" at bounding box center [380, 125] width 68 height 16
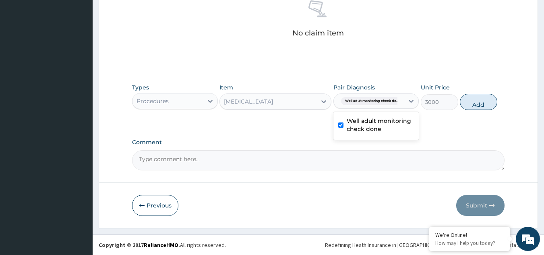
click at [359, 118] on label "Well adult monitoring check done" at bounding box center [380, 125] width 68 height 16
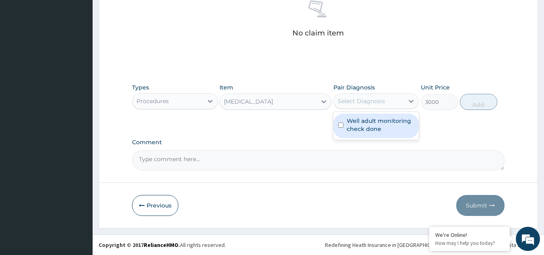
click at [368, 120] on label "Well adult monitoring check done" at bounding box center [380, 125] width 68 height 16
checkbox input "true"
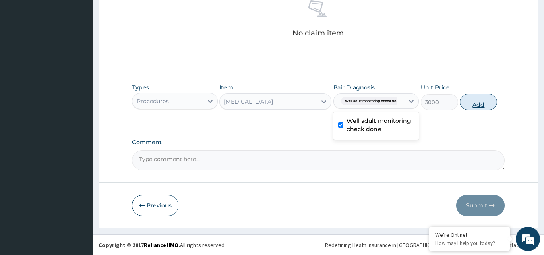
click at [488, 102] on button "Add" at bounding box center [478, 102] width 37 height 16
type input "0"
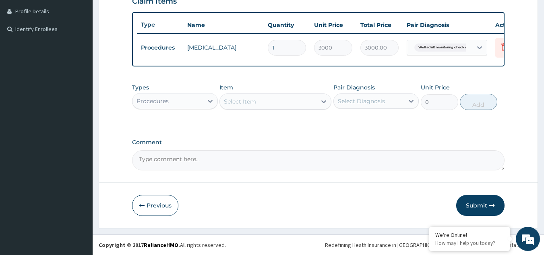
scroll to position [206, 0]
click at [202, 97] on div "Procedures" at bounding box center [167, 101] width 70 height 13
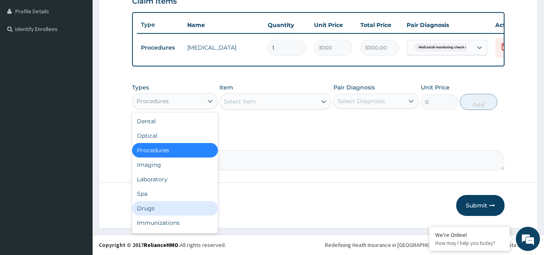
click at [150, 206] on div "Drugs" at bounding box center [175, 208] width 86 height 14
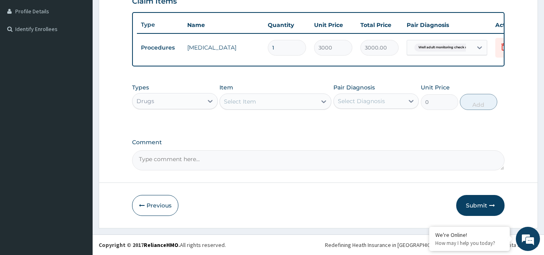
click at [263, 100] on div "Select Item" at bounding box center [268, 101] width 97 height 13
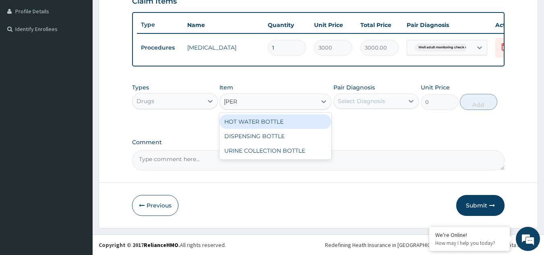
type input "BOTTL"
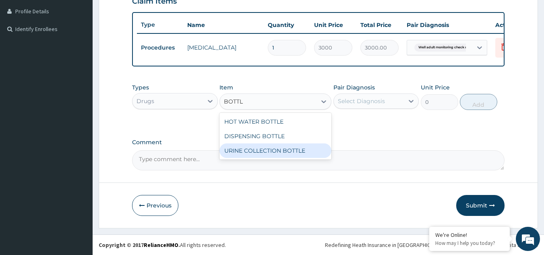
click at [271, 150] on div "URINE COLLECTION BOTTLE" at bounding box center [275, 150] width 112 height 14
type input "198"
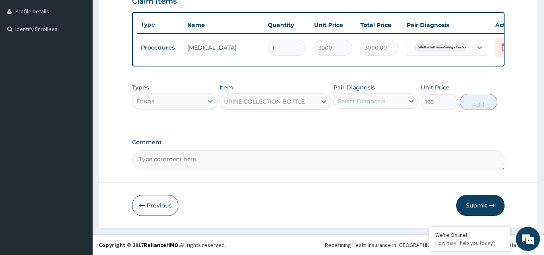
click at [350, 106] on div "Select Diagnosis" at bounding box center [369, 101] width 70 height 13
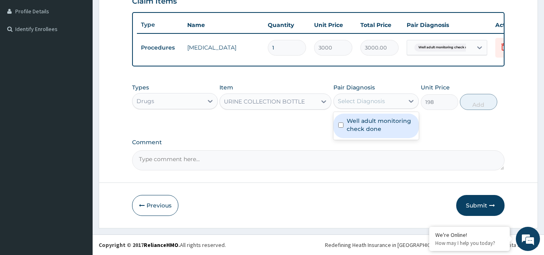
click at [350, 122] on label "Well adult monitoring check done" at bounding box center [380, 125] width 68 height 16
checkbox input "true"
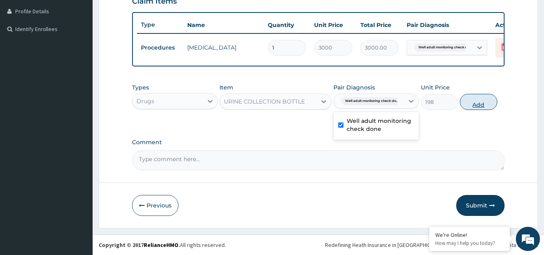
click at [465, 105] on button "Add" at bounding box center [478, 102] width 37 height 16
type input "0"
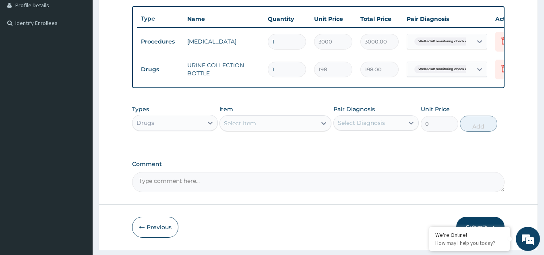
click at [189, 129] on div "Drugs" at bounding box center [167, 122] width 70 height 13
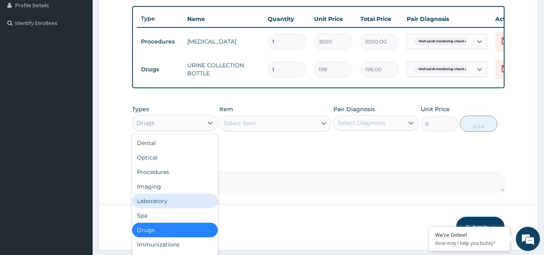
click at [161, 208] on div "Laboratory" at bounding box center [175, 201] width 86 height 14
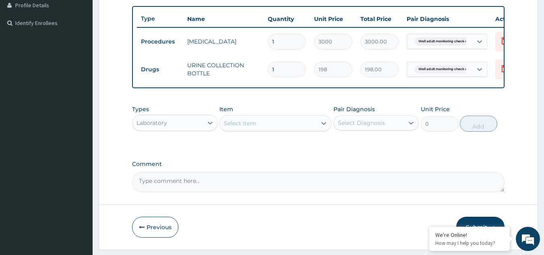
click at [296, 129] on div "Select Item" at bounding box center [268, 123] width 97 height 13
type input "LIVER"
type input "4595.625"
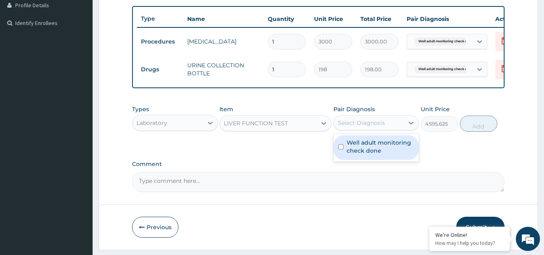
click at [356, 127] on div "Select Diagnosis" at bounding box center [361, 123] width 47 height 8
click at [357, 151] on label "Well adult monitoring check done" at bounding box center [380, 146] width 68 height 16
checkbox input "true"
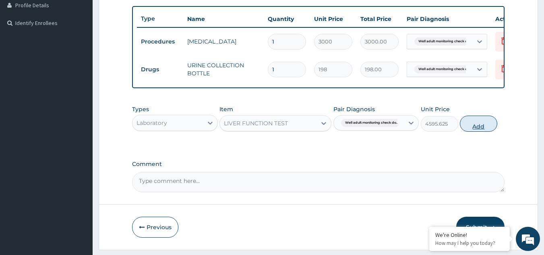
click at [472, 122] on button "Add" at bounding box center [478, 123] width 37 height 16
type input "0"
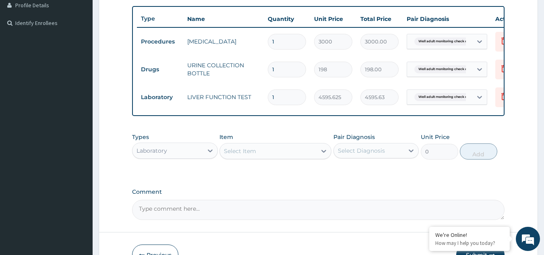
click at [283, 157] on div "Select Item" at bounding box center [268, 150] width 97 height 13
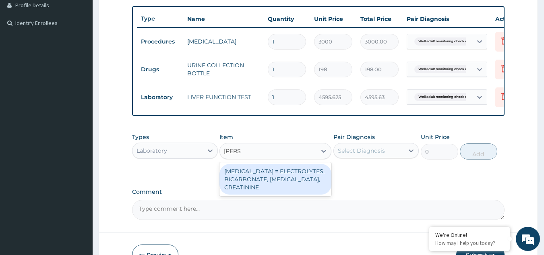
type input "RENAL"
type input "4595.625"
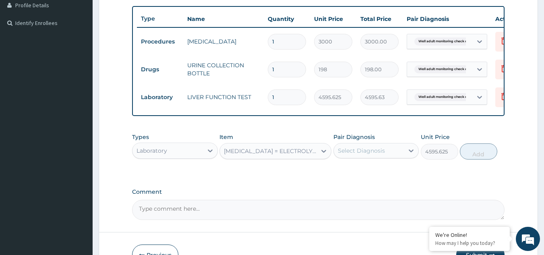
click at [397, 157] on div "Select Diagnosis" at bounding box center [369, 150] width 70 height 13
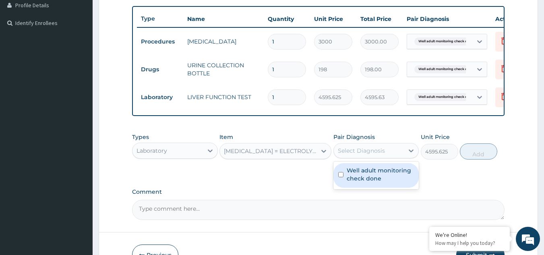
click at [375, 182] on label "Well adult monitoring check done" at bounding box center [380, 174] width 68 height 16
checkbox input "true"
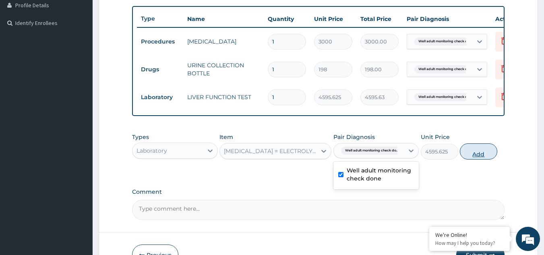
click at [476, 158] on button "Add" at bounding box center [478, 151] width 37 height 16
type input "0"
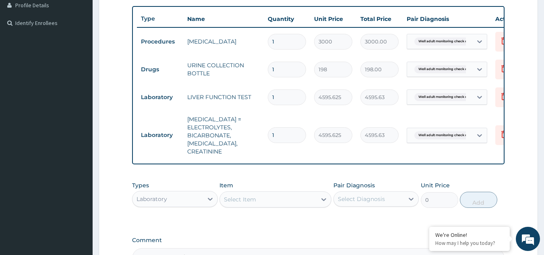
click at [246, 199] on div "Select Item" at bounding box center [240, 199] width 32 height 8
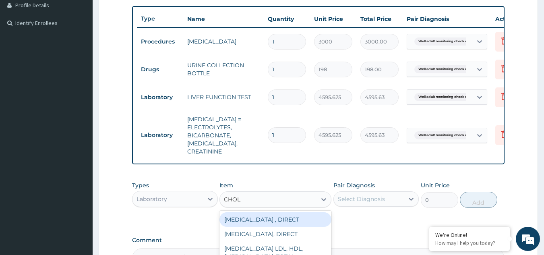
type input "CHOLES"
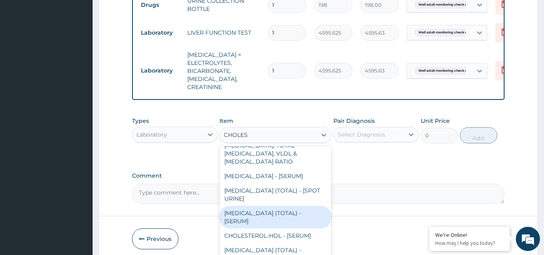
scroll to position [302, 0]
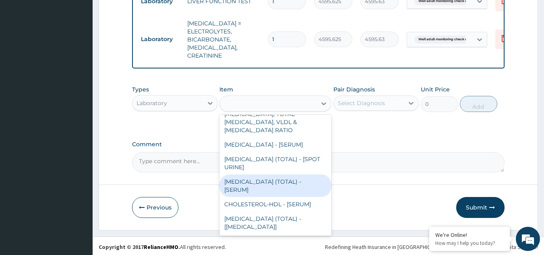
type input "2880"
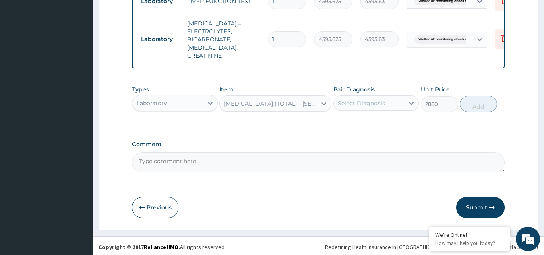
click at [376, 99] on div "Select Diagnosis" at bounding box center [361, 103] width 47 height 8
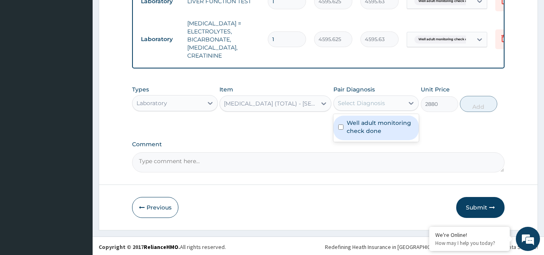
click at [371, 126] on label "Well adult monitoring check done" at bounding box center [380, 127] width 68 height 16
checkbox input "true"
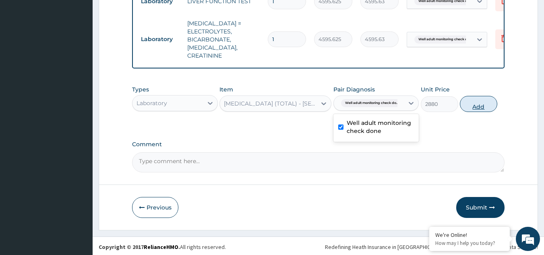
click at [480, 102] on button "Add" at bounding box center [478, 104] width 37 height 16
type input "0"
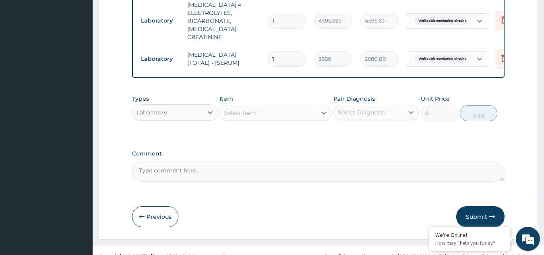
scroll to position [330, 0]
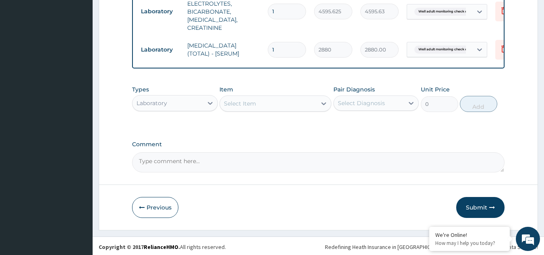
click at [302, 97] on div "Select Item" at bounding box center [268, 103] width 97 height 13
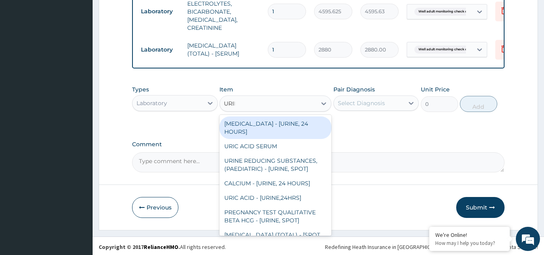
type input "URINA"
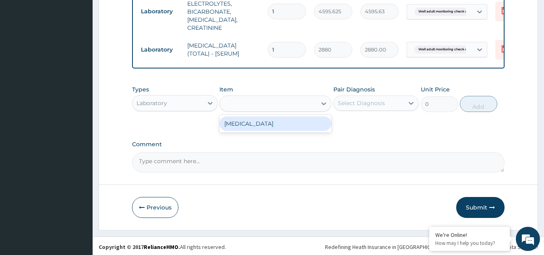
type input "1531.875"
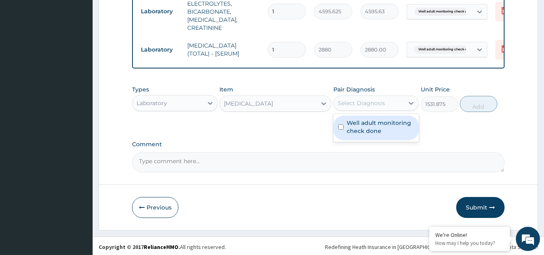
click at [383, 103] on div "Select Diagnosis" at bounding box center [361, 103] width 47 height 8
click at [379, 116] on div "Well adult monitoring check done" at bounding box center [376, 127] width 86 height 25
checkbox input "true"
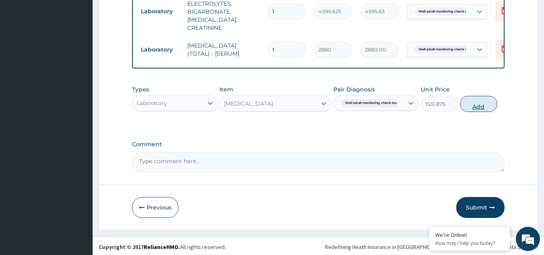
click at [467, 102] on button "Add" at bounding box center [478, 104] width 37 height 16
type input "0"
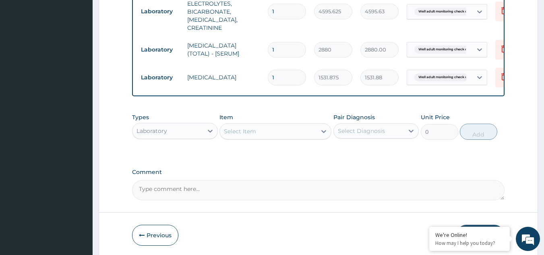
click at [287, 130] on div "Select Item" at bounding box center [268, 131] width 97 height 13
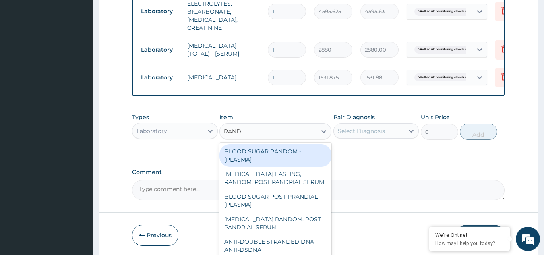
type input "RANDO"
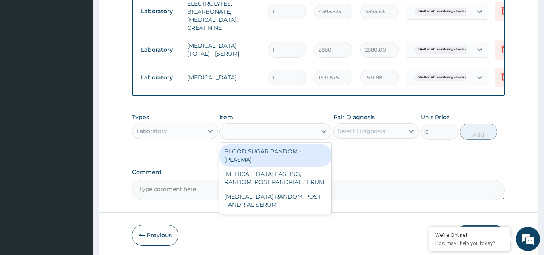
type input "1800"
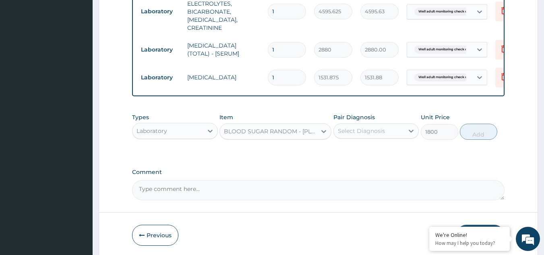
click at [359, 132] on div "Select Diagnosis" at bounding box center [361, 131] width 47 height 8
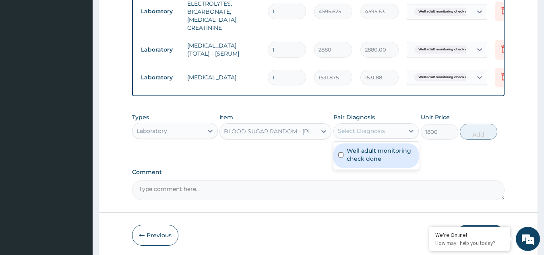
click at [355, 161] on div "Well adult monitoring check done" at bounding box center [376, 155] width 86 height 25
checkbox input "true"
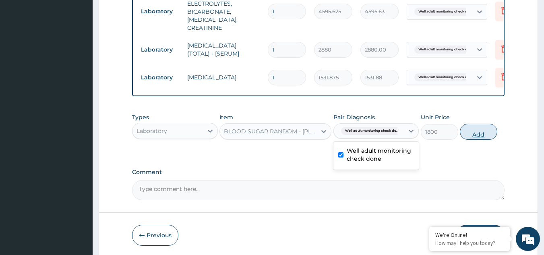
click at [473, 131] on button "Add" at bounding box center [478, 132] width 37 height 16
type input "0"
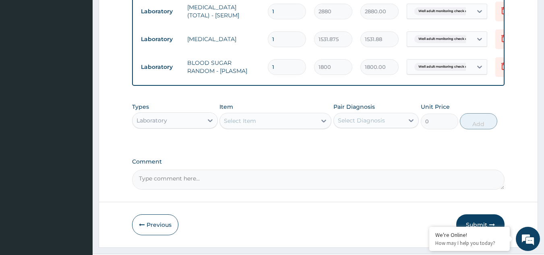
scroll to position [373, 0]
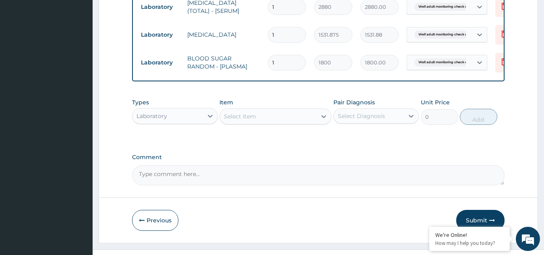
click at [281, 113] on div "Select Item" at bounding box center [268, 116] width 97 height 13
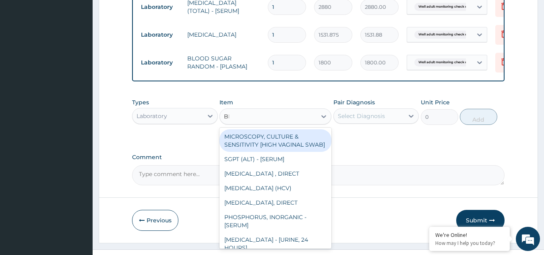
type input "BMI"
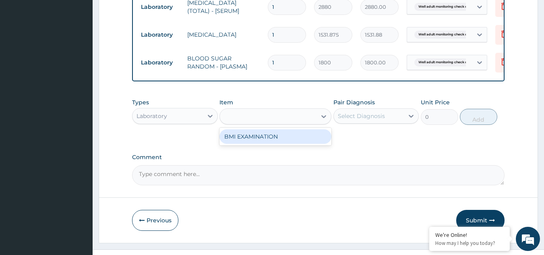
type input "1225.5"
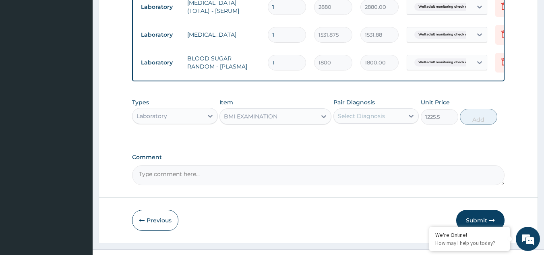
click at [359, 114] on div "Select Diagnosis" at bounding box center [361, 116] width 47 height 8
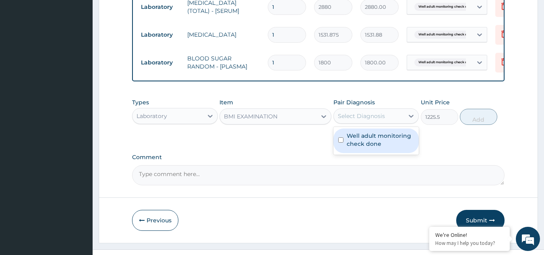
click at [358, 138] on label "Well adult monitoring check done" at bounding box center [380, 140] width 68 height 16
checkbox input "true"
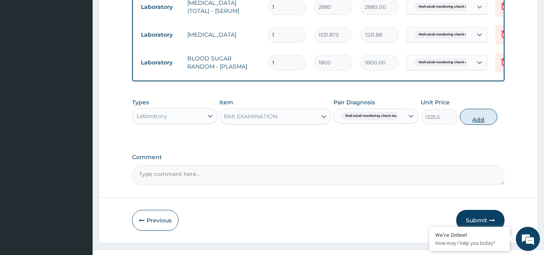
click at [468, 114] on button "Add" at bounding box center [478, 117] width 37 height 16
type input "0"
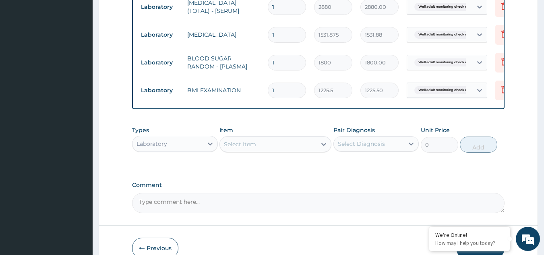
click at [277, 140] on div "Select Item" at bounding box center [268, 144] width 97 height 13
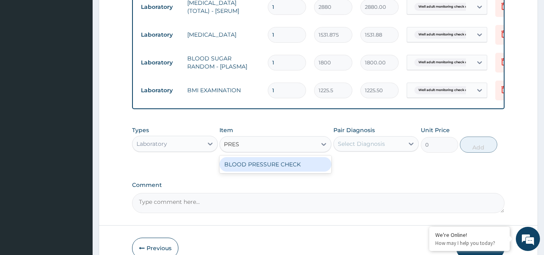
type input "PRESS"
type input "1225.5"
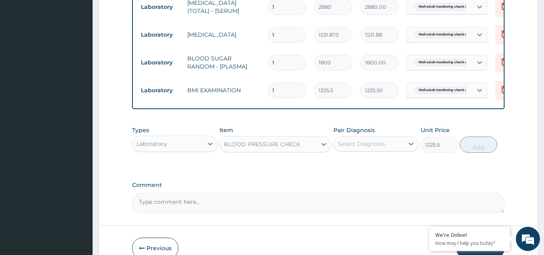
click at [398, 141] on div "Select Diagnosis" at bounding box center [369, 143] width 70 height 13
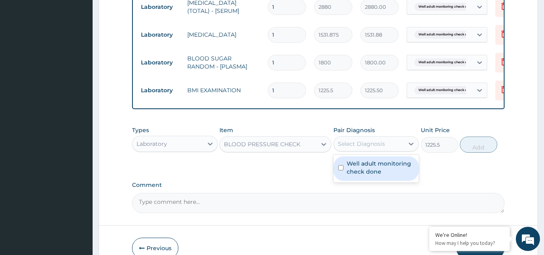
click at [385, 167] on label "Well adult monitoring check done" at bounding box center [380, 167] width 68 height 16
checkbox input "true"
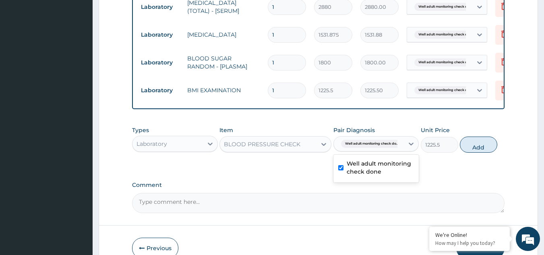
click at [469, 144] on button "Add" at bounding box center [478, 144] width 37 height 16
type input "0"
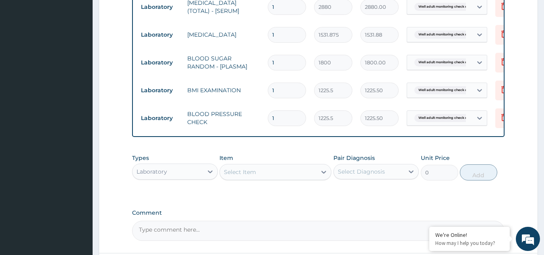
click at [277, 165] on div "Select Item" at bounding box center [268, 171] width 97 height 13
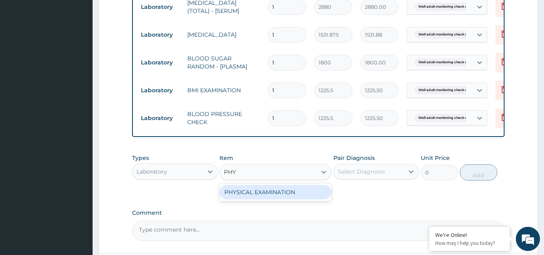
type input "PHYS"
type input "1225.5"
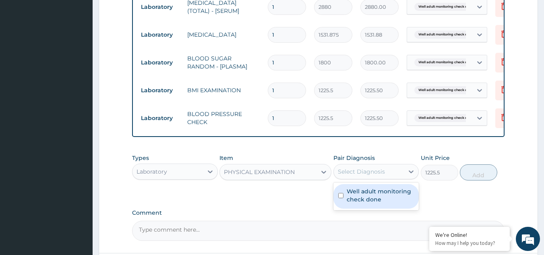
click at [363, 167] on div "Select Diagnosis" at bounding box center [361, 171] width 47 height 8
click at [358, 196] on label "Well adult monitoring check done" at bounding box center [380, 195] width 68 height 16
checkbox input "true"
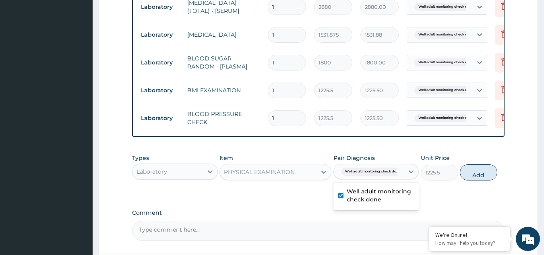
click at [483, 171] on button "Add" at bounding box center [478, 172] width 37 height 16
type input "0"
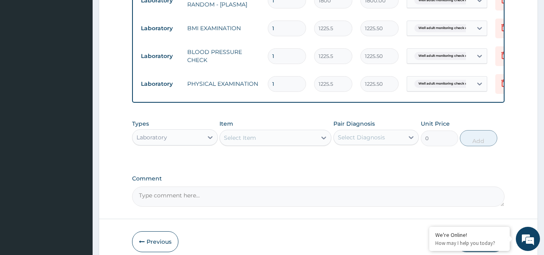
scroll to position [469, 0]
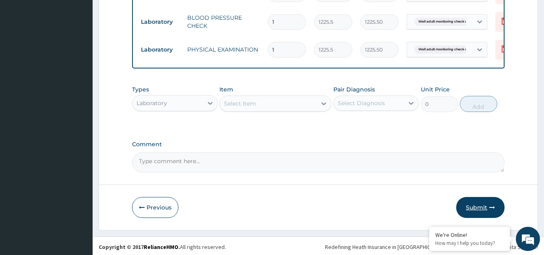
click at [459, 208] on button "Submit" at bounding box center [480, 207] width 48 height 21
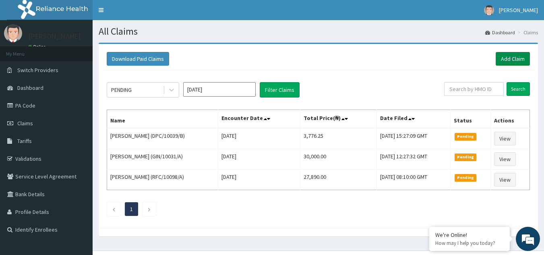
click at [524, 59] on link "Add Claim" at bounding box center [512, 59] width 34 height 14
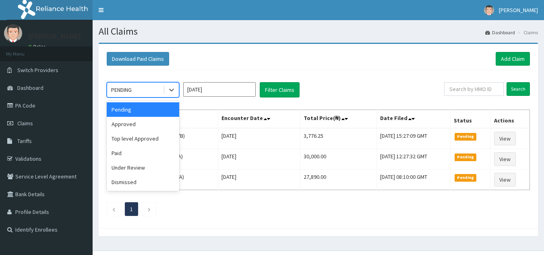
click at [152, 90] on div "PENDING" at bounding box center [135, 89] width 56 height 13
click at [136, 126] on div "Approved" at bounding box center [143, 124] width 72 height 14
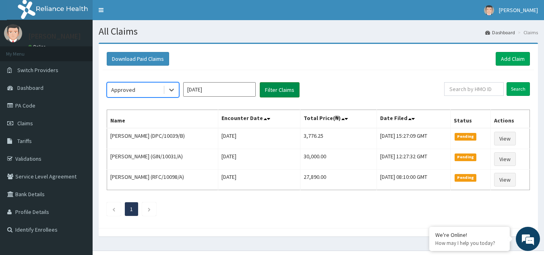
click at [284, 93] on button "Filter Claims" at bounding box center [280, 89] width 40 height 15
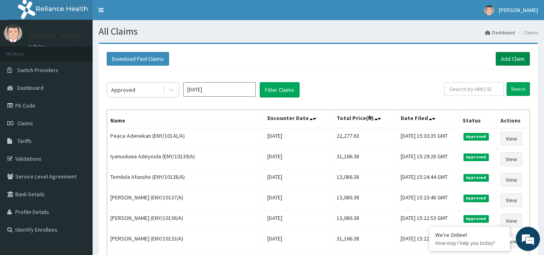
click at [523, 55] on link "Add Claim" at bounding box center [512, 59] width 34 height 14
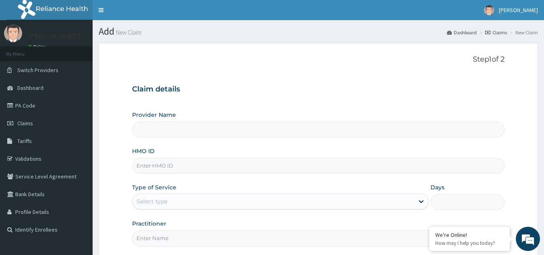
type input "Reliance Family Clinics (RFC) - [GEOGRAPHIC_DATA]"
click at [181, 170] on input "HMO ID" at bounding box center [318, 166] width 373 height 16
paste input "ENY/10142/A"
type input "ENY/10142/A"
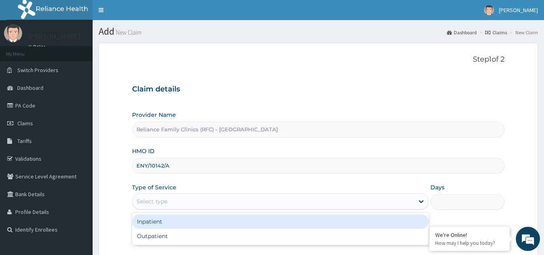
click at [176, 204] on div "Select type" at bounding box center [272, 201] width 281 height 13
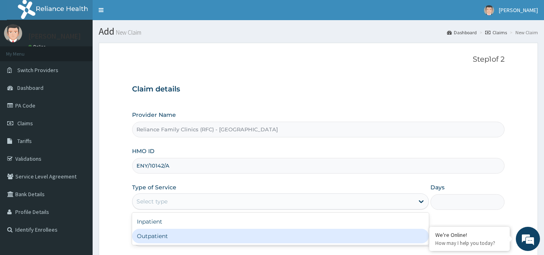
click at [172, 233] on div "Outpatient" at bounding box center [280, 236] width 297 height 14
type input "1"
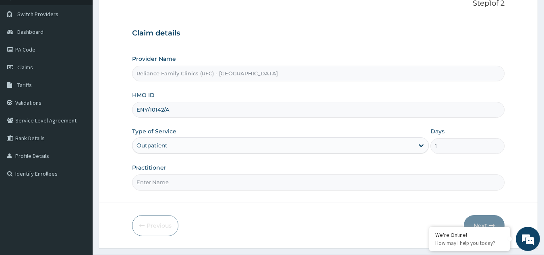
scroll to position [76, 0]
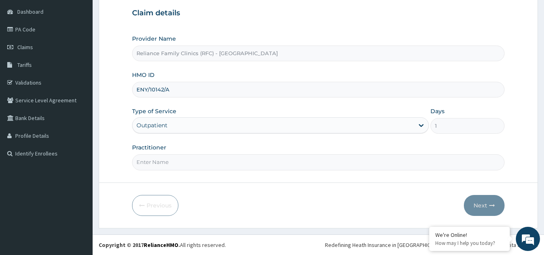
click at [225, 167] on input "Practitioner" at bounding box center [318, 162] width 373 height 16
type input "LOCUM"
click at [480, 210] on button "Next" at bounding box center [484, 205] width 41 height 21
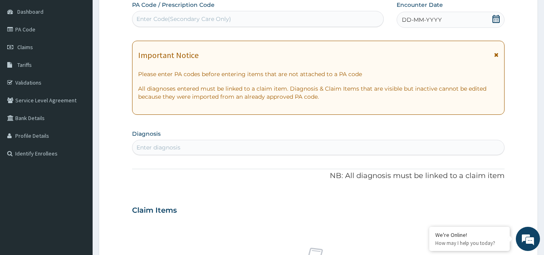
click at [283, 142] on div "Enter diagnosis" at bounding box center [318, 147] width 372 height 13
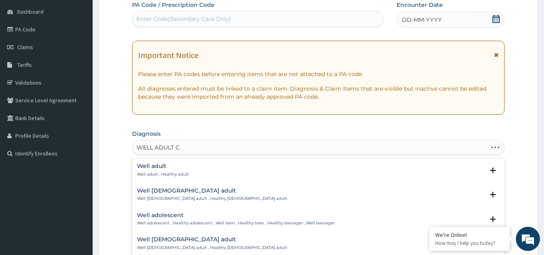
type input "WELL ADULT CH"
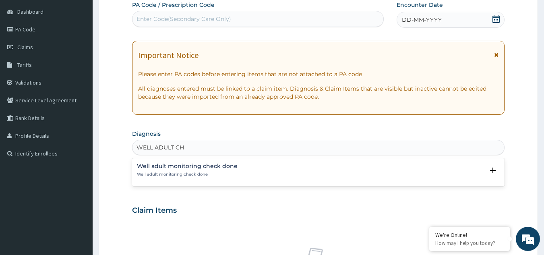
click at [162, 175] on p "Well adult monitoring check done" at bounding box center [187, 174] width 101 height 6
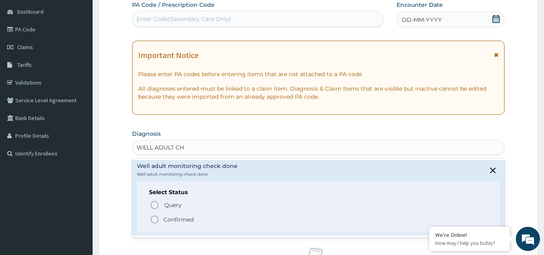
drag, startPoint x: 176, startPoint y: 207, endPoint x: 175, endPoint y: 232, distance: 25.0
click at [175, 232] on div "Well adult monitoring check done Well adult monitoring check done Select Status…" at bounding box center [318, 197] width 373 height 75
click at [174, 215] on p "Confirmed" at bounding box center [178, 219] width 30 height 8
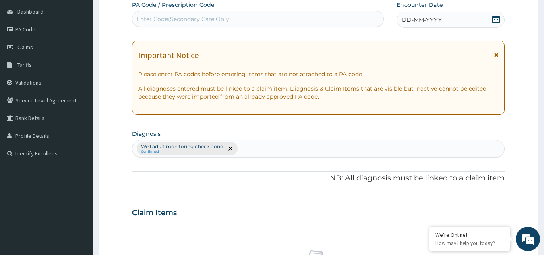
click at [470, 27] on div "DD-MM-YYYY" at bounding box center [450, 20] width 108 height 16
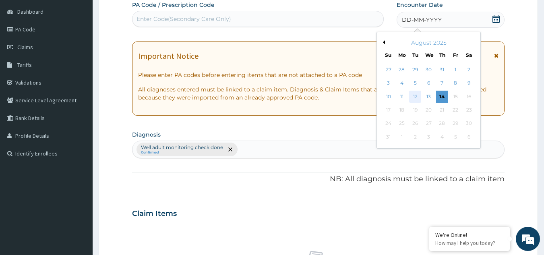
click at [415, 97] on div "12" at bounding box center [415, 97] width 12 height 12
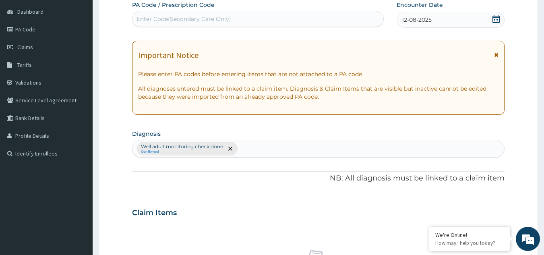
click at [495, 55] on icon at bounding box center [496, 55] width 4 height 6
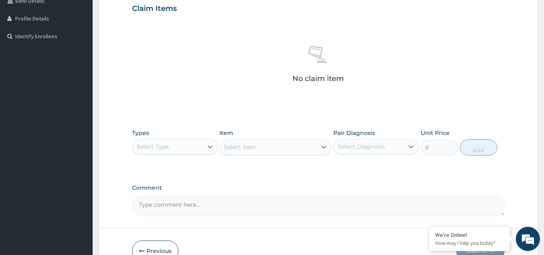
scroll to position [195, 0]
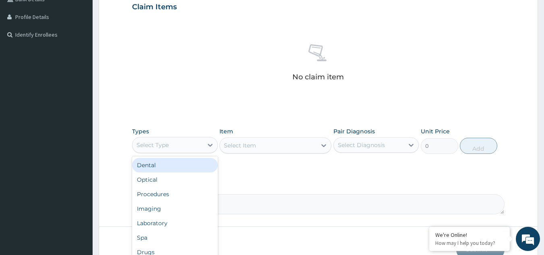
click at [185, 147] on div "Select Type" at bounding box center [167, 144] width 70 height 13
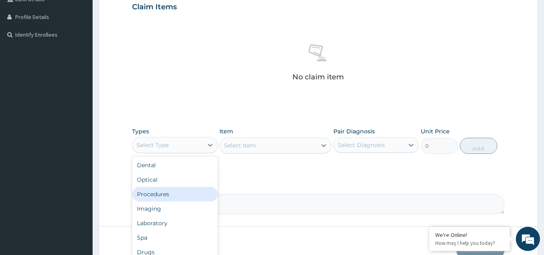
click at [180, 190] on div "Procedures" at bounding box center [175, 194] width 86 height 14
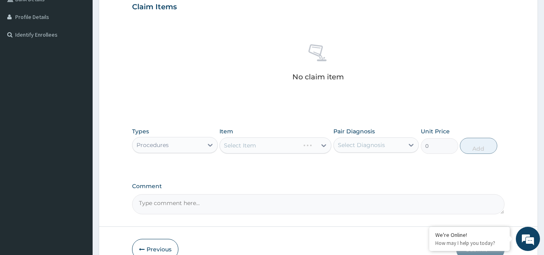
click at [257, 147] on div "Select Item" at bounding box center [275, 145] width 112 height 16
click at [257, 147] on div "Select Item" at bounding box center [268, 145] width 97 height 13
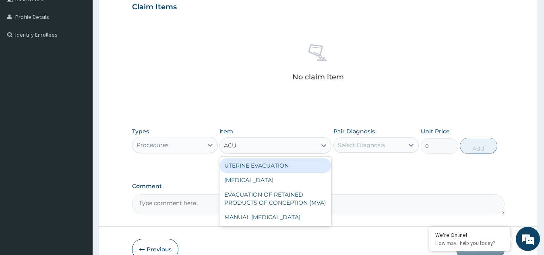
type input "ACUI"
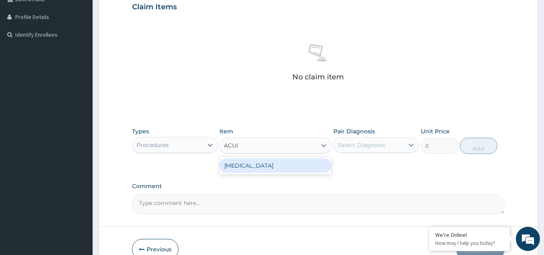
type input "3000"
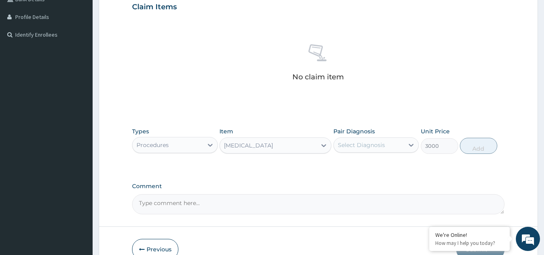
click at [363, 143] on div "Select Diagnosis" at bounding box center [361, 145] width 47 height 8
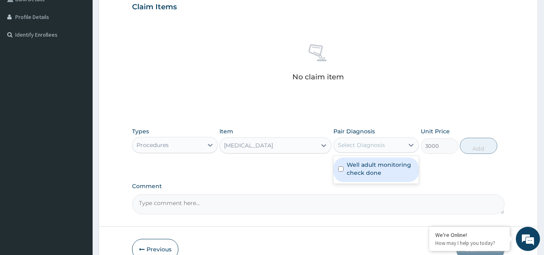
click at [361, 171] on label "Well adult monitoring check done" at bounding box center [380, 169] width 68 height 16
checkbox input "true"
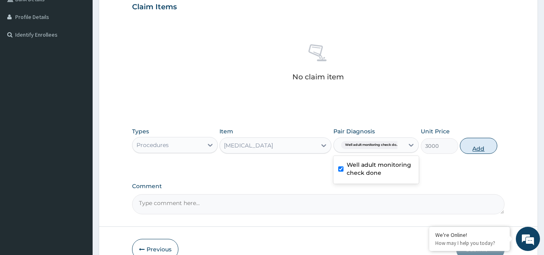
click at [472, 145] on button "Add" at bounding box center [478, 146] width 37 height 16
type input "0"
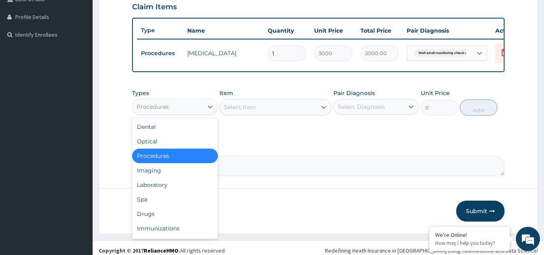
click at [161, 111] on div "Procedures" at bounding box center [152, 107] width 32 height 8
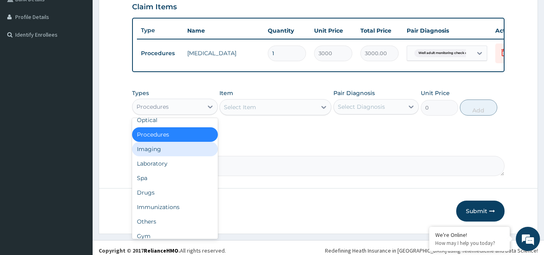
scroll to position [26, 0]
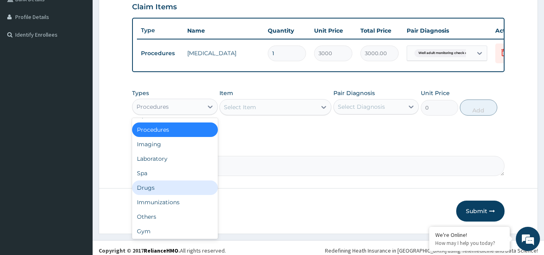
click at [150, 195] on div "Drugs" at bounding box center [175, 187] width 86 height 14
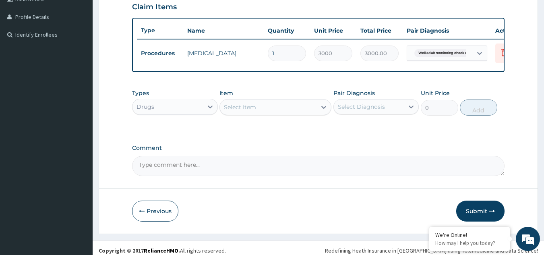
click at [245, 111] on div "Select Item" at bounding box center [240, 107] width 32 height 8
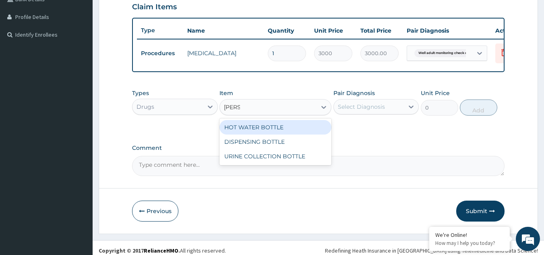
type input "BOTTL"
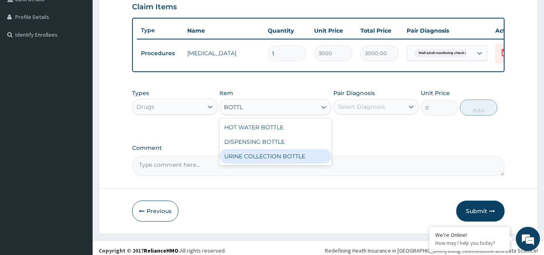
click at [268, 160] on div "URINE COLLECTION BOTTLE" at bounding box center [275, 156] width 112 height 14
type input "198"
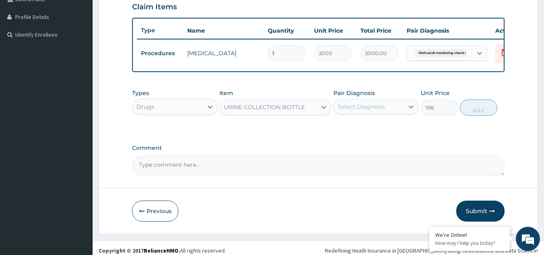
click at [362, 107] on div "Select Diagnosis" at bounding box center [369, 106] width 70 height 13
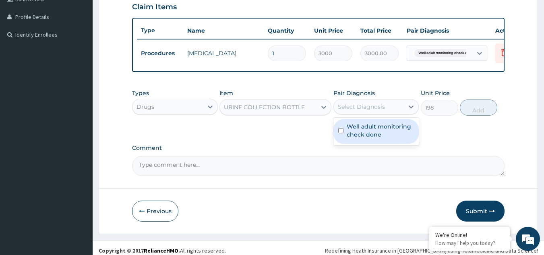
click at [359, 138] on label "Well adult monitoring check done" at bounding box center [380, 130] width 68 height 16
checkbox input "true"
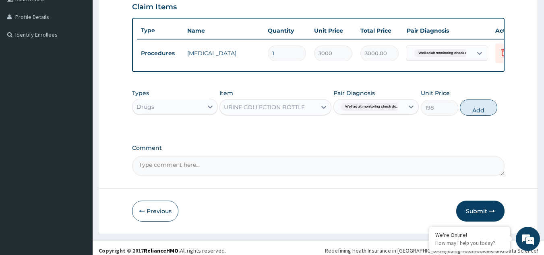
click at [472, 115] on button "Add" at bounding box center [478, 107] width 37 height 16
type input "0"
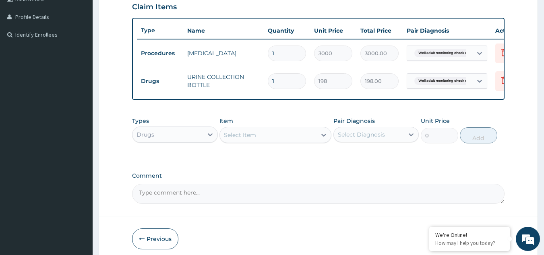
click at [192, 136] on div "Drugs" at bounding box center [167, 134] width 70 height 13
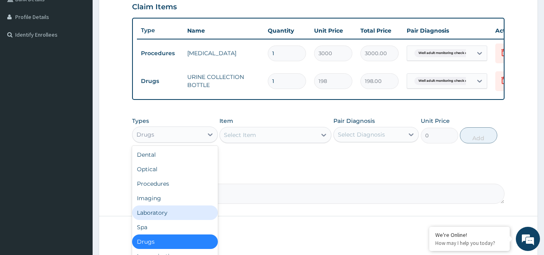
click at [156, 215] on div "Laboratory" at bounding box center [175, 212] width 86 height 14
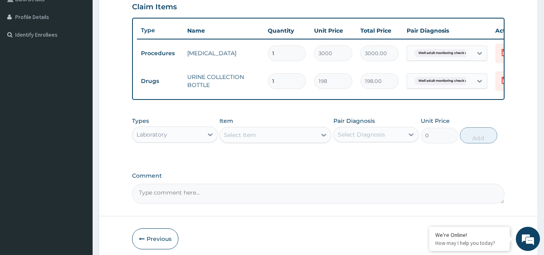
click at [243, 141] on div "Select Item" at bounding box center [268, 134] width 97 height 13
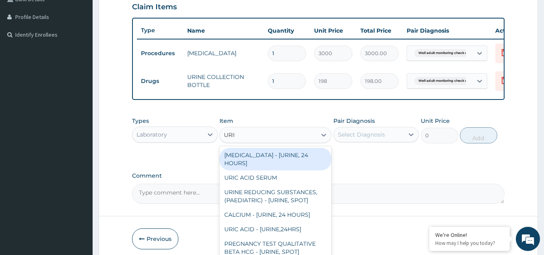
type input "URINA"
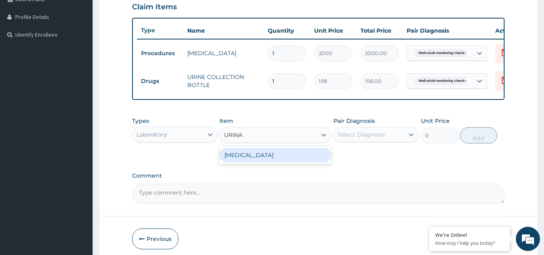
type input "1531.875"
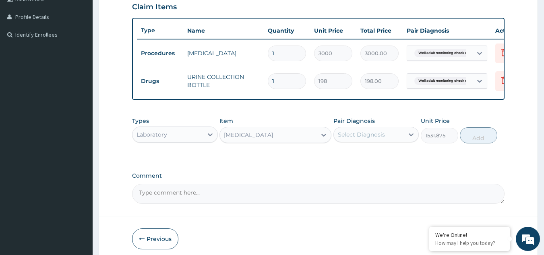
click at [385, 141] on div "Select Diagnosis" at bounding box center [369, 134] width 70 height 13
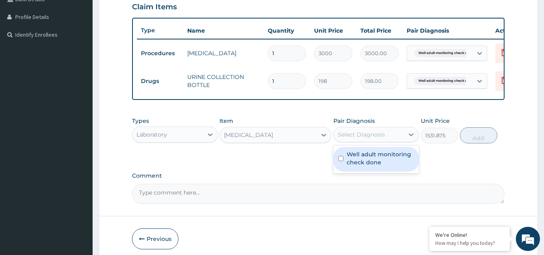
click at [379, 158] on label "Well adult monitoring check done" at bounding box center [380, 158] width 68 height 16
checkbox input "true"
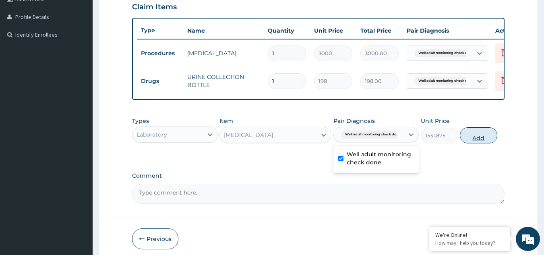
click at [470, 143] on button "Add" at bounding box center [478, 135] width 37 height 16
type input "0"
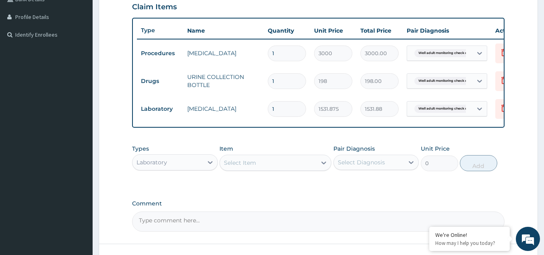
click at [305, 169] on div "Select Item" at bounding box center [268, 162] width 97 height 13
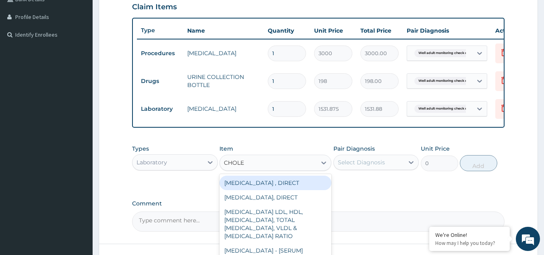
type input "CHOLES"
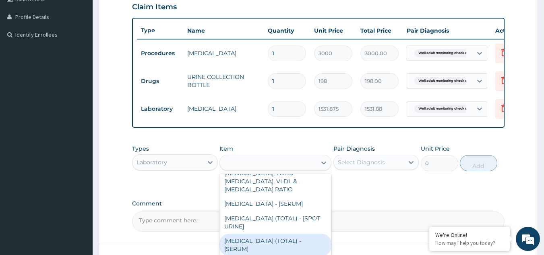
type input "2880"
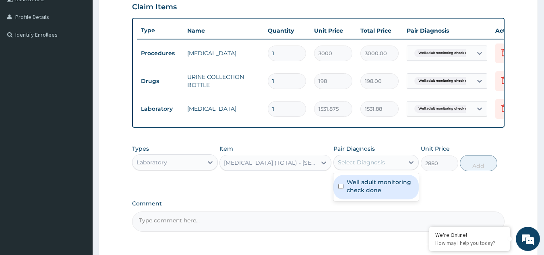
click at [355, 170] on div "Select Diagnosis" at bounding box center [376, 162] width 86 height 15
click at [354, 193] on label "Well adult monitoring check done" at bounding box center [380, 186] width 68 height 16
checkbox input "true"
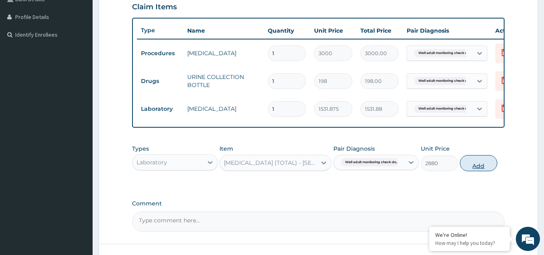
click at [469, 169] on button "Add" at bounding box center [478, 163] width 37 height 16
type input "0"
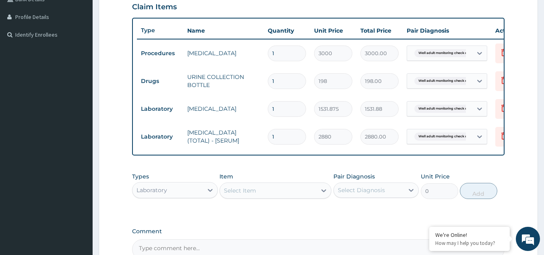
click at [259, 192] on div "Select Item" at bounding box center [268, 190] width 97 height 13
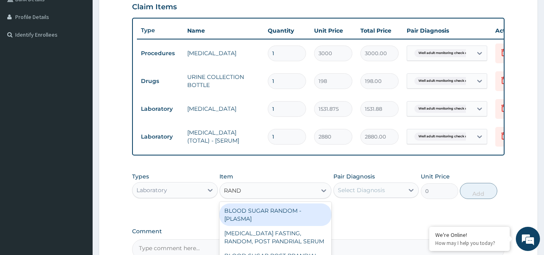
type input "[PERSON_NAME]"
type input "1800"
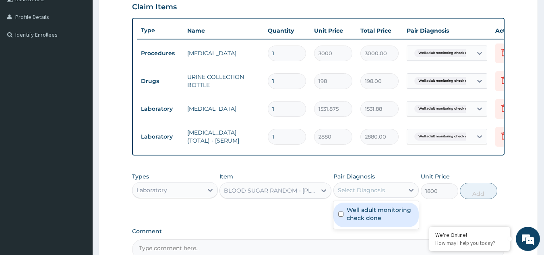
click at [360, 191] on div "Select Diagnosis" at bounding box center [369, 189] width 70 height 13
click at [356, 221] on label "Well adult monitoring check done" at bounding box center [380, 214] width 68 height 16
checkbox input "true"
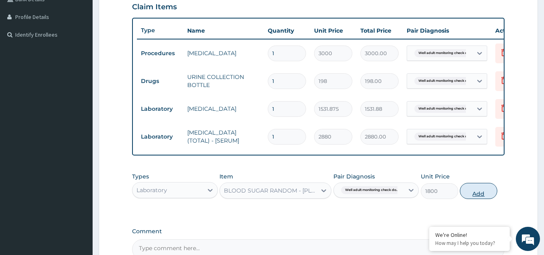
click at [482, 199] on button "Add" at bounding box center [478, 191] width 37 height 16
type input "0"
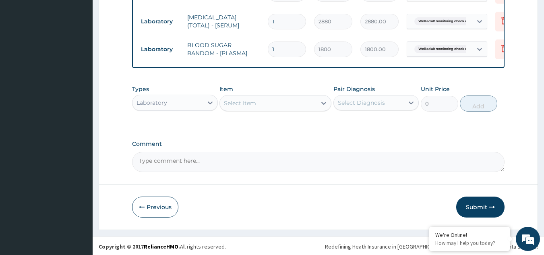
scroll to position [317, 0]
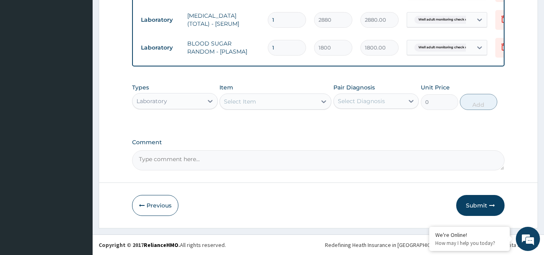
click at [305, 100] on div "Select Item" at bounding box center [268, 101] width 97 height 13
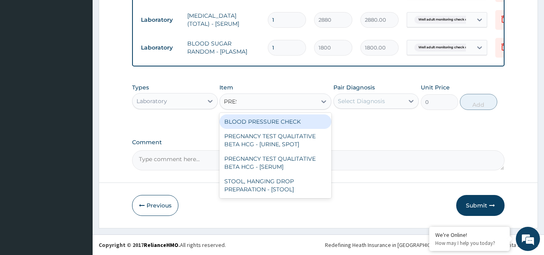
type input "PRESS"
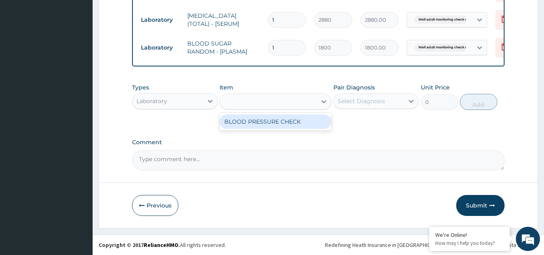
type input "1225.5"
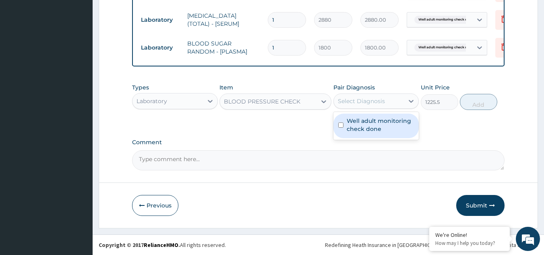
click at [374, 100] on div "Select Diagnosis" at bounding box center [361, 101] width 47 height 8
click at [369, 128] on label "Well adult monitoring check done" at bounding box center [380, 125] width 68 height 16
checkbox input "true"
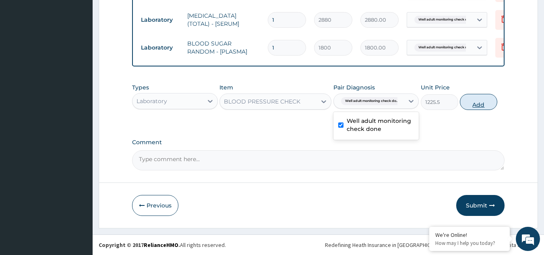
click at [490, 105] on button "Add" at bounding box center [478, 102] width 37 height 16
type input "0"
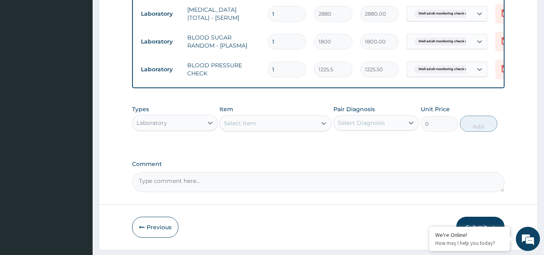
click at [275, 129] on div "Select Item" at bounding box center [268, 123] width 97 height 13
type input "PHYS"
type input "1225.5"
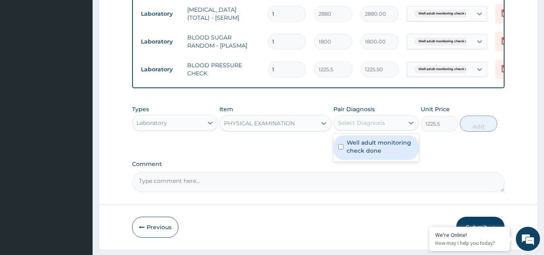
click at [384, 124] on div "Select Diagnosis" at bounding box center [369, 122] width 70 height 13
click at [378, 155] on label "Well adult monitoring check done" at bounding box center [380, 146] width 68 height 16
checkbox input "true"
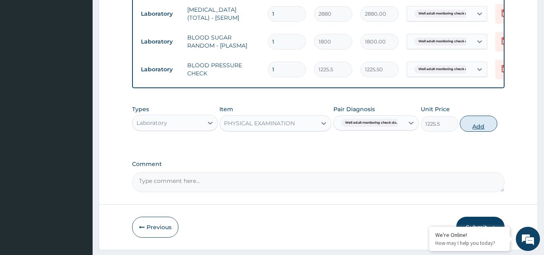
click at [488, 130] on button "Add" at bounding box center [478, 123] width 37 height 16
type input "0"
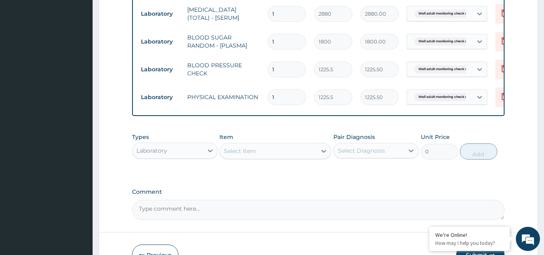
click at [294, 155] on div "Select Item" at bounding box center [268, 150] width 97 height 13
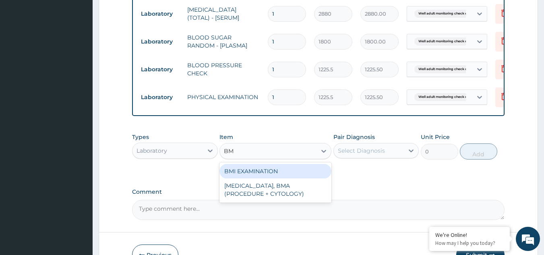
type input "BMI"
type input "1225.5"
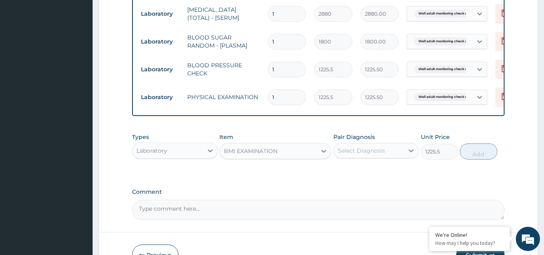
click at [377, 163] on div "Types Laboratory Item option BMI EXAMINATION, selected. Select is focused ,type…" at bounding box center [318, 146] width 373 height 35
click at [372, 157] on div "Select Diagnosis" at bounding box center [369, 150] width 70 height 13
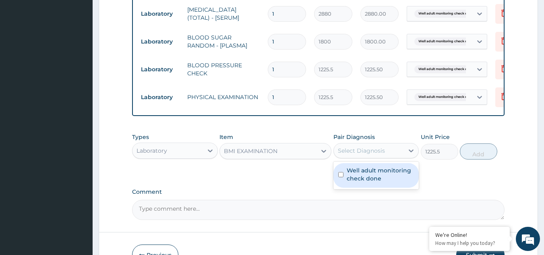
click at [367, 175] on label "Well adult monitoring check done" at bounding box center [380, 174] width 68 height 16
checkbox input "true"
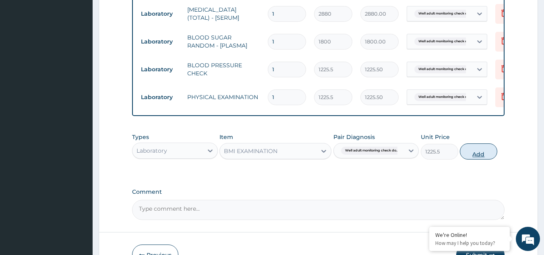
click at [466, 159] on button "Add" at bounding box center [478, 151] width 37 height 16
type input "0"
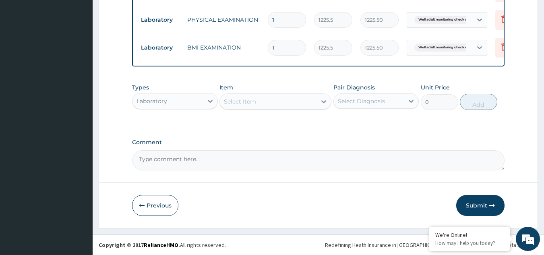
click at [487, 196] on button "Submit" at bounding box center [480, 205] width 48 height 21
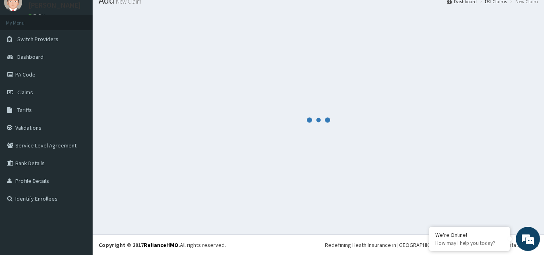
scroll to position [31, 0]
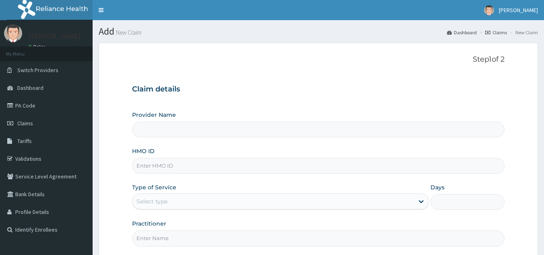
type input "Reliance Family Clinics (RFC) - [GEOGRAPHIC_DATA]"
